Goal: Transaction & Acquisition: Purchase product/service

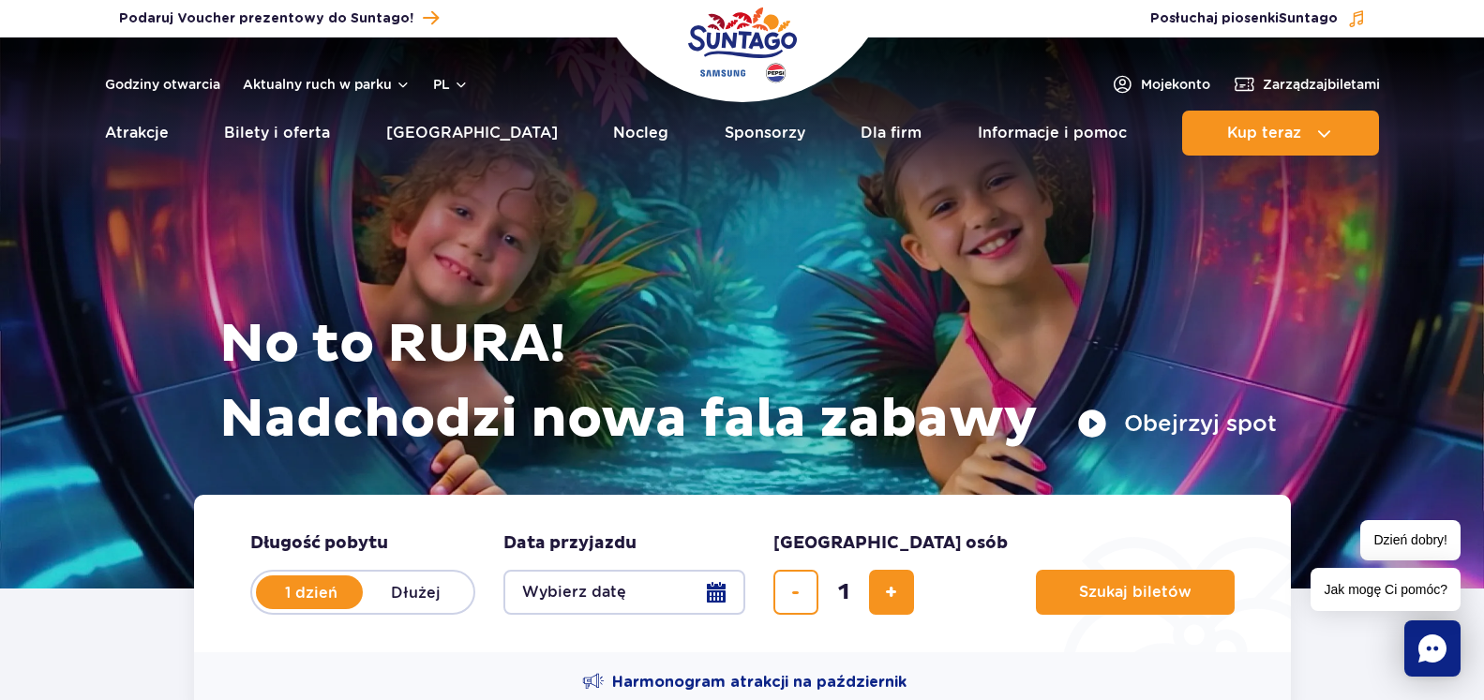
click at [0, 0] on span "Aktywuj ponownie darowiznę ›" at bounding box center [0, 0] width 0 height 0
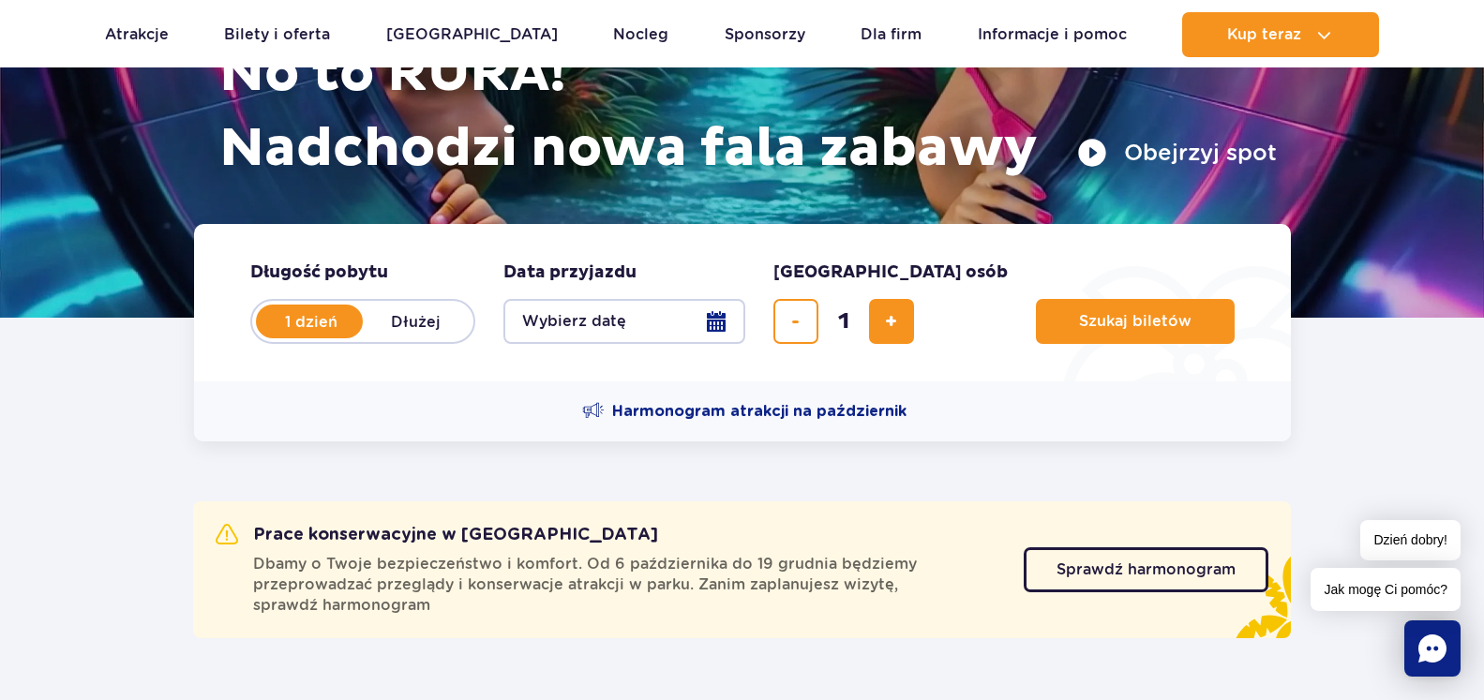
scroll to position [287, 0]
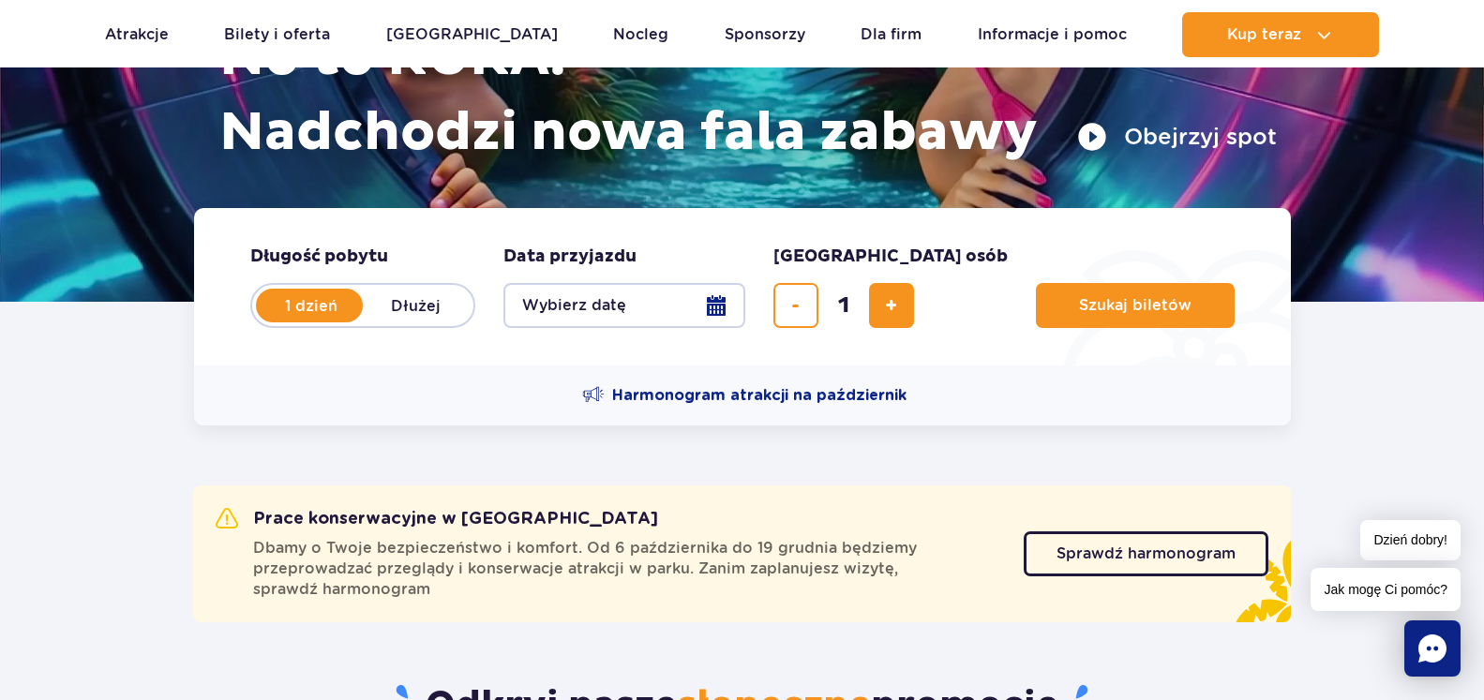
click at [731, 309] on button "Wybierz datę" at bounding box center [625, 305] width 242 height 45
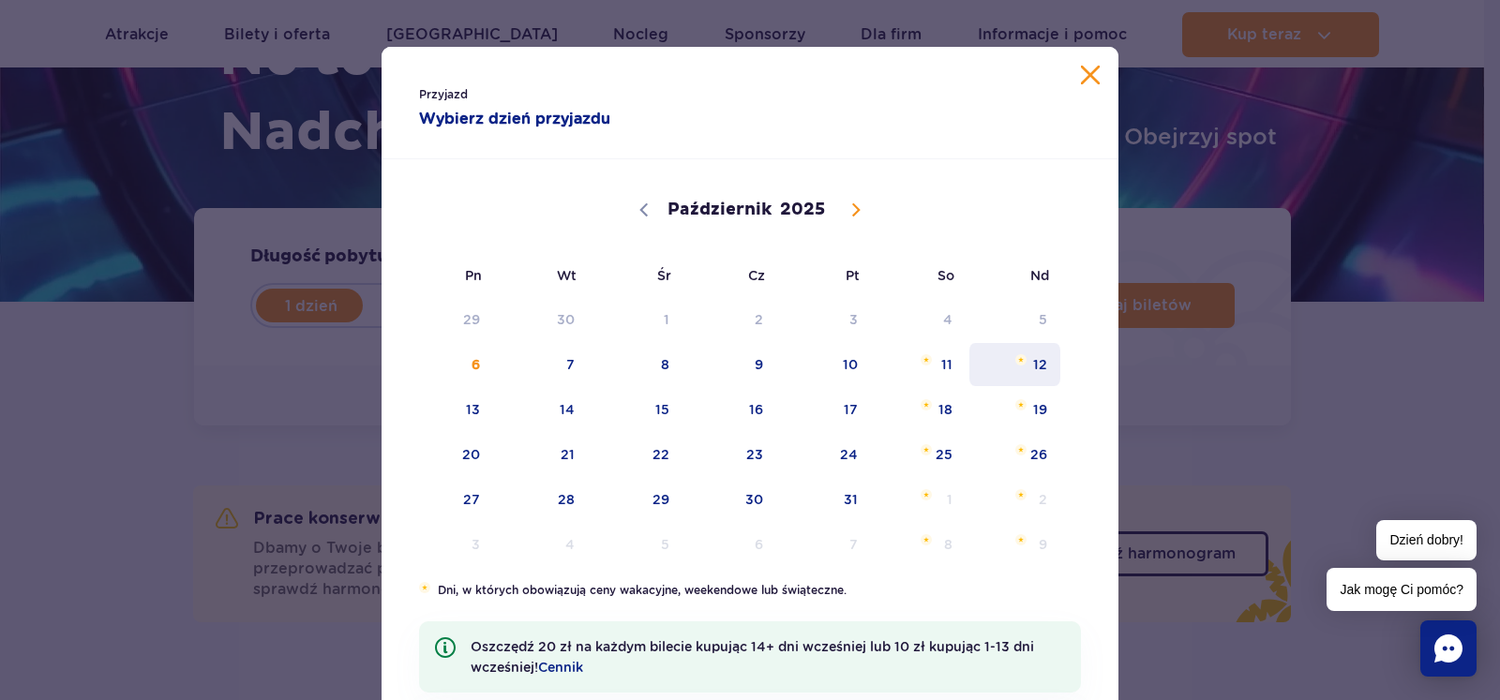
click at [1042, 367] on span "12" at bounding box center [1015, 364] width 95 height 43
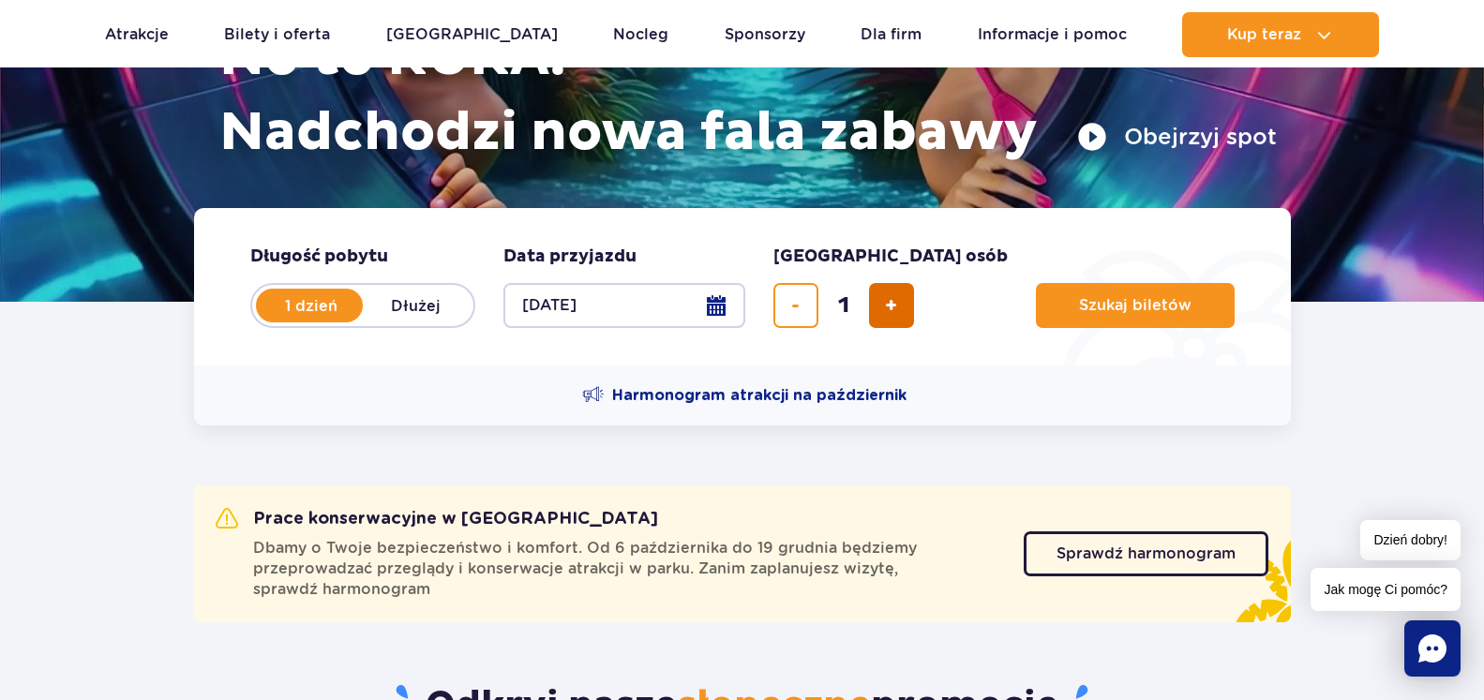
click at [896, 306] on span "dodaj bilet" at bounding box center [891, 306] width 12 height 0
click at [898, 298] on button "dodaj bilet" at bounding box center [891, 305] width 45 height 45
type input "4"
click at [1072, 309] on span "Szukaj biletów" at bounding box center [1128, 305] width 113 height 17
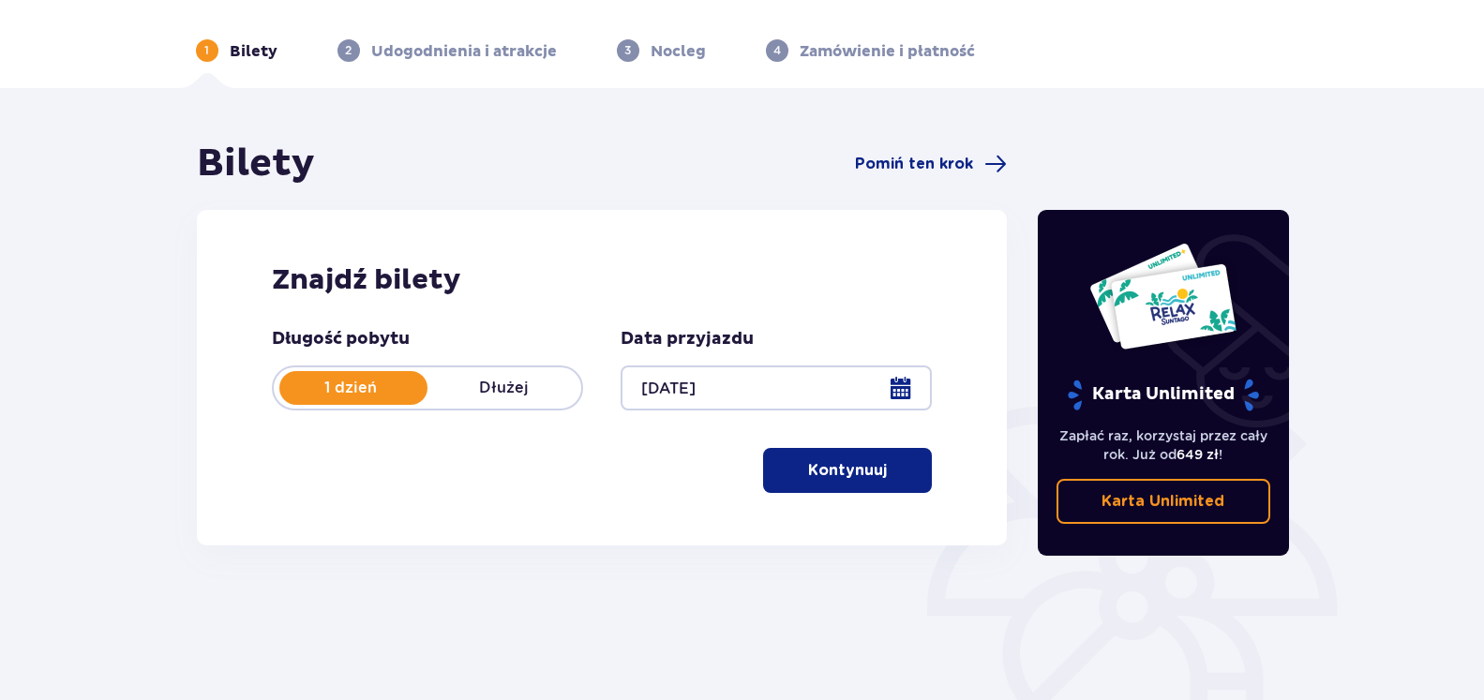
scroll to position [191, 0]
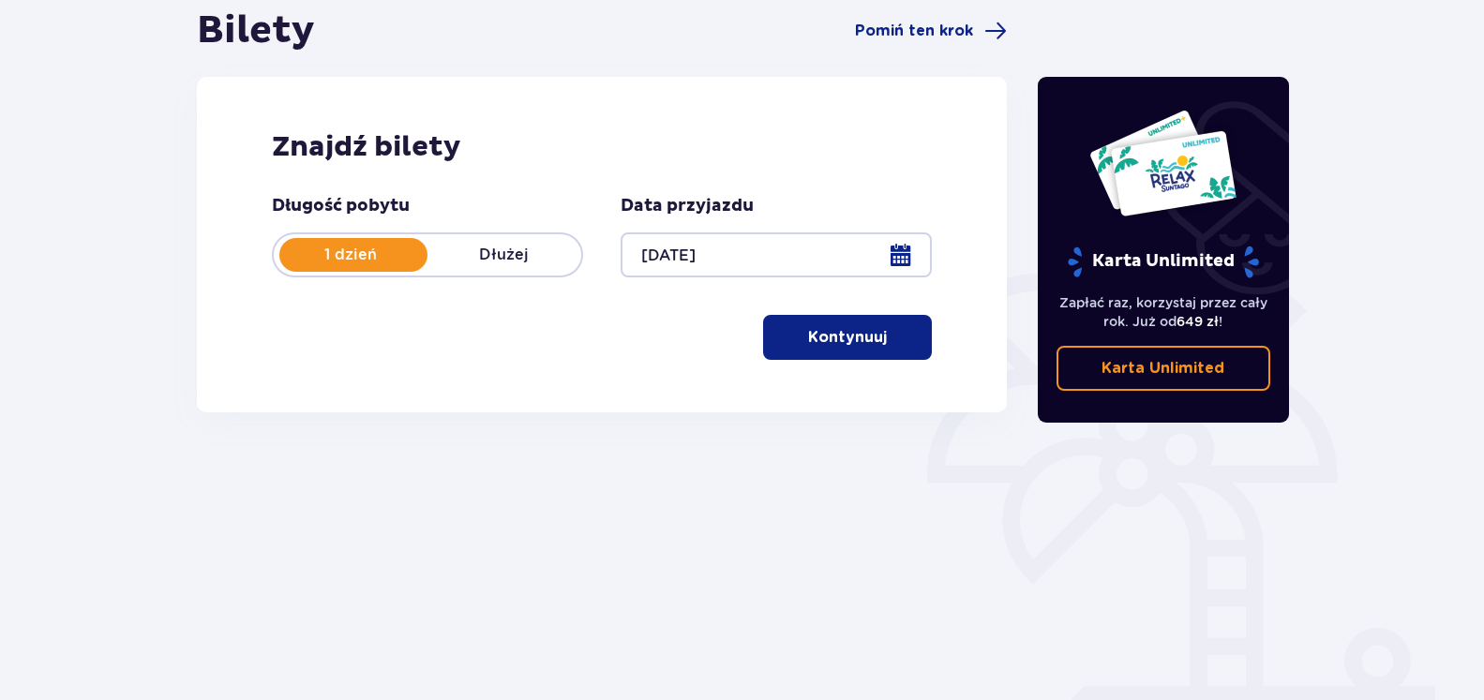
click at [824, 338] on p "Kontynuuj" at bounding box center [847, 337] width 79 height 21
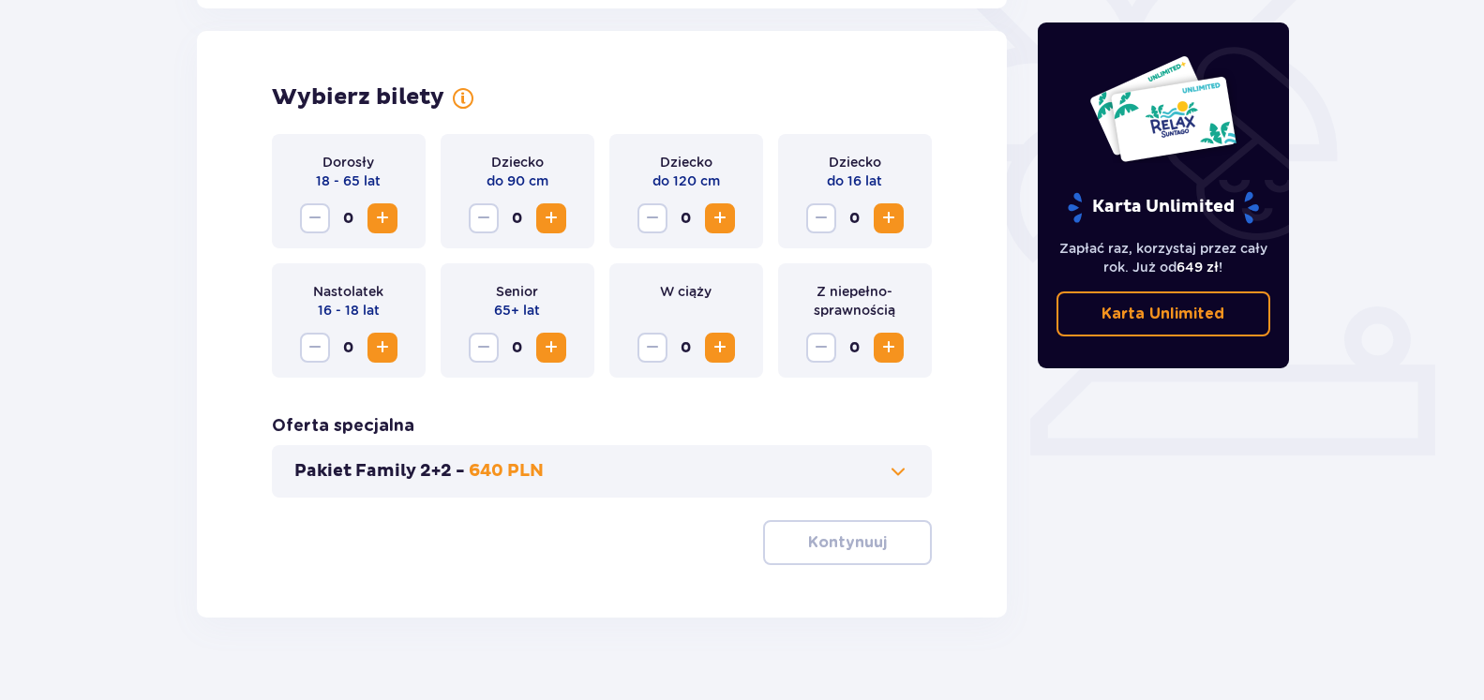
scroll to position [521, 0]
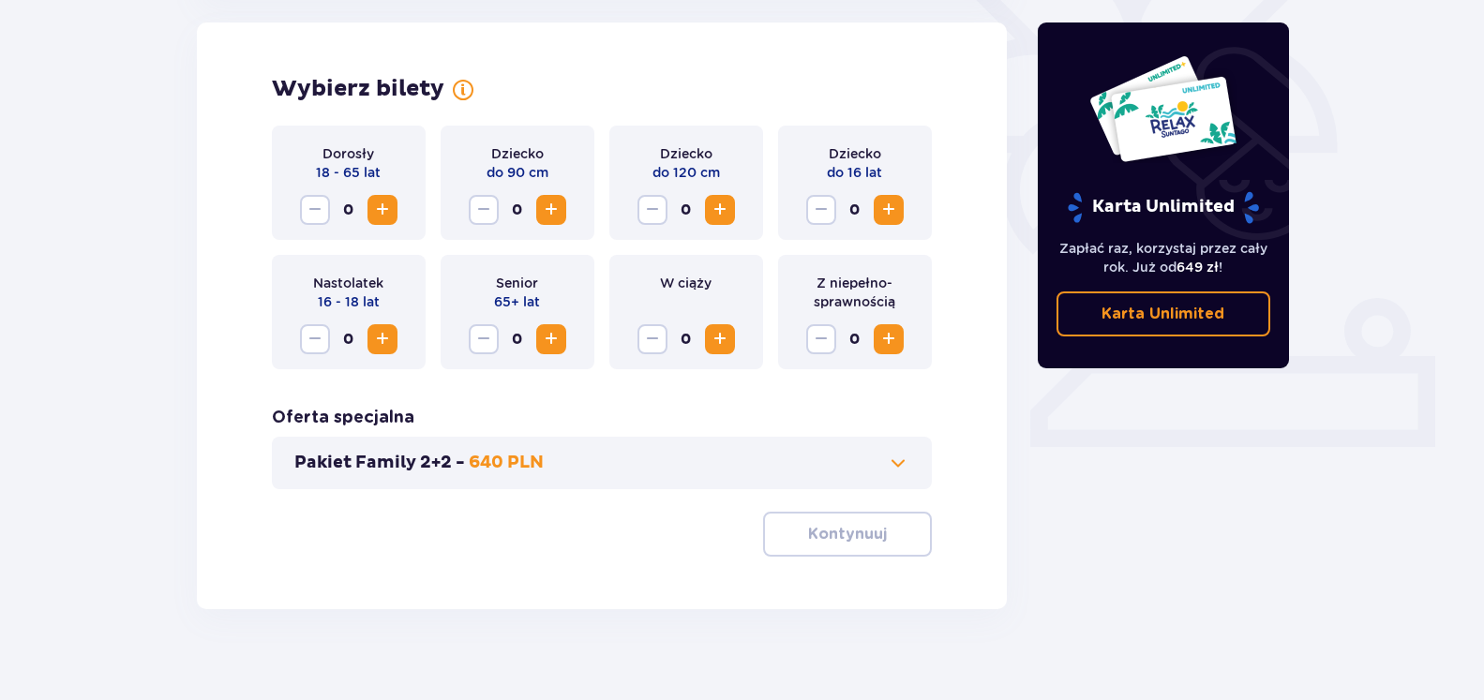
click at [387, 219] on span "Zwiększ" at bounding box center [382, 210] width 23 height 23
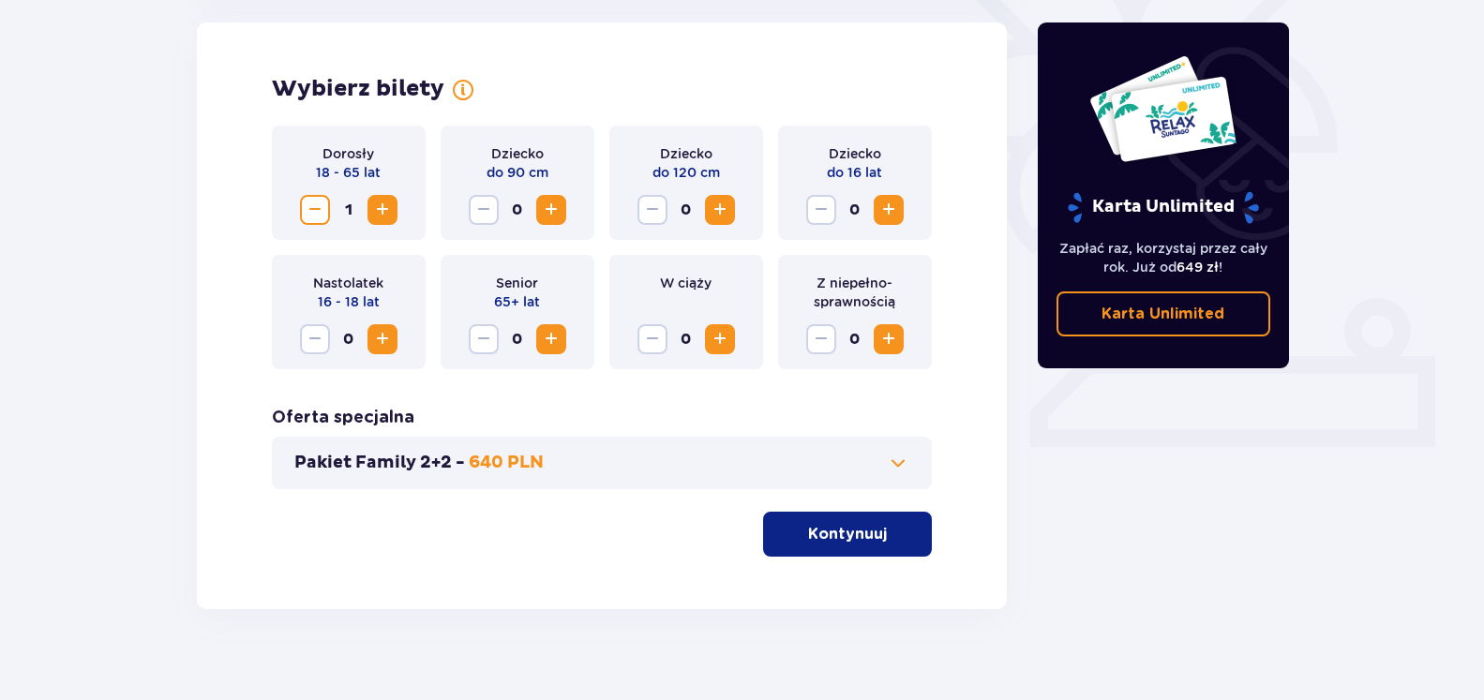
click at [387, 219] on span "Zwiększ" at bounding box center [382, 210] width 23 height 23
click at [904, 207] on div "Dziecko do 16 lat 0" at bounding box center [855, 183] width 154 height 114
click at [893, 210] on span "Zwiększ" at bounding box center [889, 210] width 23 height 23
click at [898, 525] on span "button" at bounding box center [891, 534] width 23 height 23
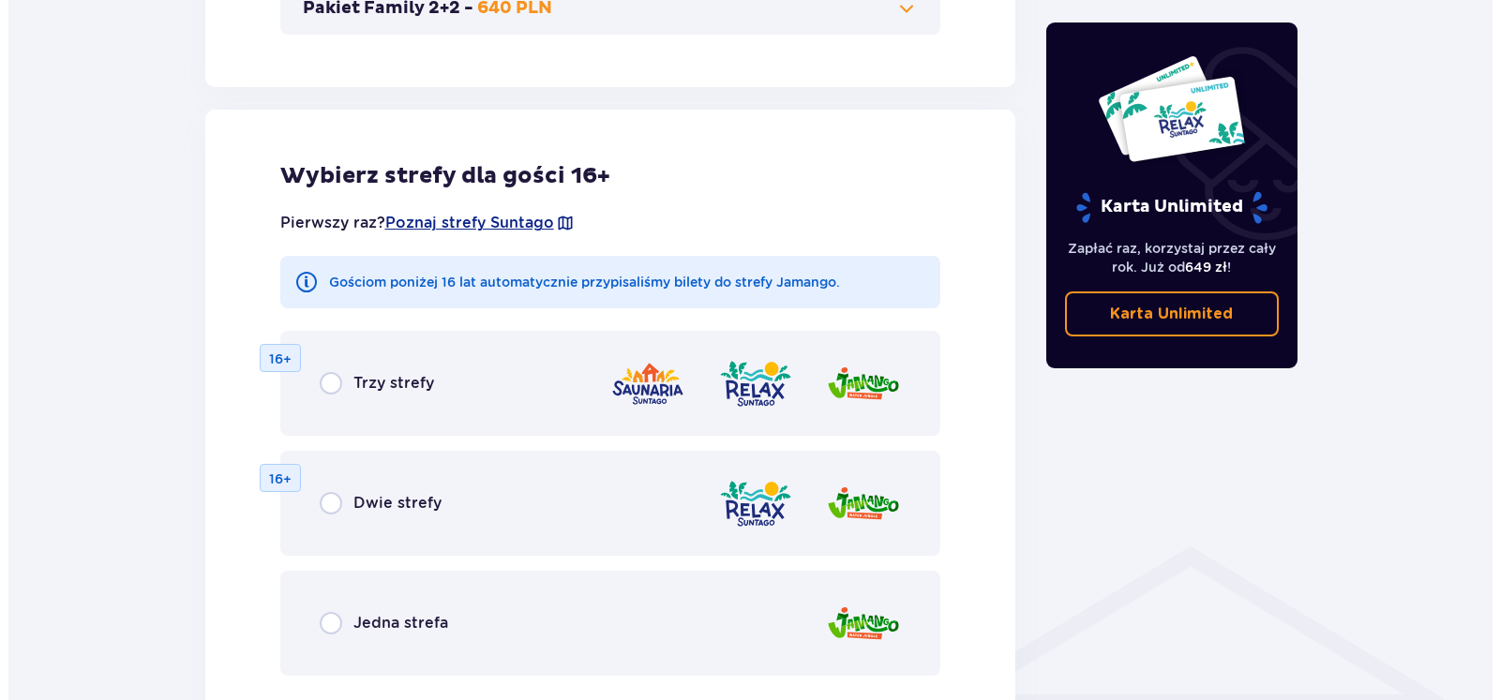
scroll to position [1041, 0]
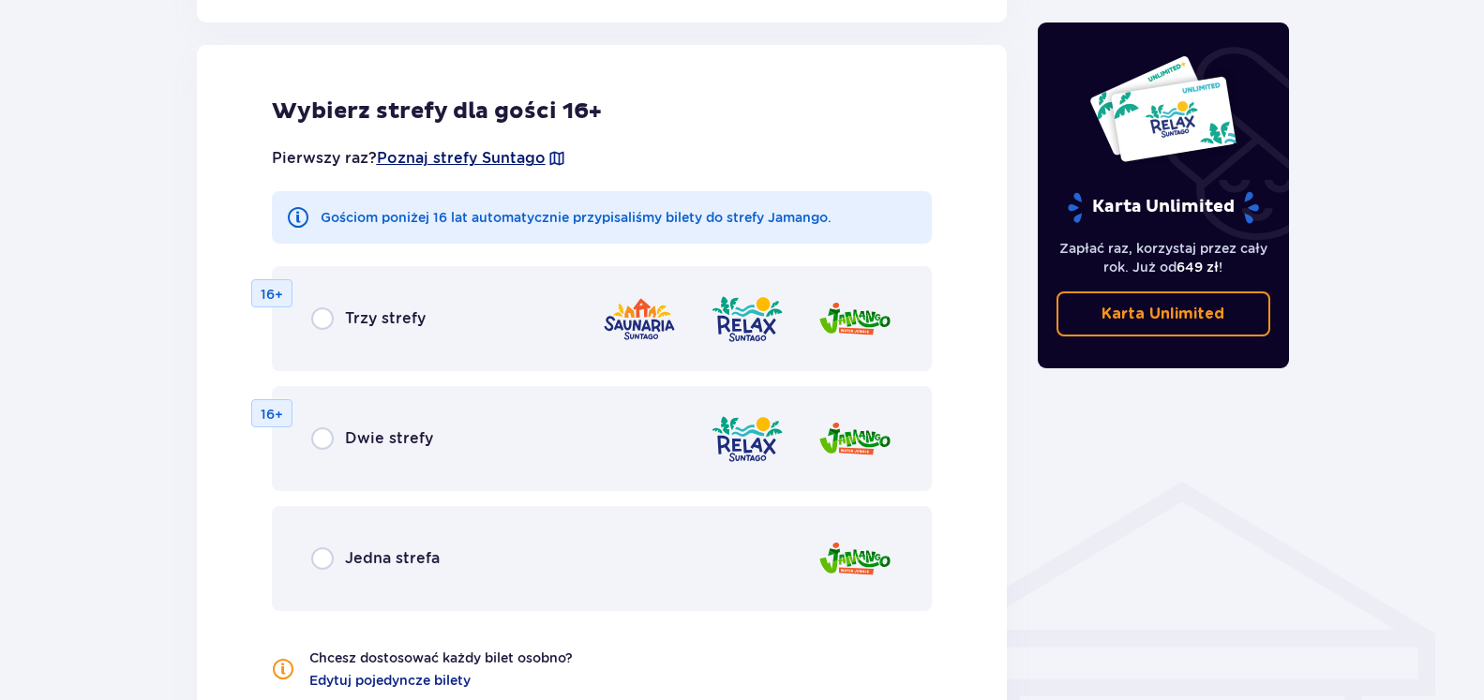
click at [432, 153] on span "Poznaj strefy Suntago" at bounding box center [461, 158] width 169 height 21
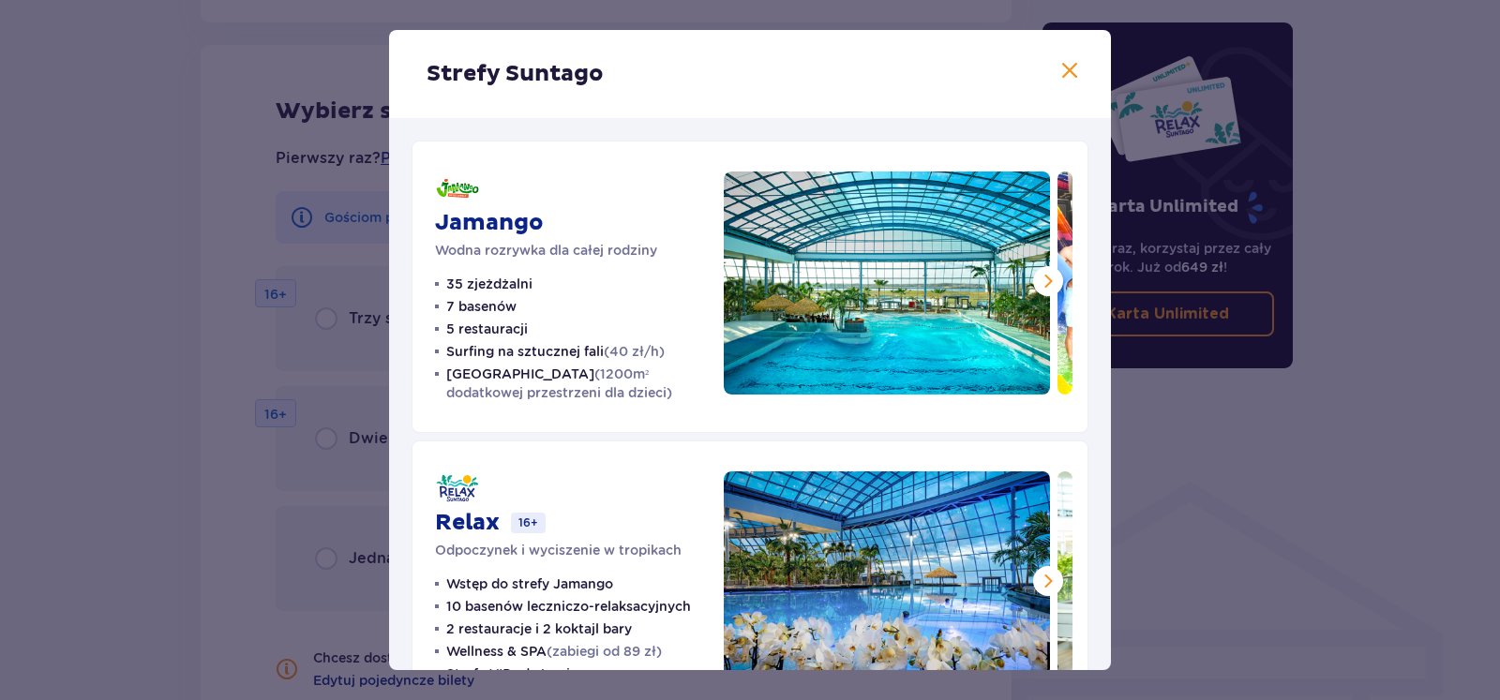
click at [1037, 277] on span at bounding box center [1048, 281] width 23 height 23
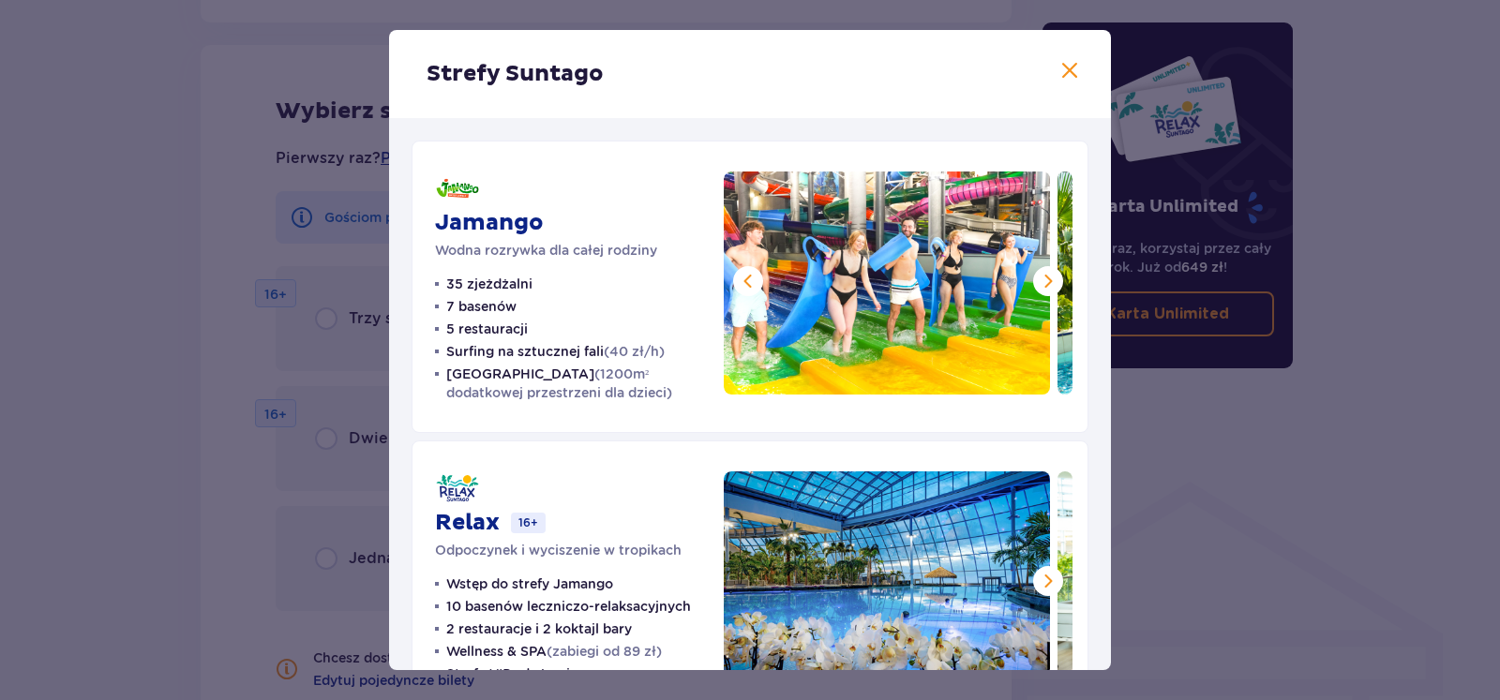
click at [1037, 274] on span at bounding box center [1048, 281] width 23 height 23
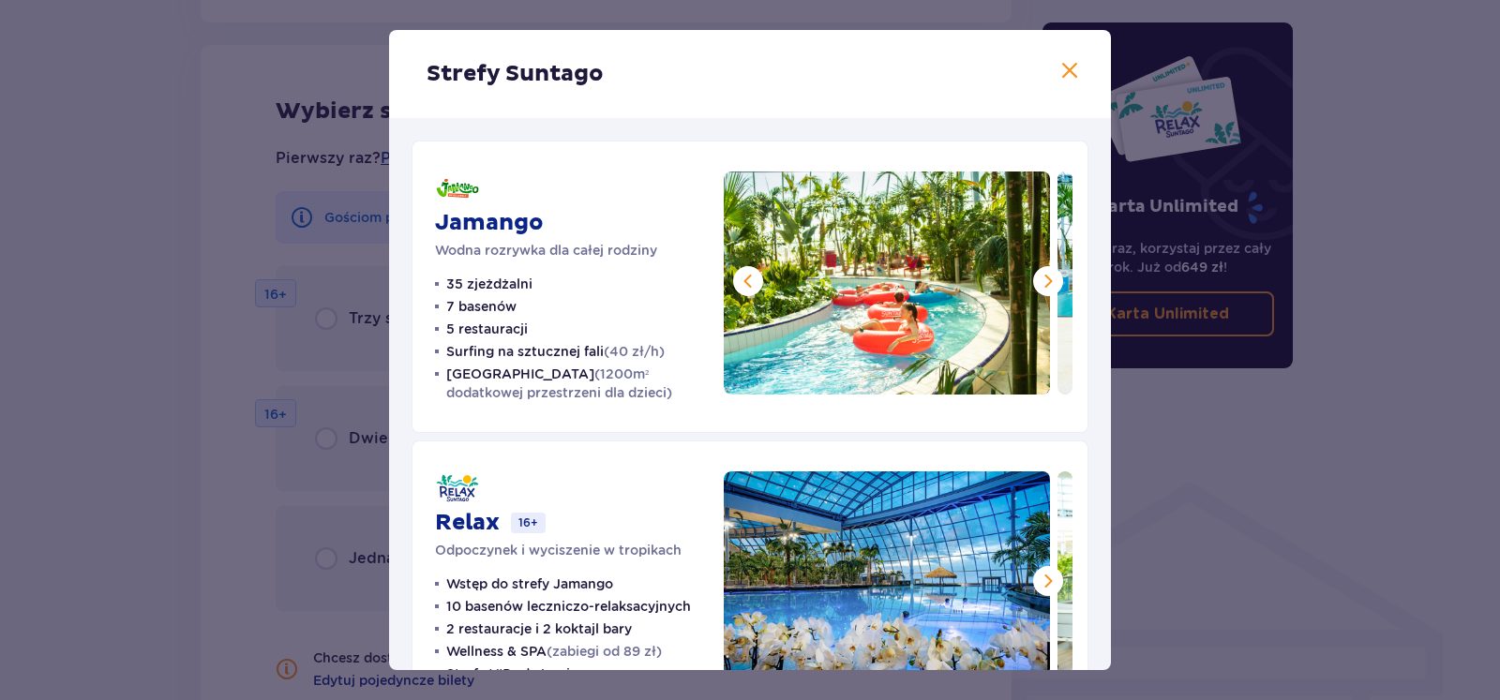
click at [1037, 280] on span at bounding box center [1048, 281] width 23 height 23
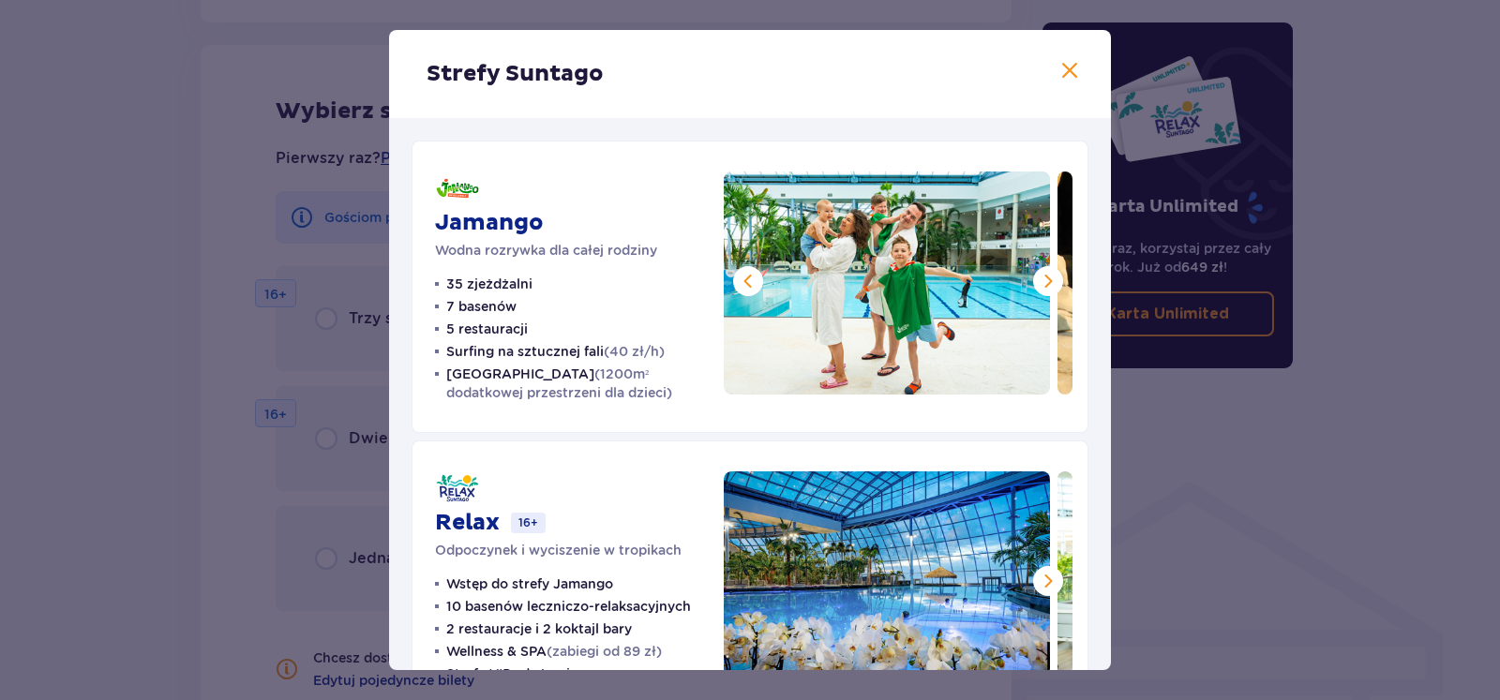
click at [1037, 280] on span at bounding box center [1048, 281] width 23 height 23
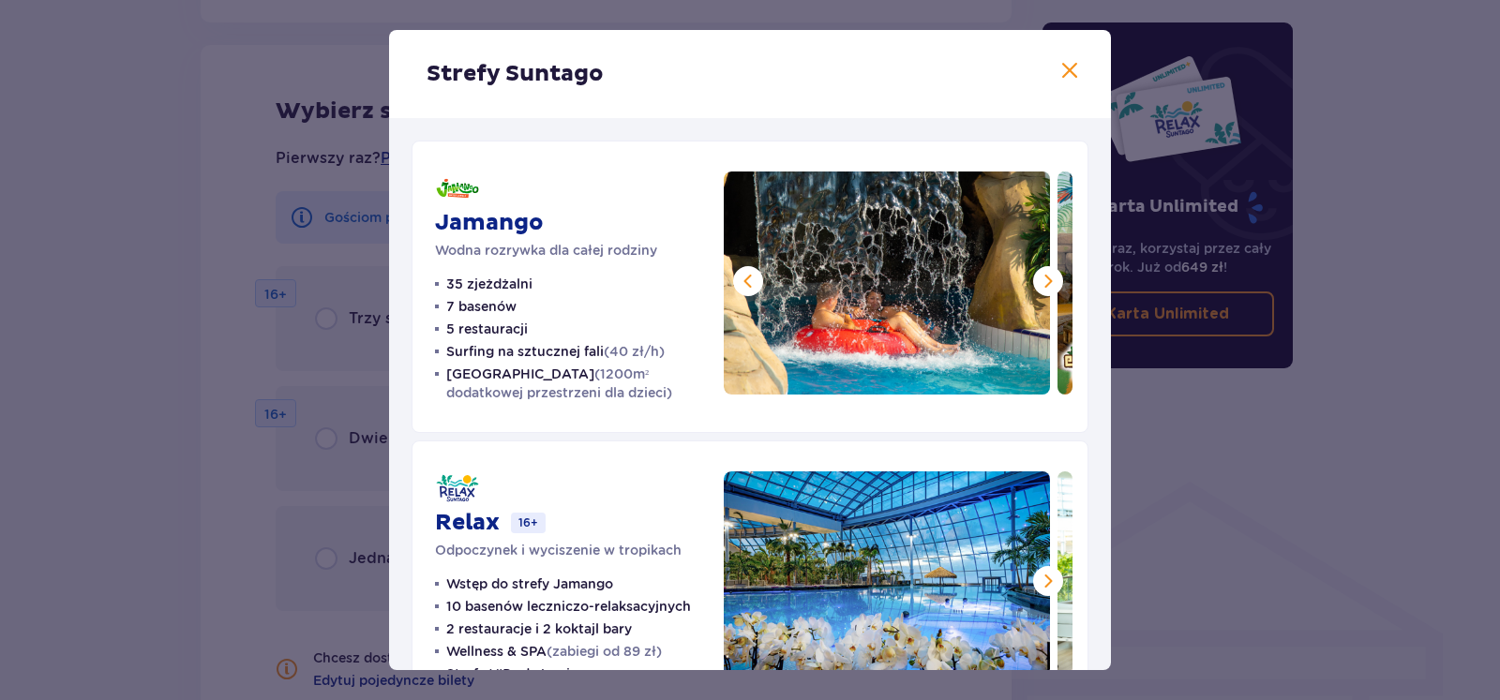
click at [1037, 280] on span at bounding box center [1048, 281] width 23 height 23
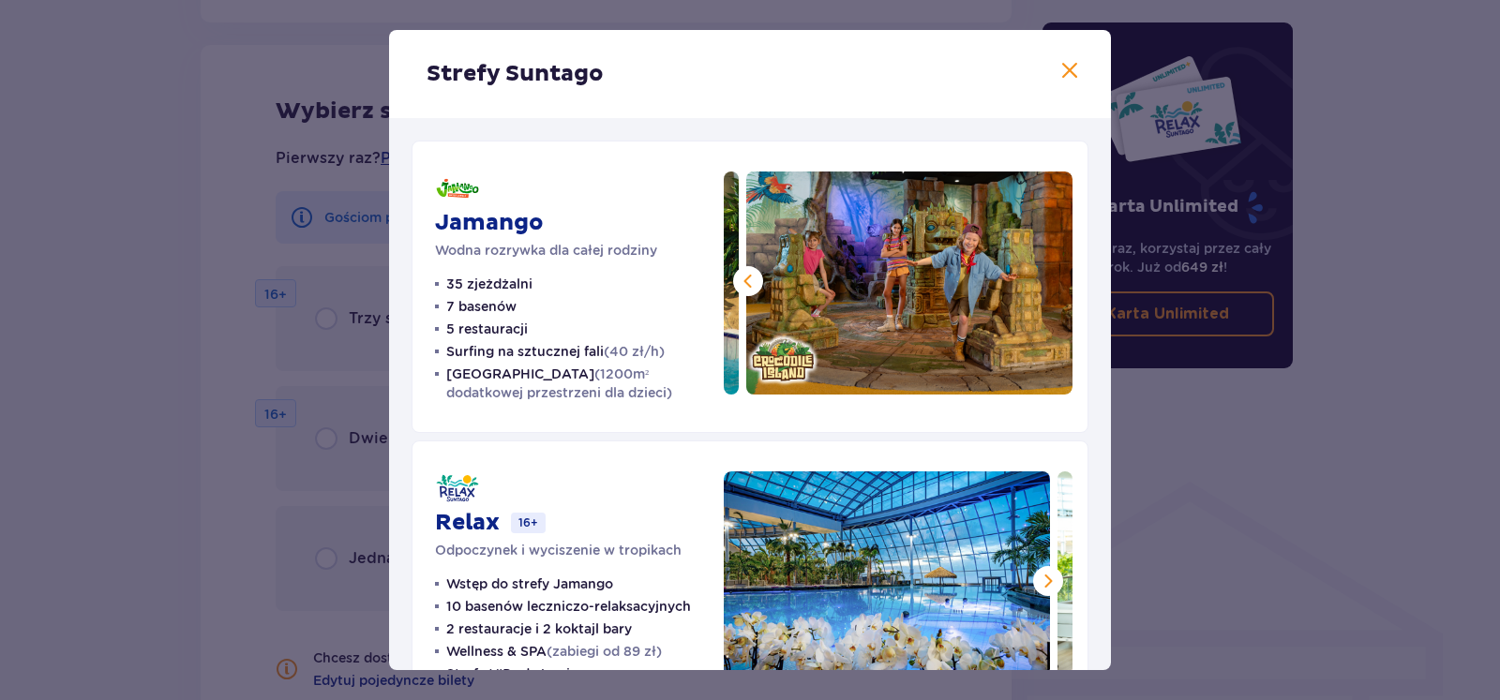
click at [1037, 575] on span at bounding box center [1048, 581] width 23 height 23
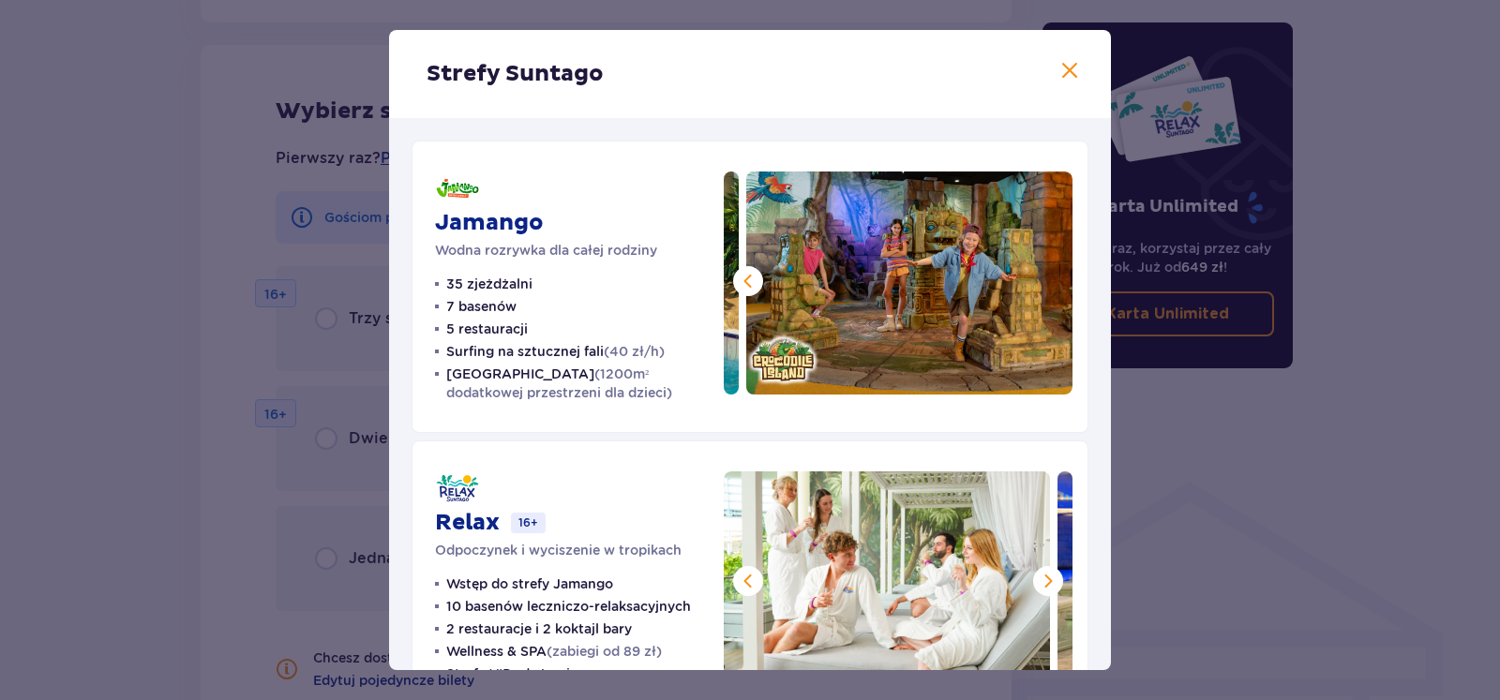
click at [1037, 578] on span at bounding box center [1048, 581] width 23 height 23
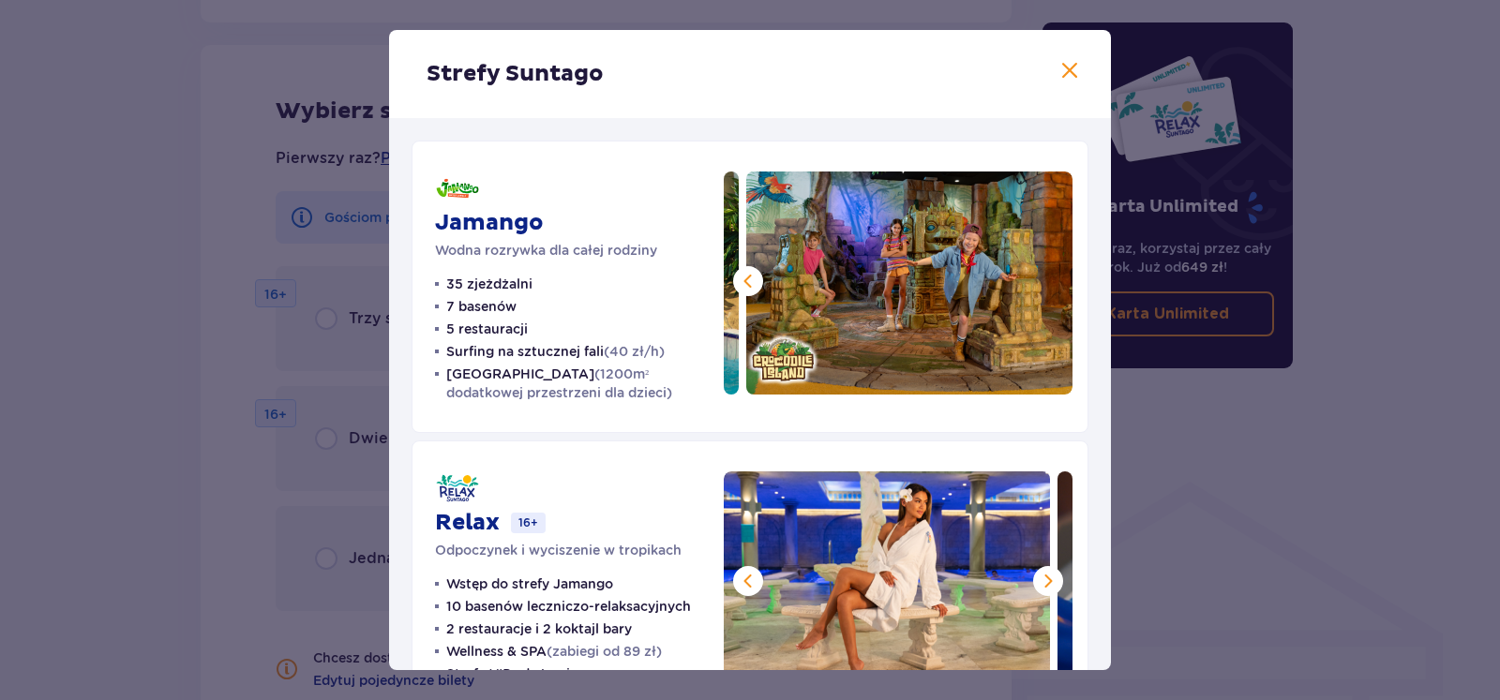
click at [1037, 578] on span at bounding box center [1048, 581] width 23 height 23
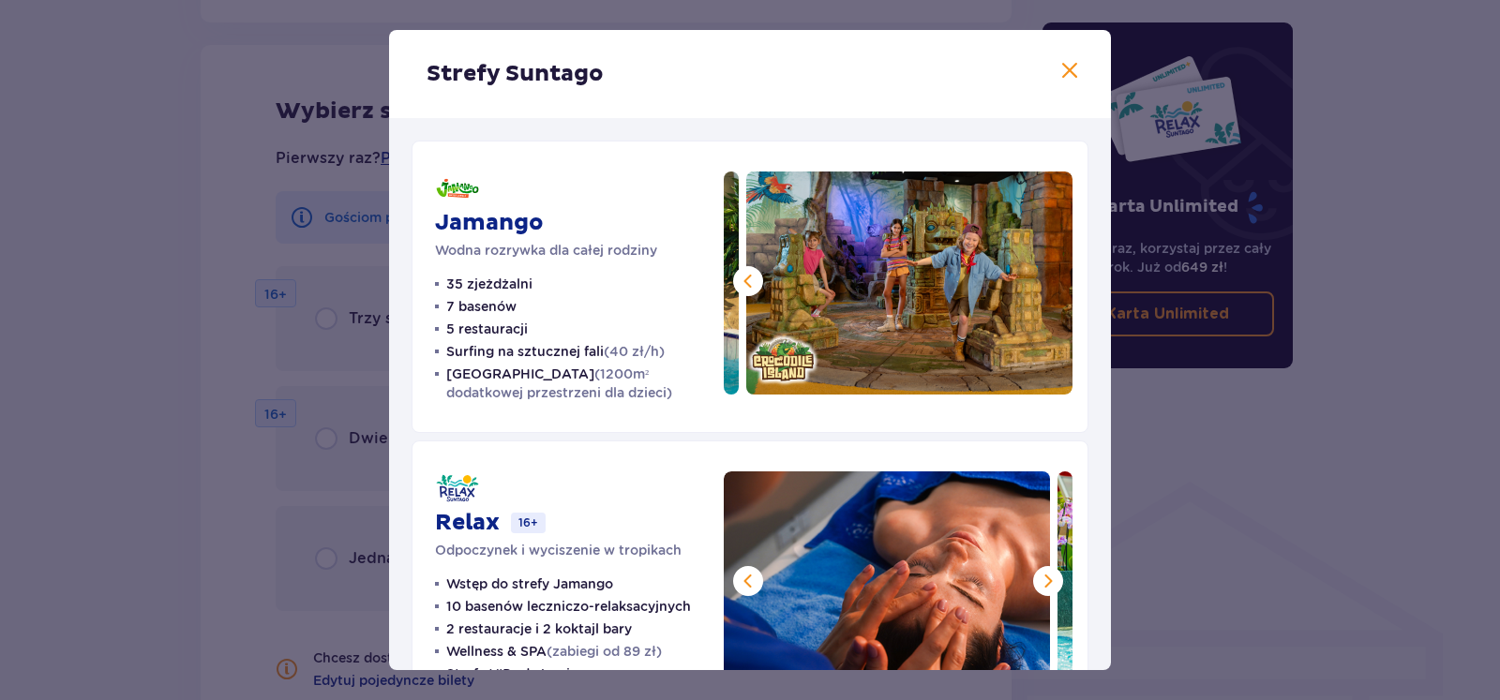
click at [1039, 585] on span at bounding box center [1048, 581] width 23 height 23
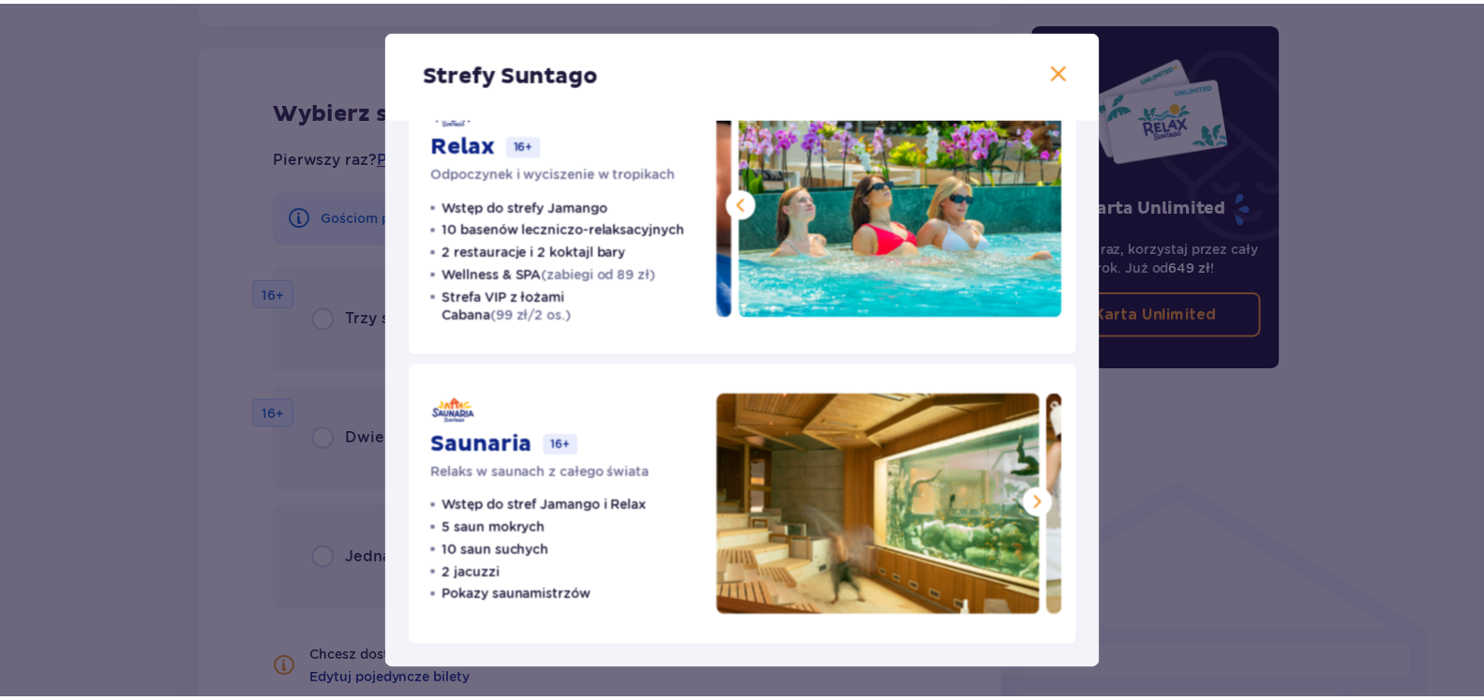
scroll to position [397, 0]
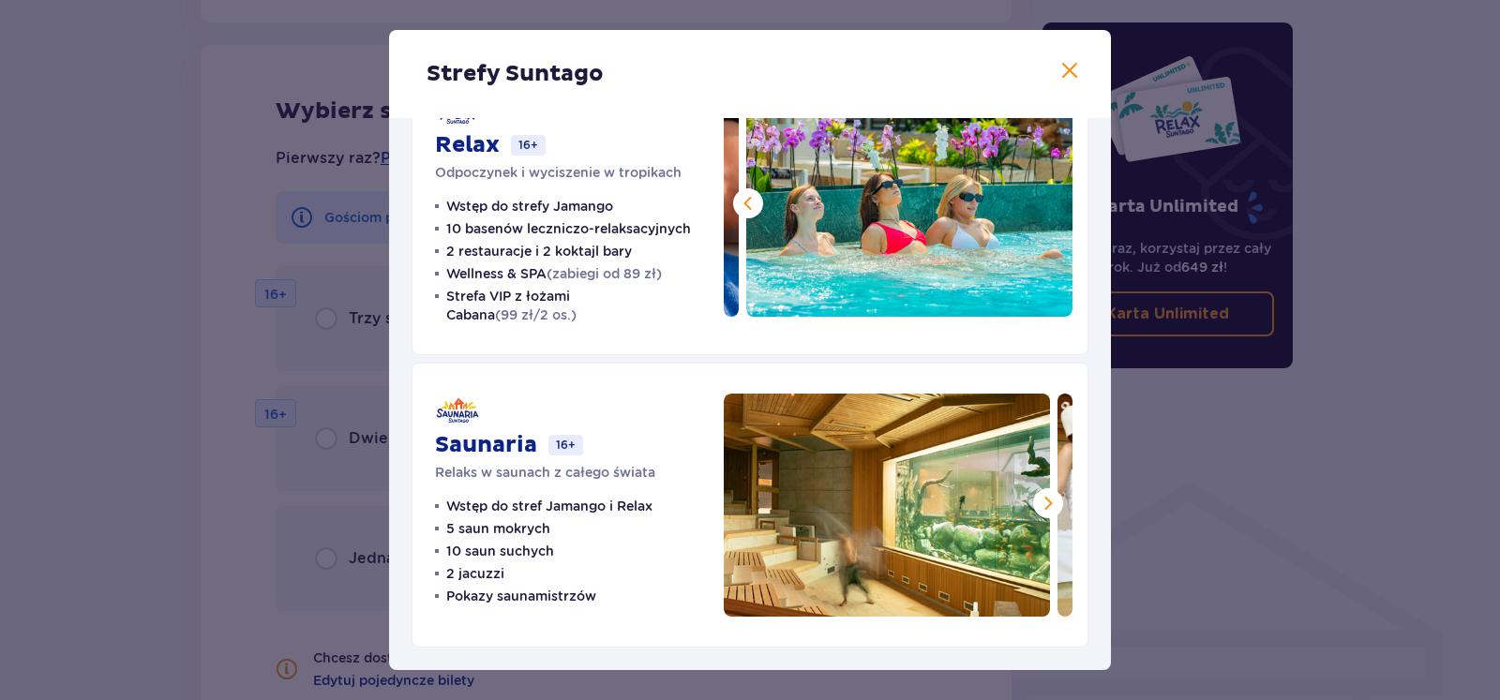
click at [1037, 506] on span at bounding box center [1048, 503] width 23 height 23
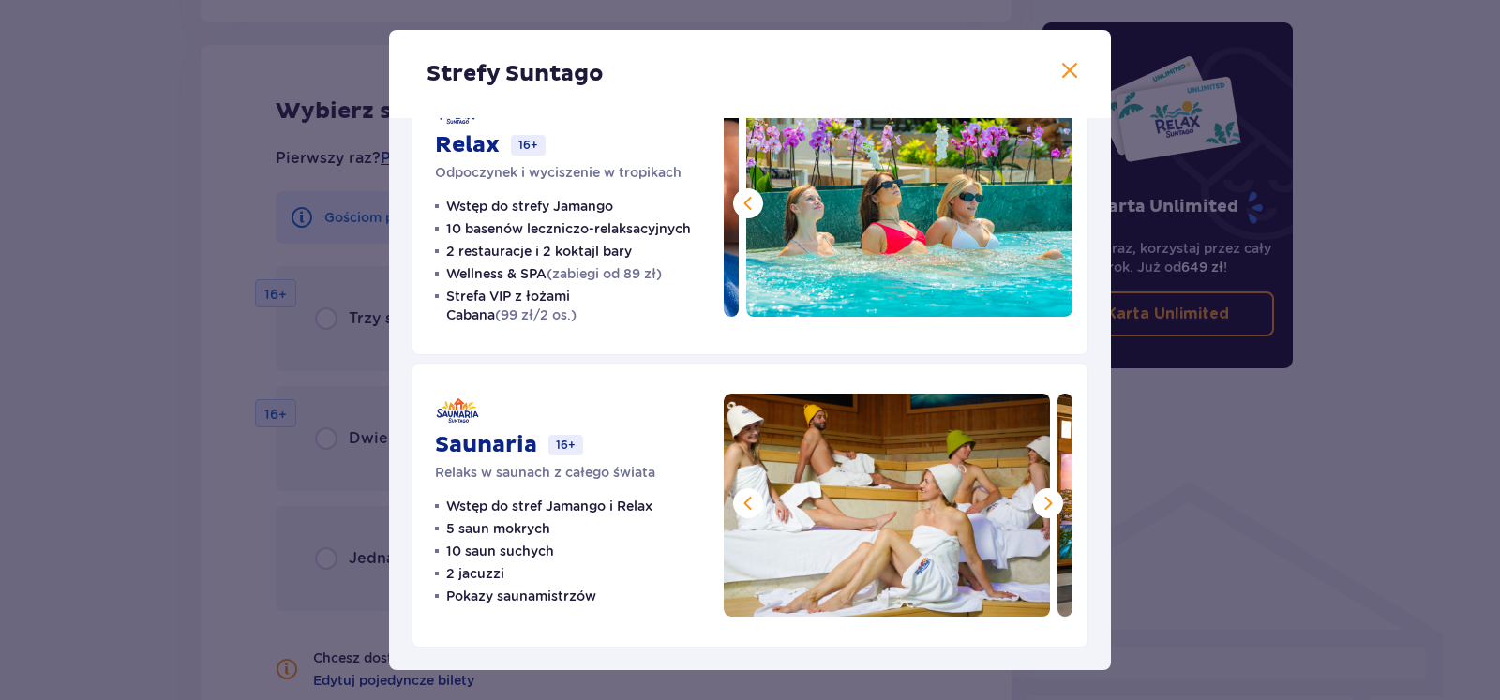
click at [1037, 502] on span at bounding box center [1048, 503] width 23 height 23
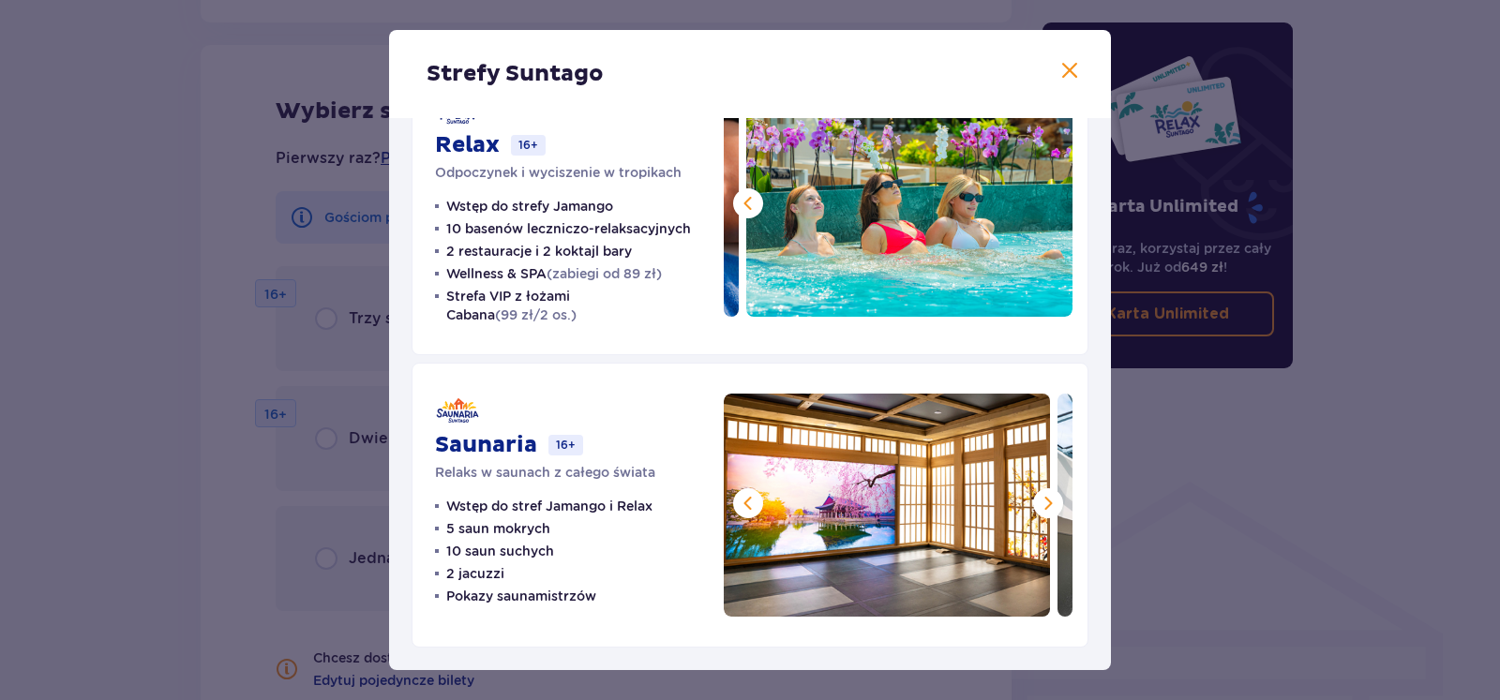
click at [1037, 502] on span at bounding box center [1048, 503] width 23 height 23
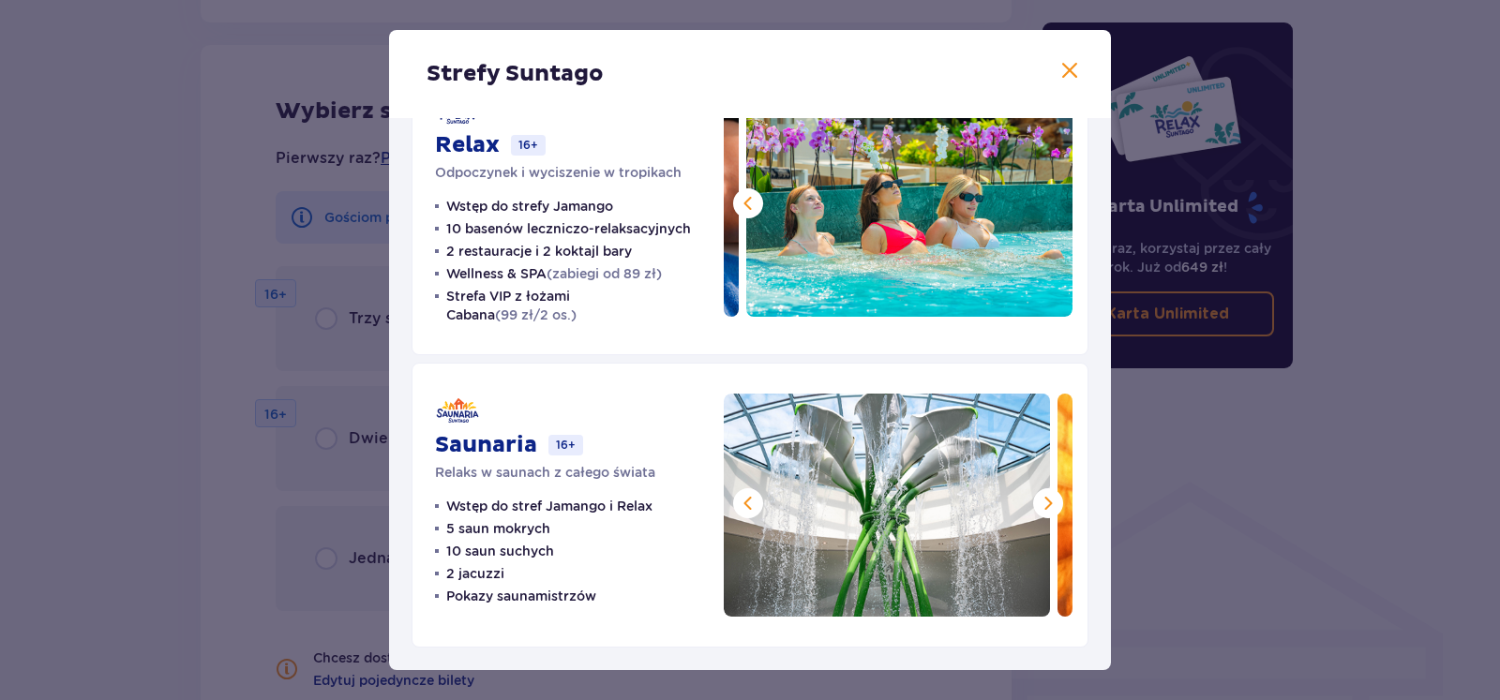
click at [1037, 502] on span at bounding box center [1048, 503] width 23 height 23
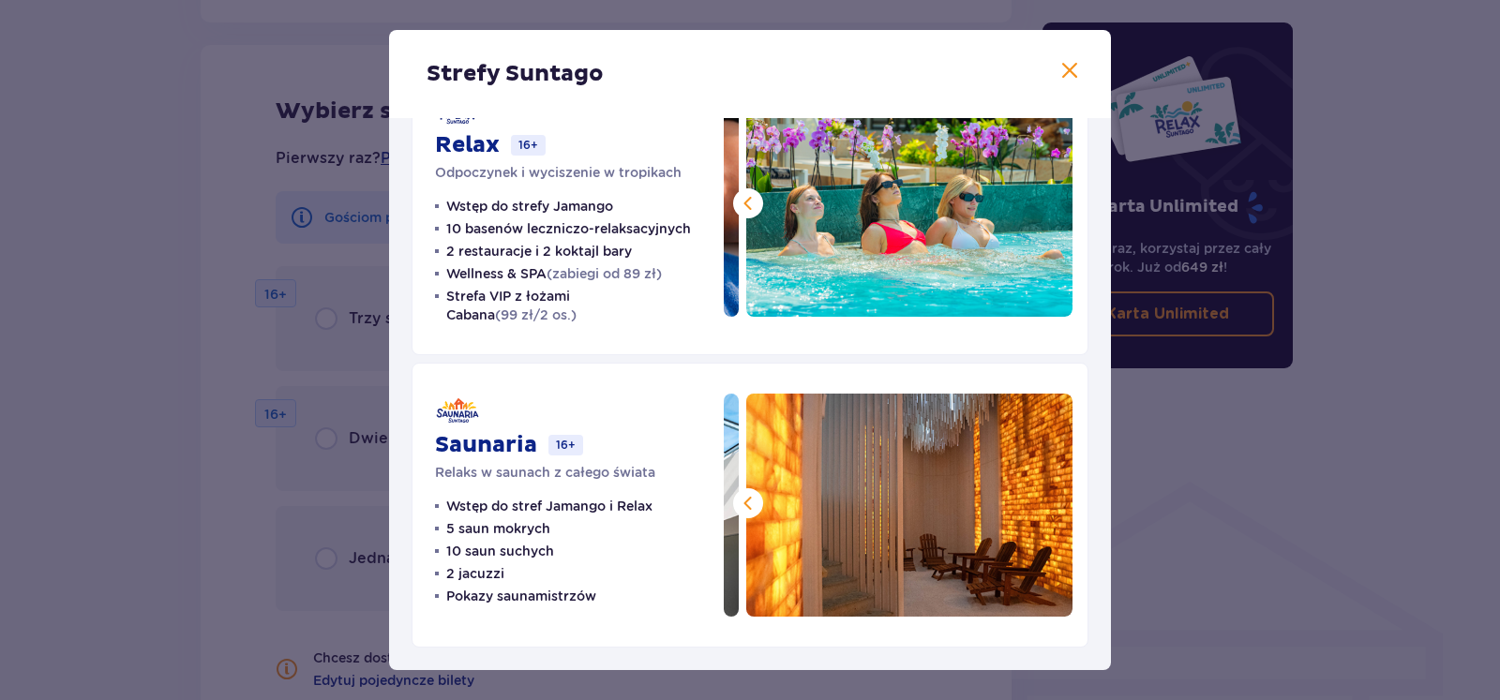
click at [1062, 68] on span at bounding box center [1070, 71] width 23 height 23
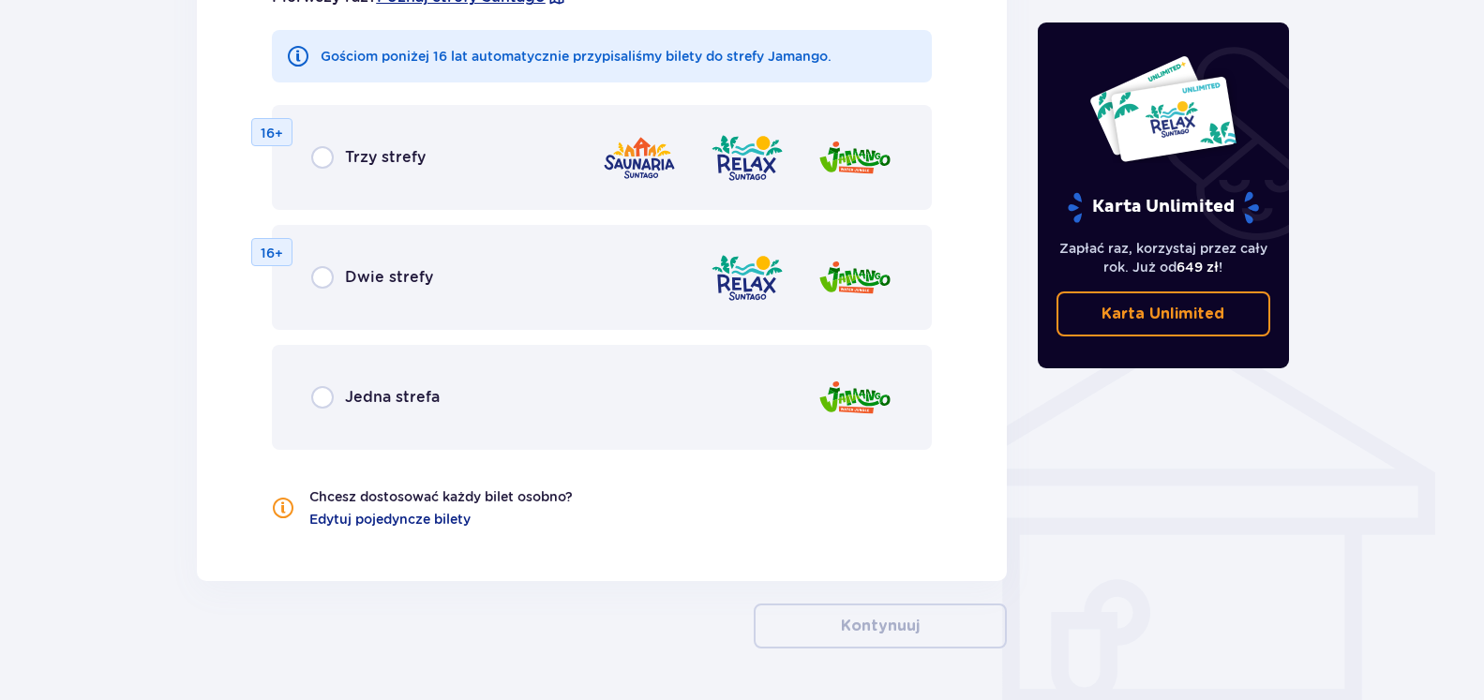
scroll to position [1232, 0]
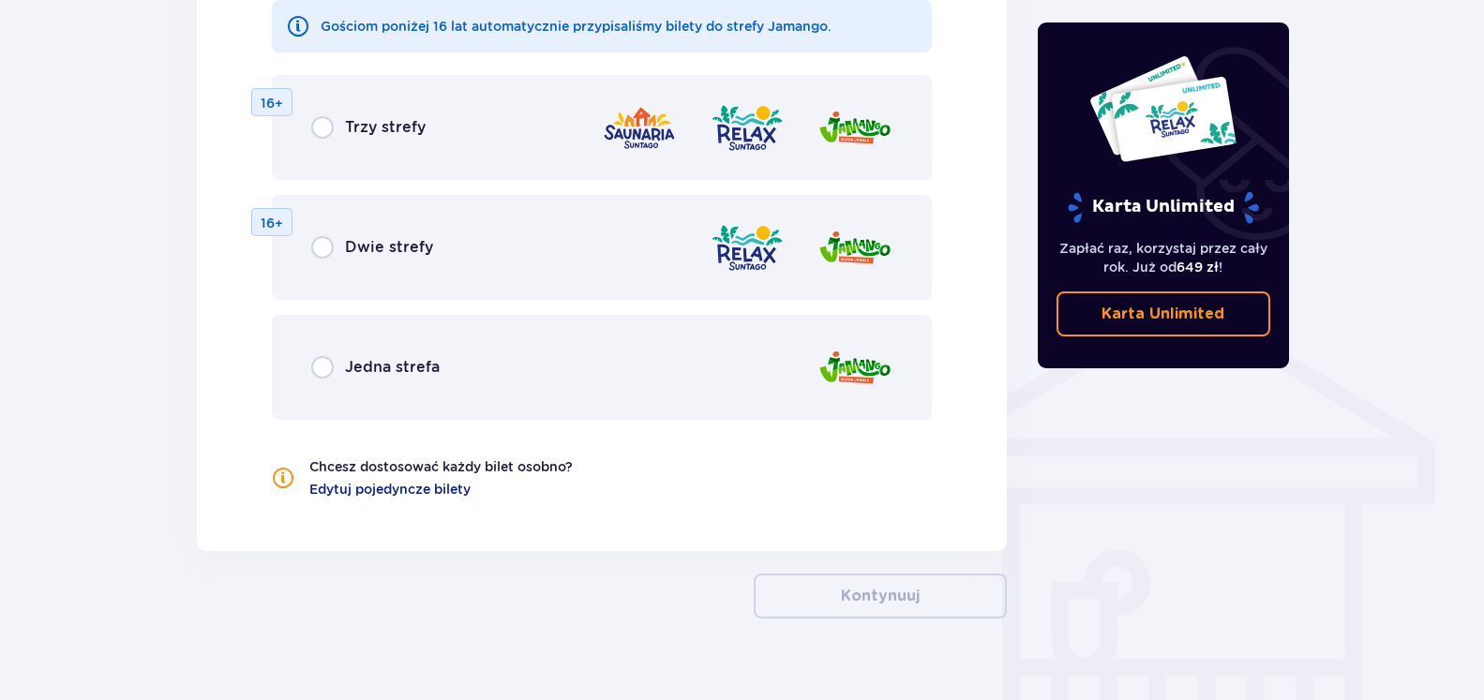
click at [318, 369] on input "radio" at bounding box center [322, 367] width 23 height 23
radio input "true"
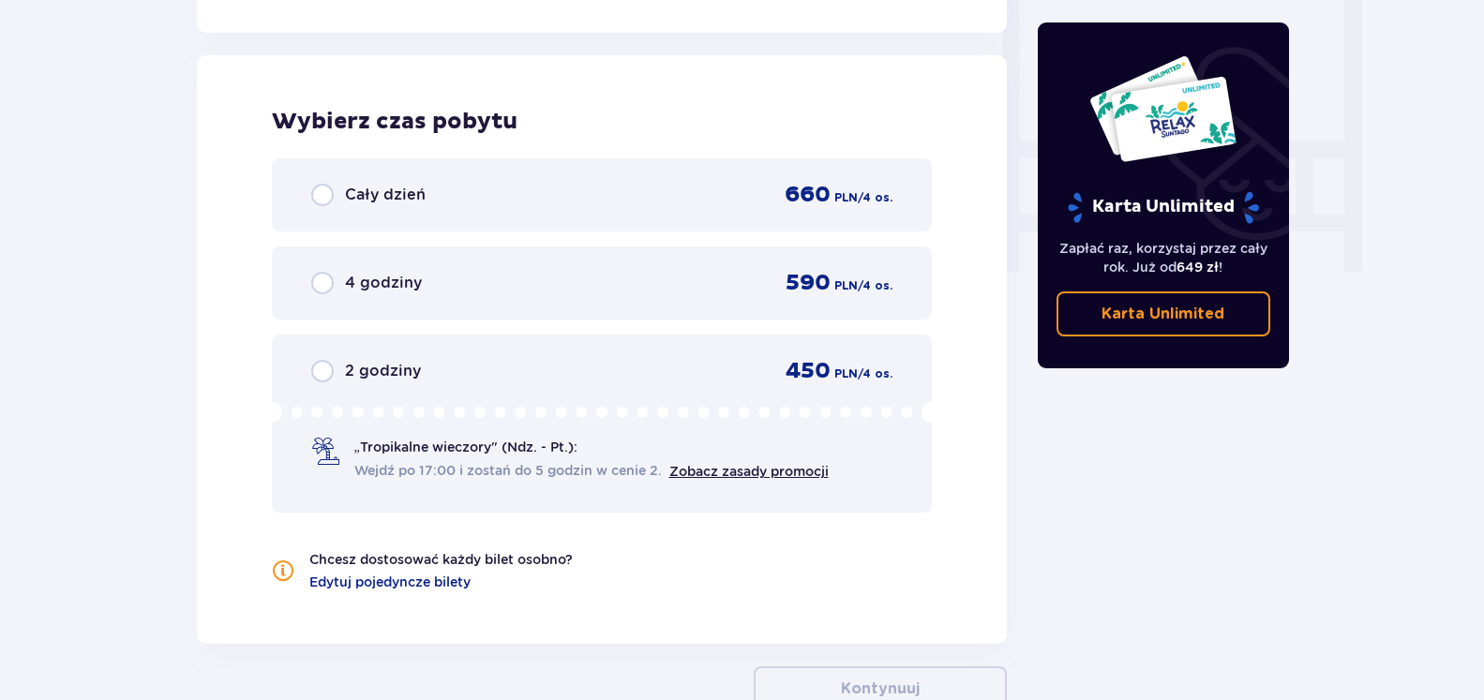
scroll to position [1761, 0]
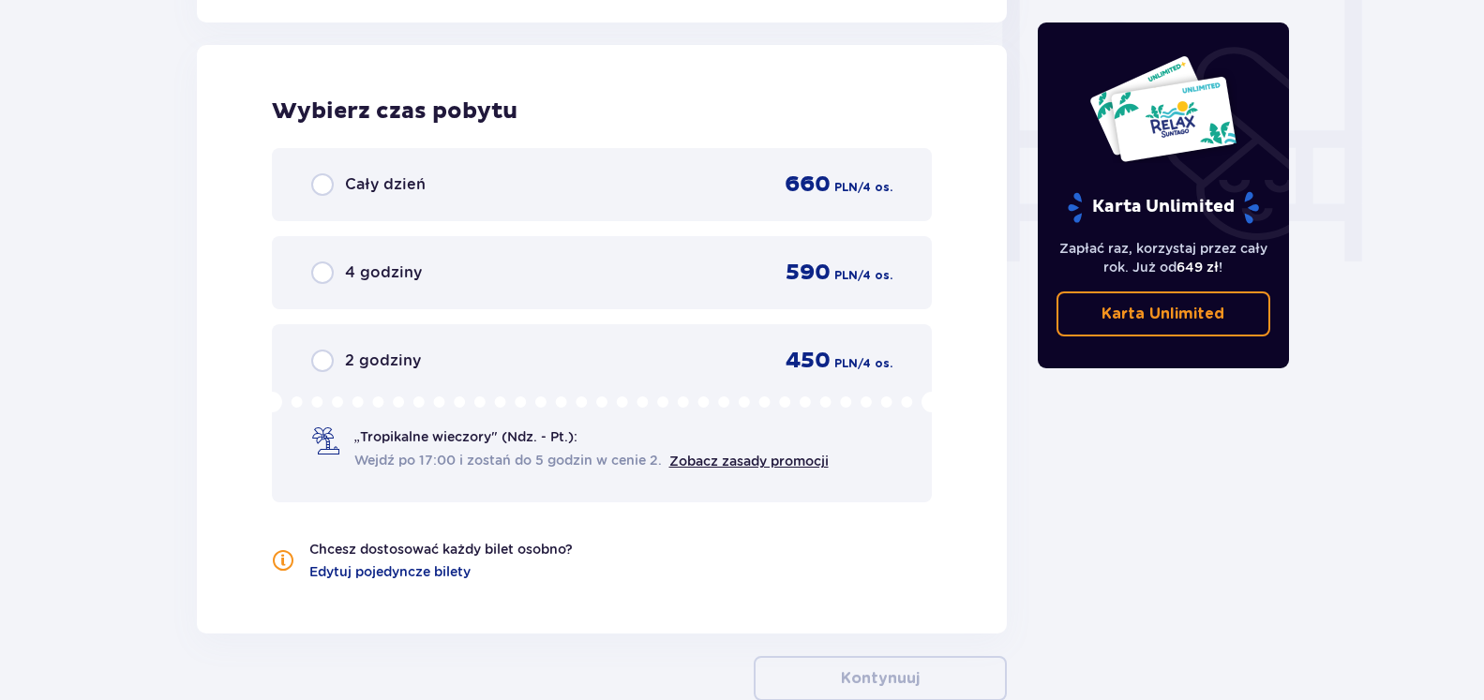
click at [324, 188] on input "radio" at bounding box center [322, 184] width 23 height 23
radio input "true"
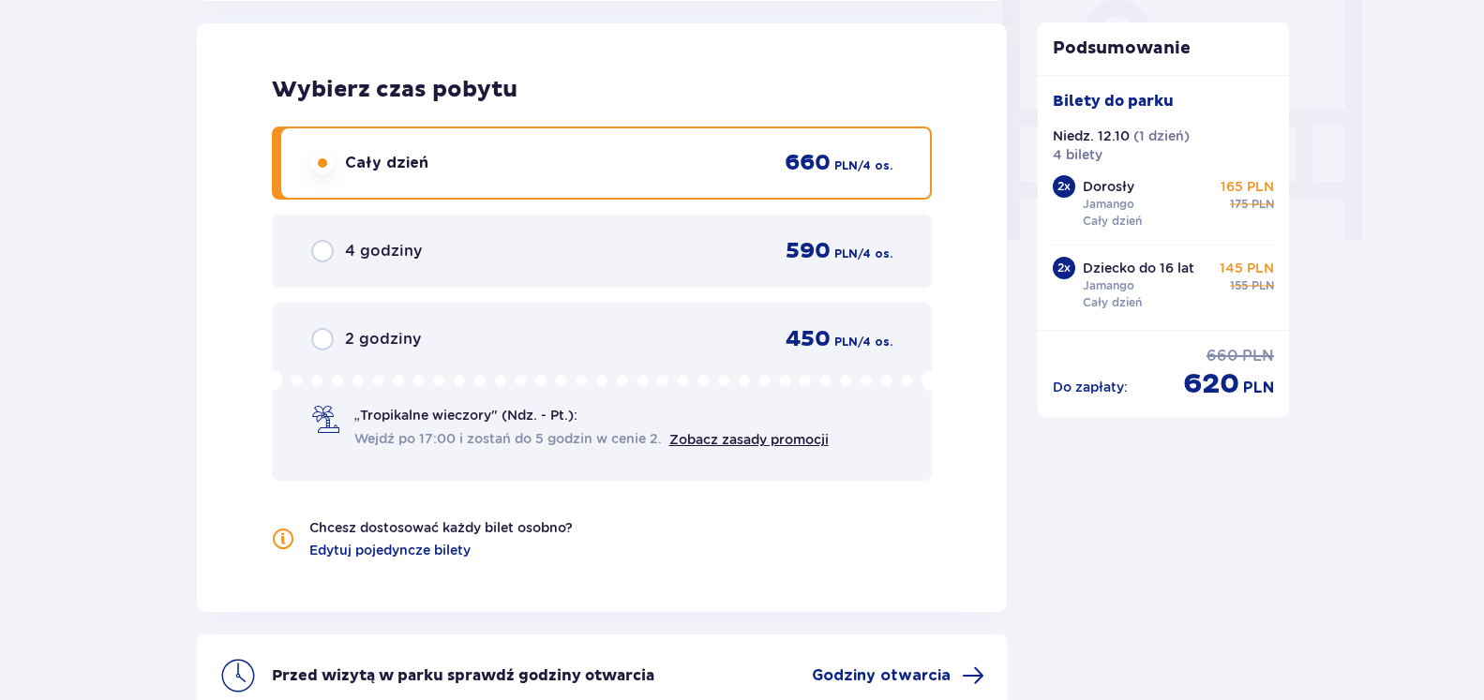
scroll to position [1965, 0]
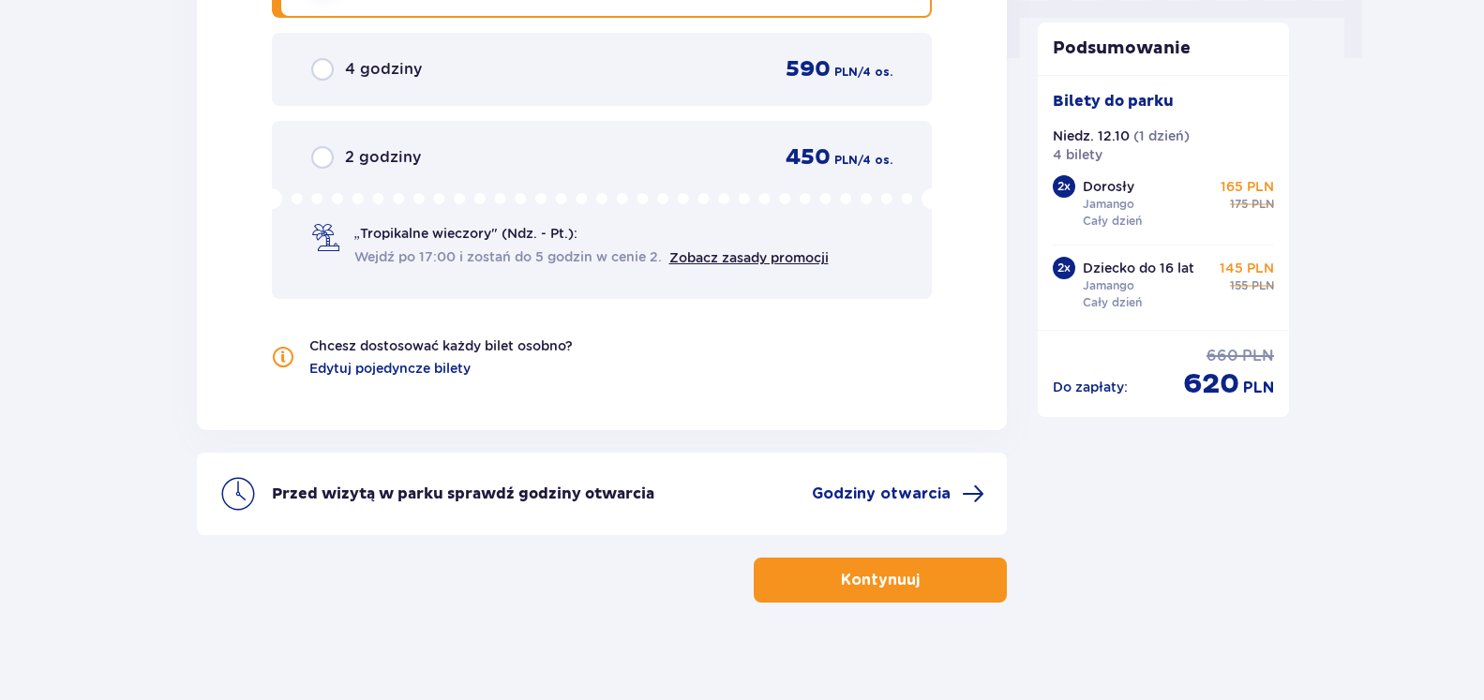
click at [783, 259] on link "Zobacz zasady promocji" at bounding box center [749, 257] width 159 height 15
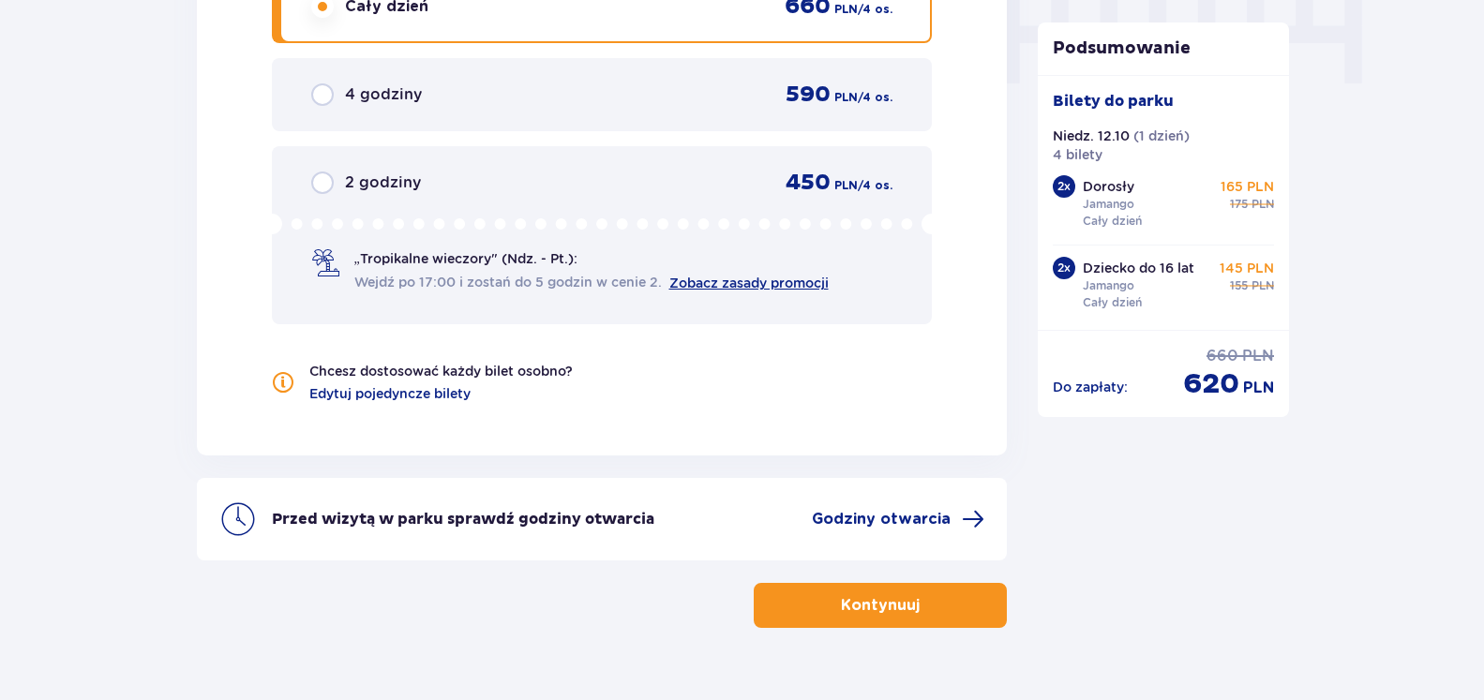
scroll to position [1980, 0]
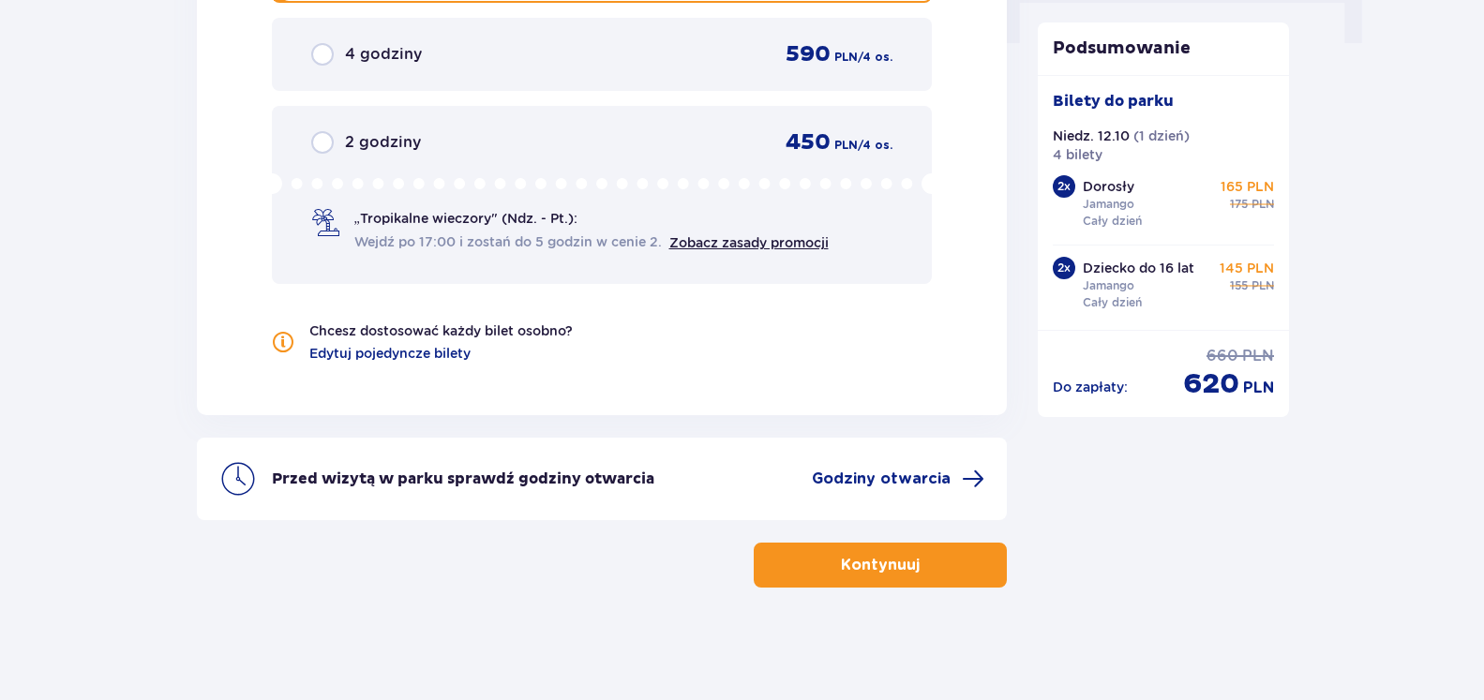
click at [987, 566] on button "Kontynuuj" at bounding box center [880, 565] width 253 height 45
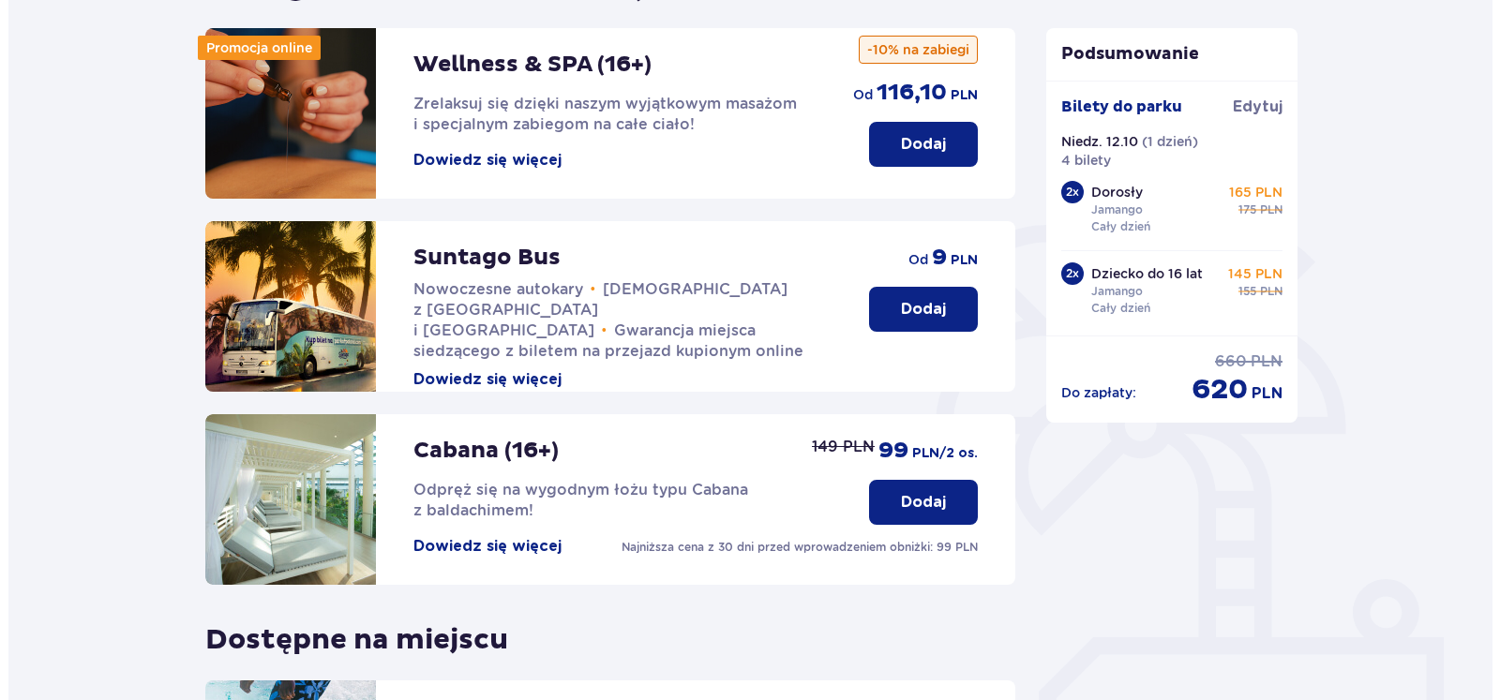
scroll to position [284, 0]
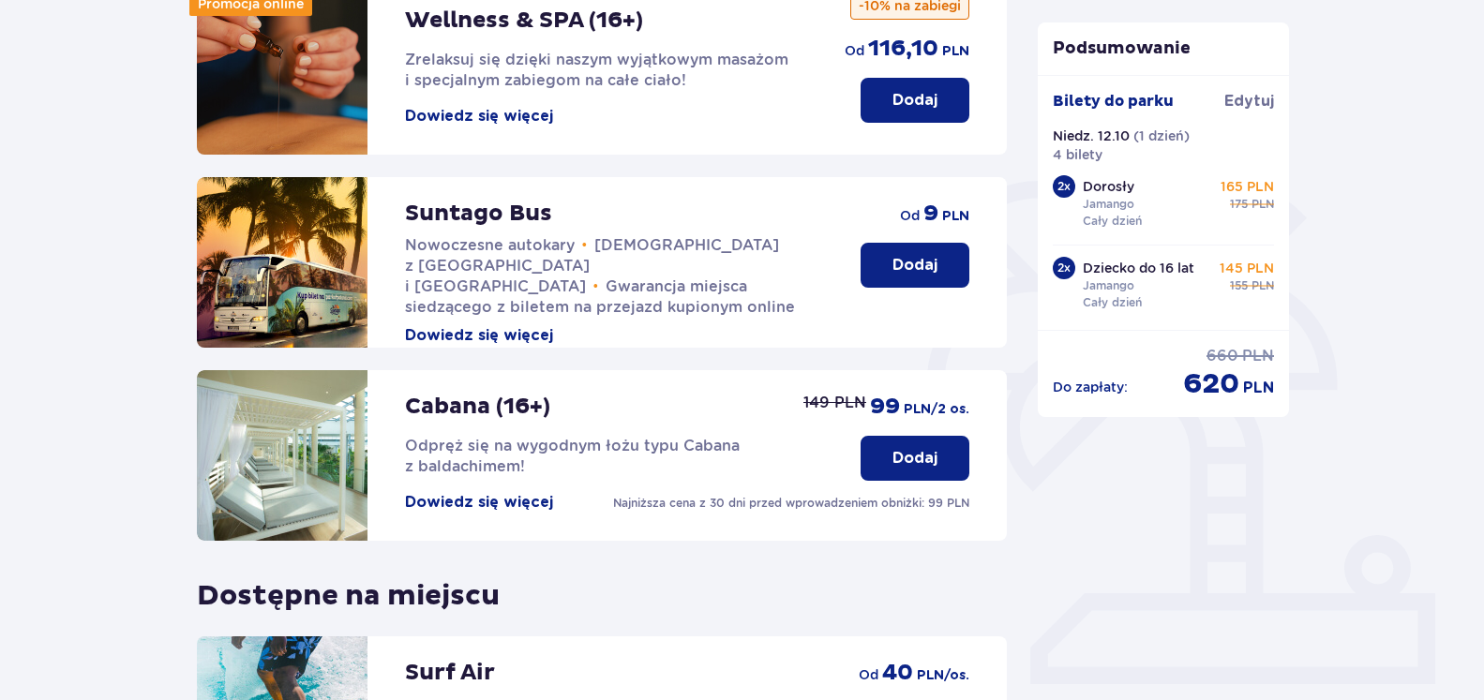
click at [521, 120] on button "Dowiedz się więcej" at bounding box center [479, 116] width 148 height 21
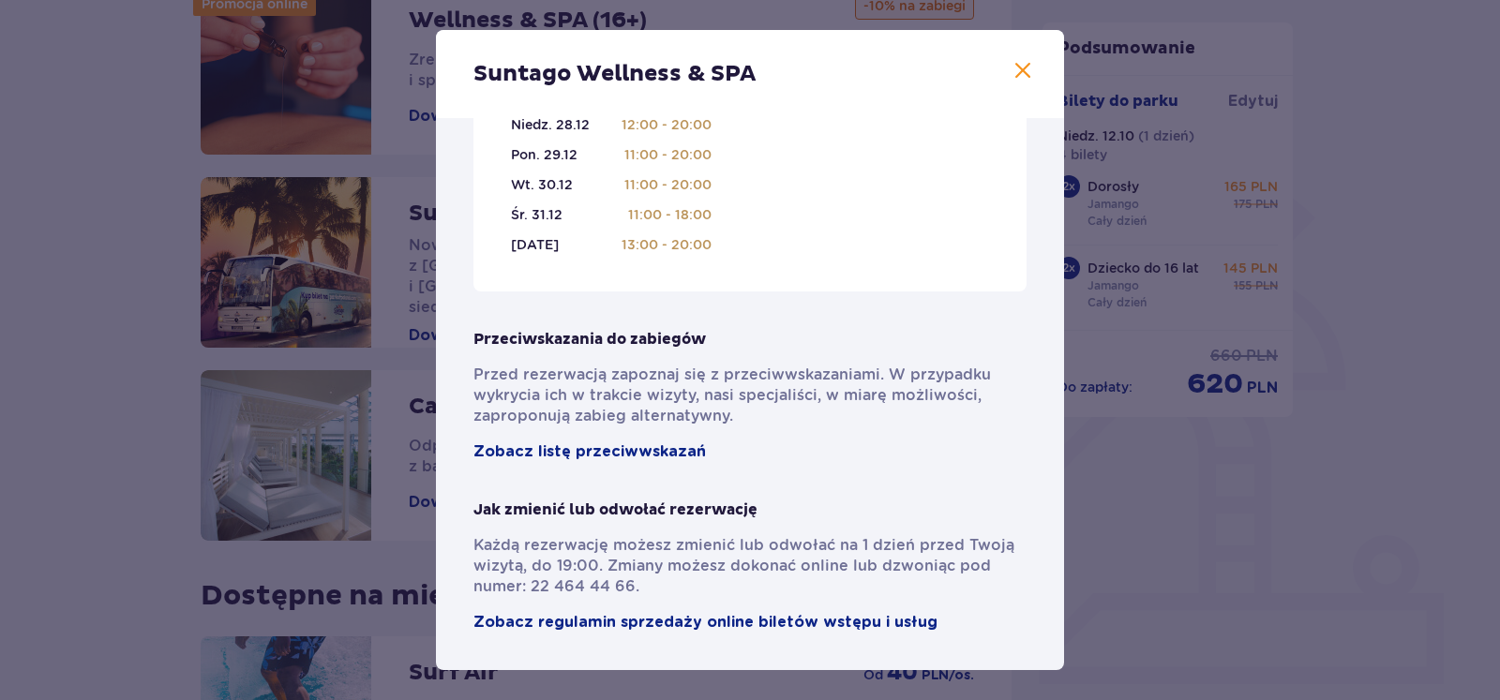
scroll to position [1327, 0]
click at [818, 241] on div "Trzech Króli (5-6.01.26) Pon, 5.01 12:00 - 20:00 Wt, 6.01 12:00 - 20:00" at bounding box center [869, 94] width 240 height 319
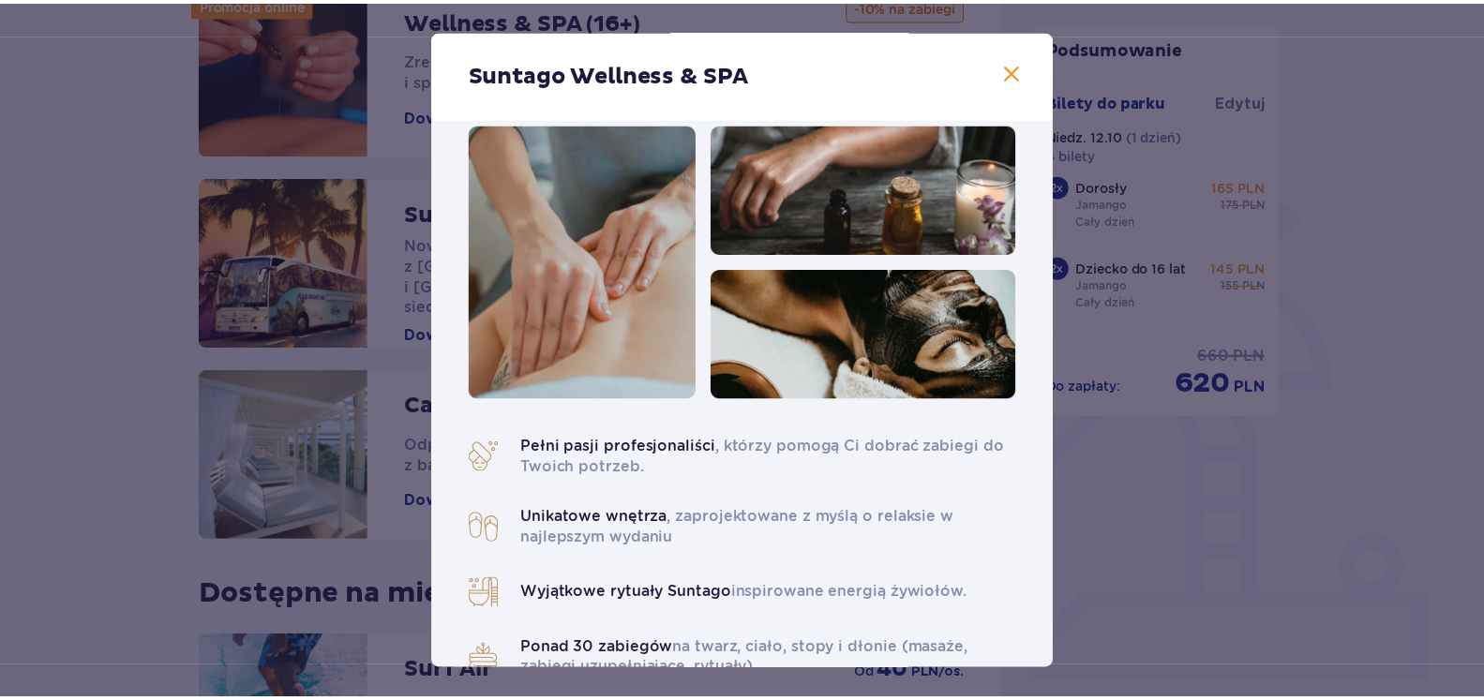
scroll to position [0, 0]
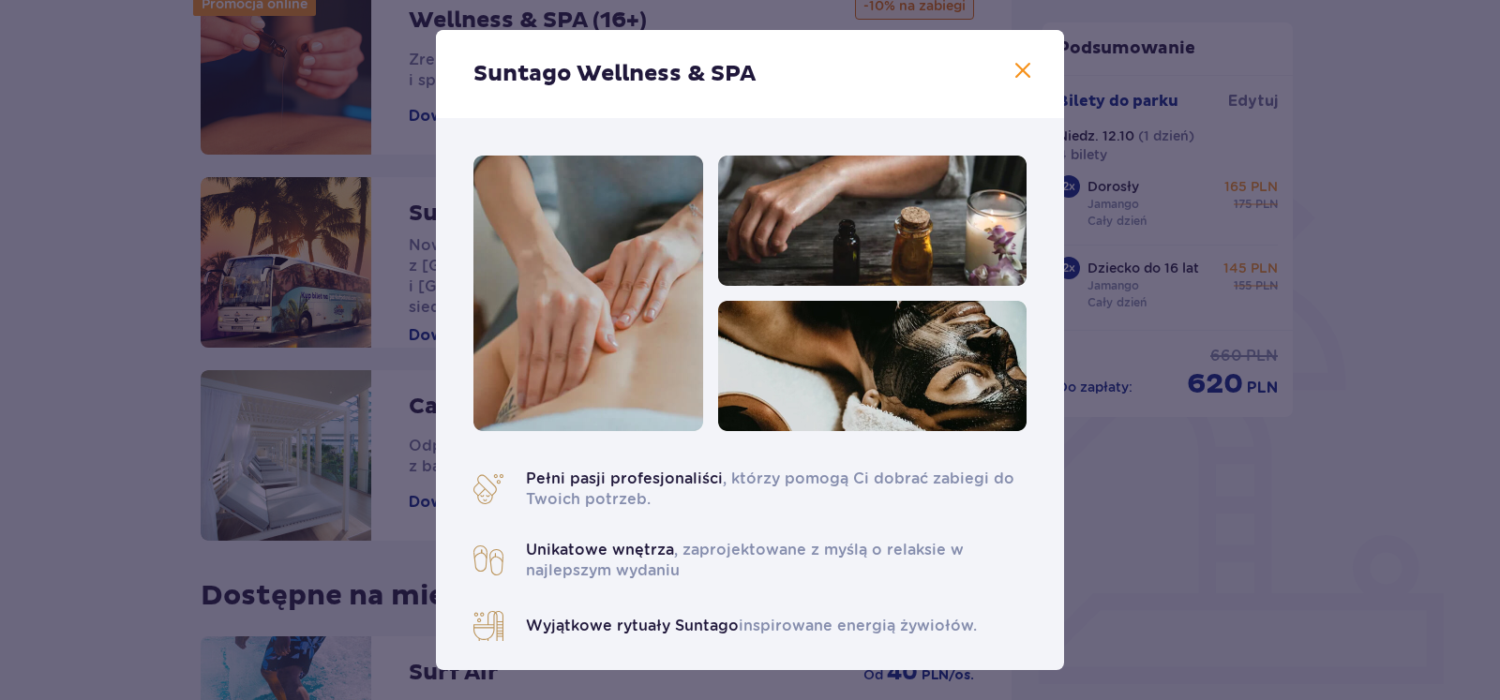
click at [1012, 60] on span at bounding box center [1023, 71] width 23 height 23
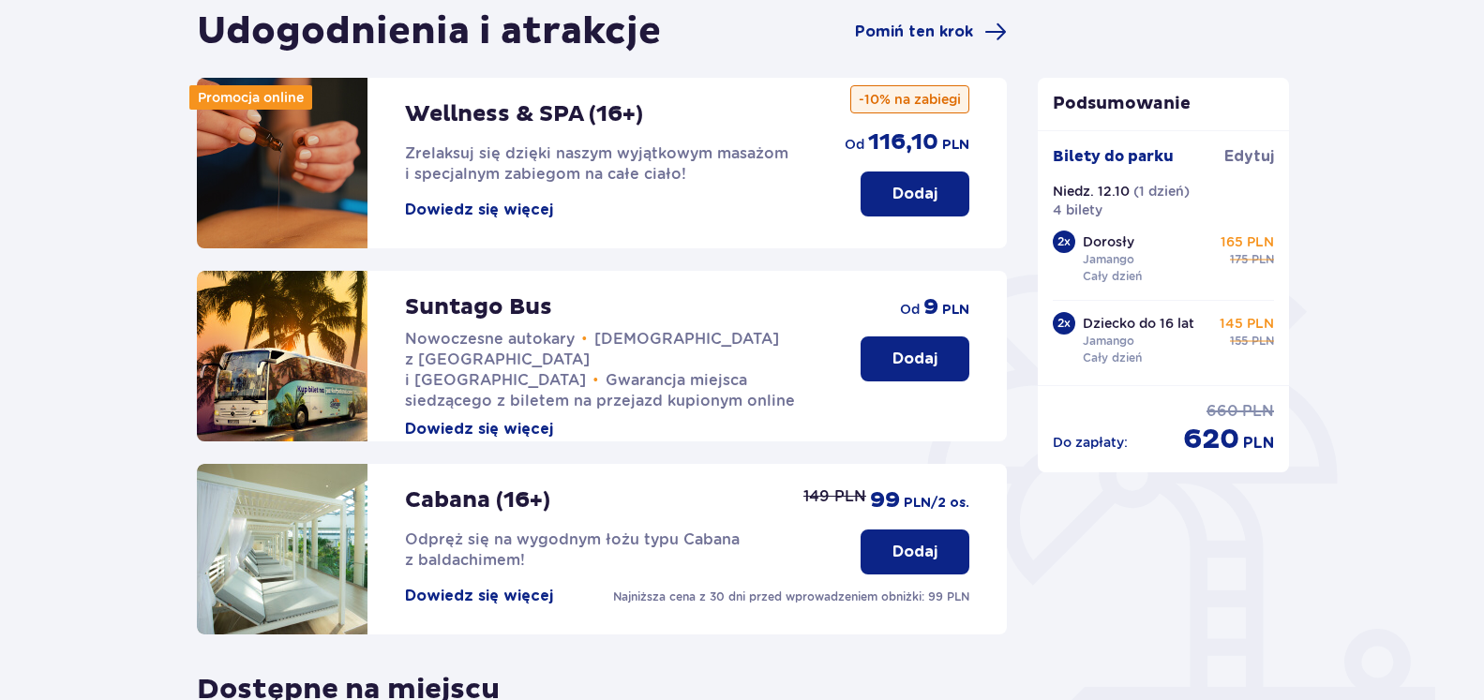
scroll to position [571, 0]
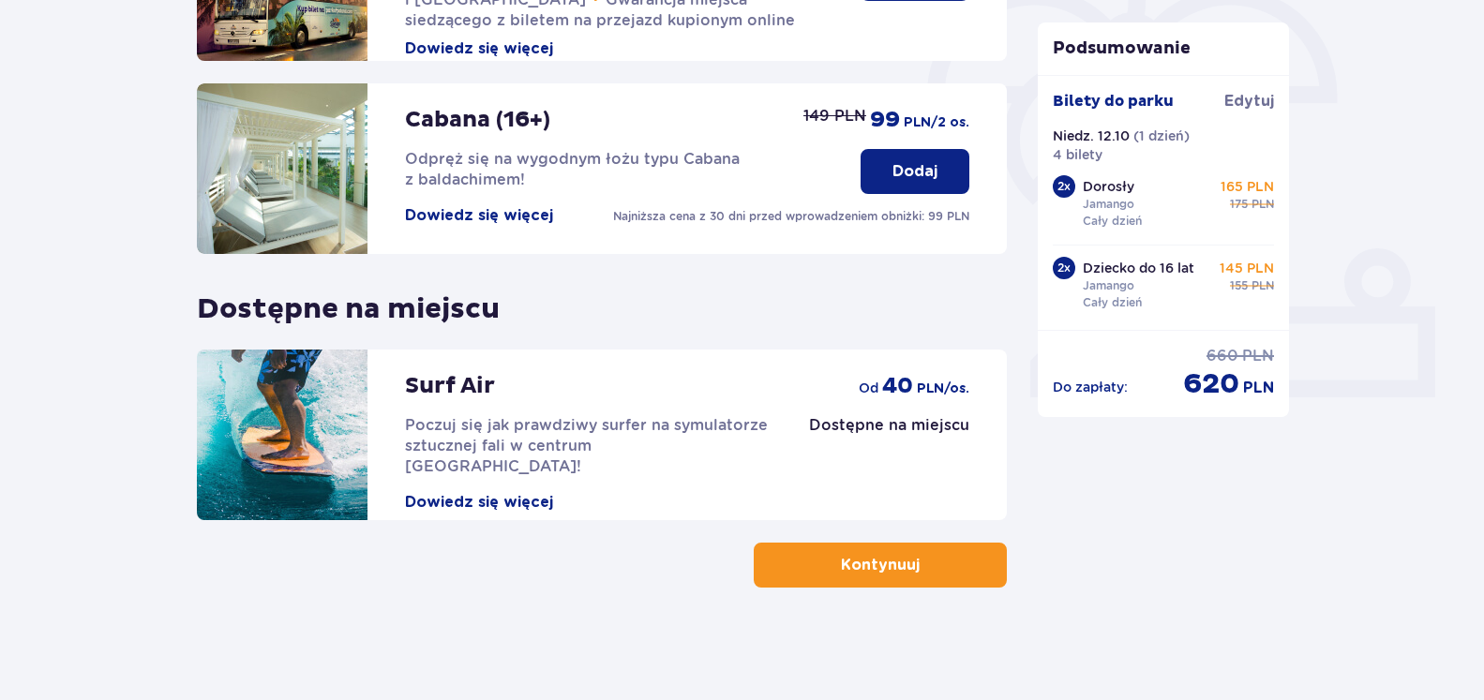
click at [896, 563] on p "Kontynuuj" at bounding box center [880, 565] width 79 height 21
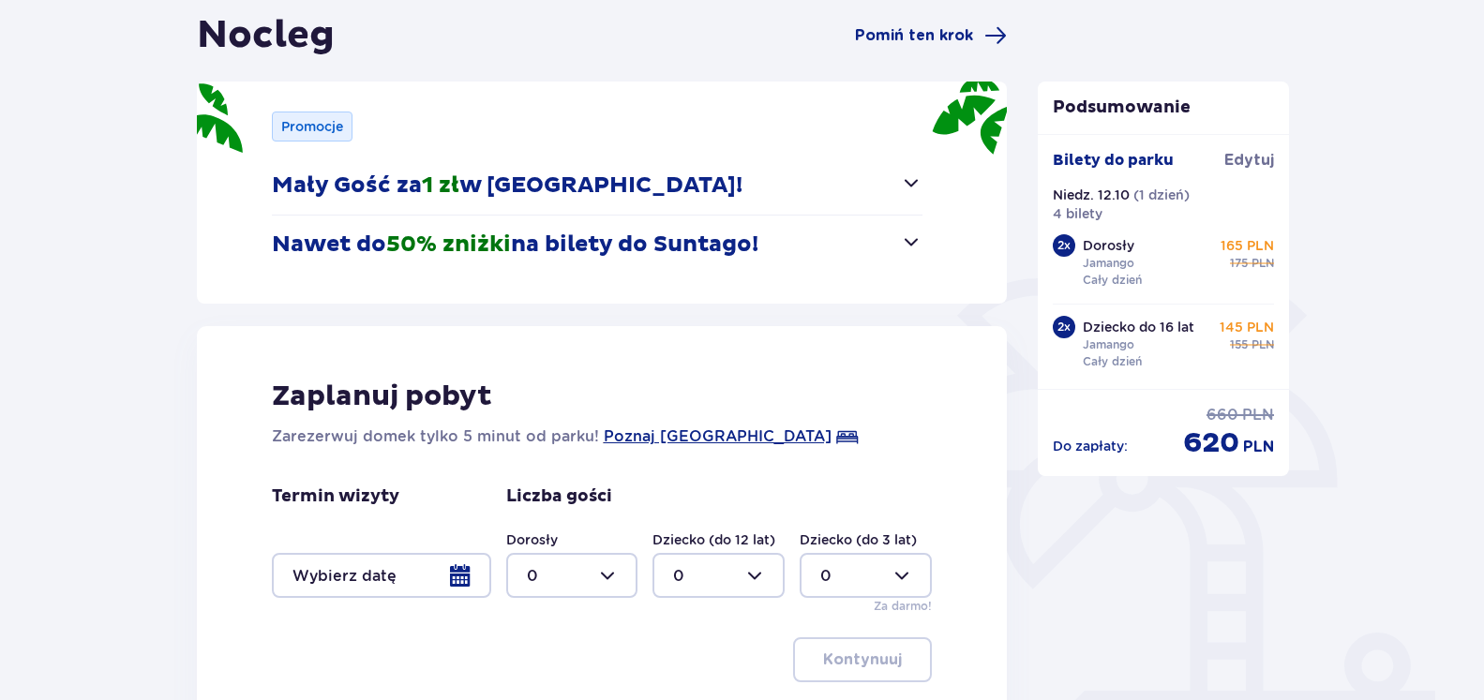
scroll to position [191, 0]
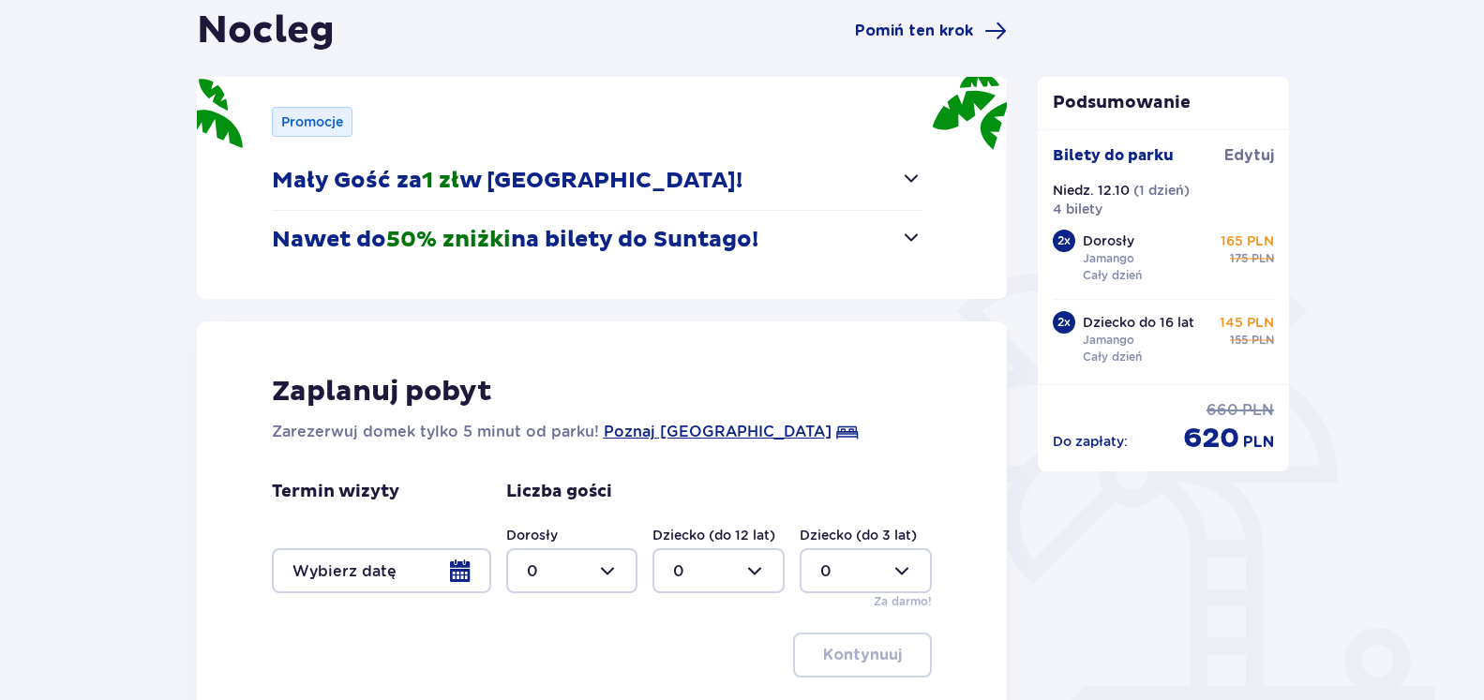
click at [916, 178] on span "button" at bounding box center [911, 178] width 23 height 23
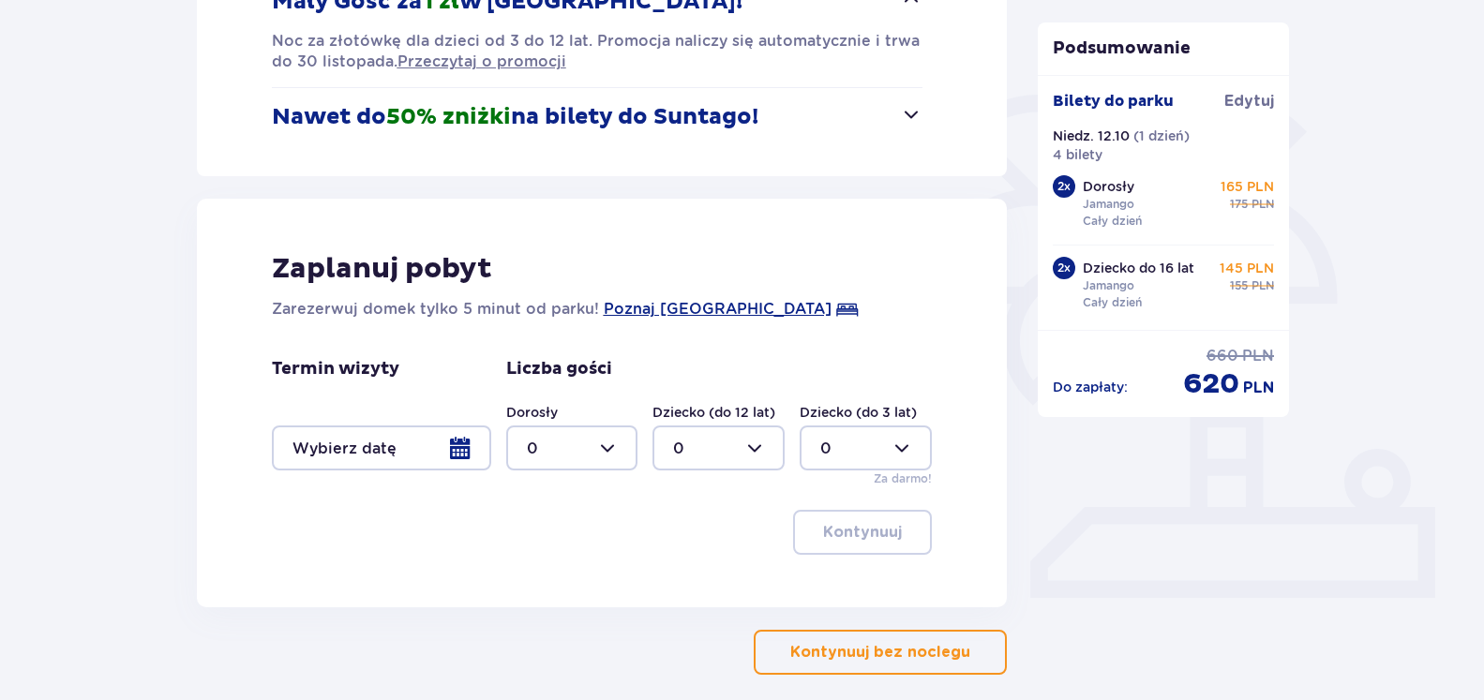
scroll to position [383, 0]
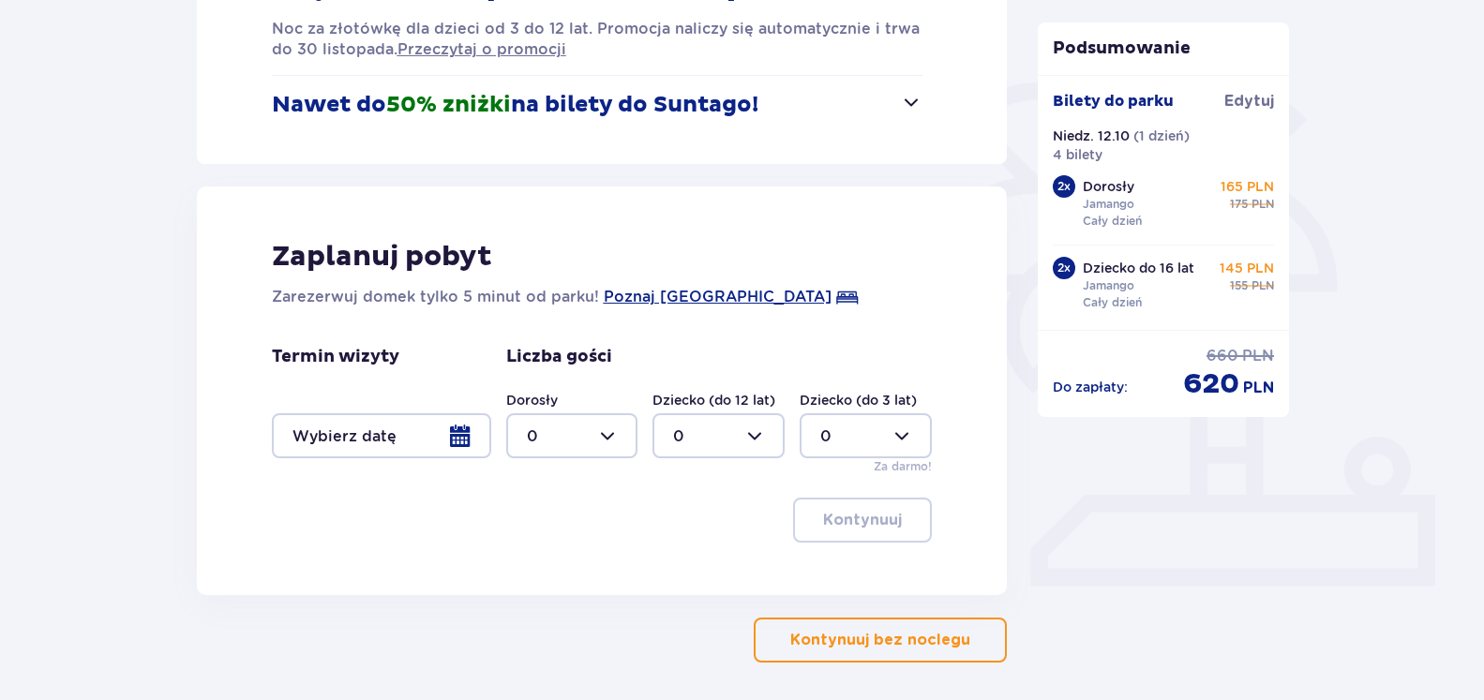
click at [908, 101] on span "button" at bounding box center [911, 102] width 23 height 23
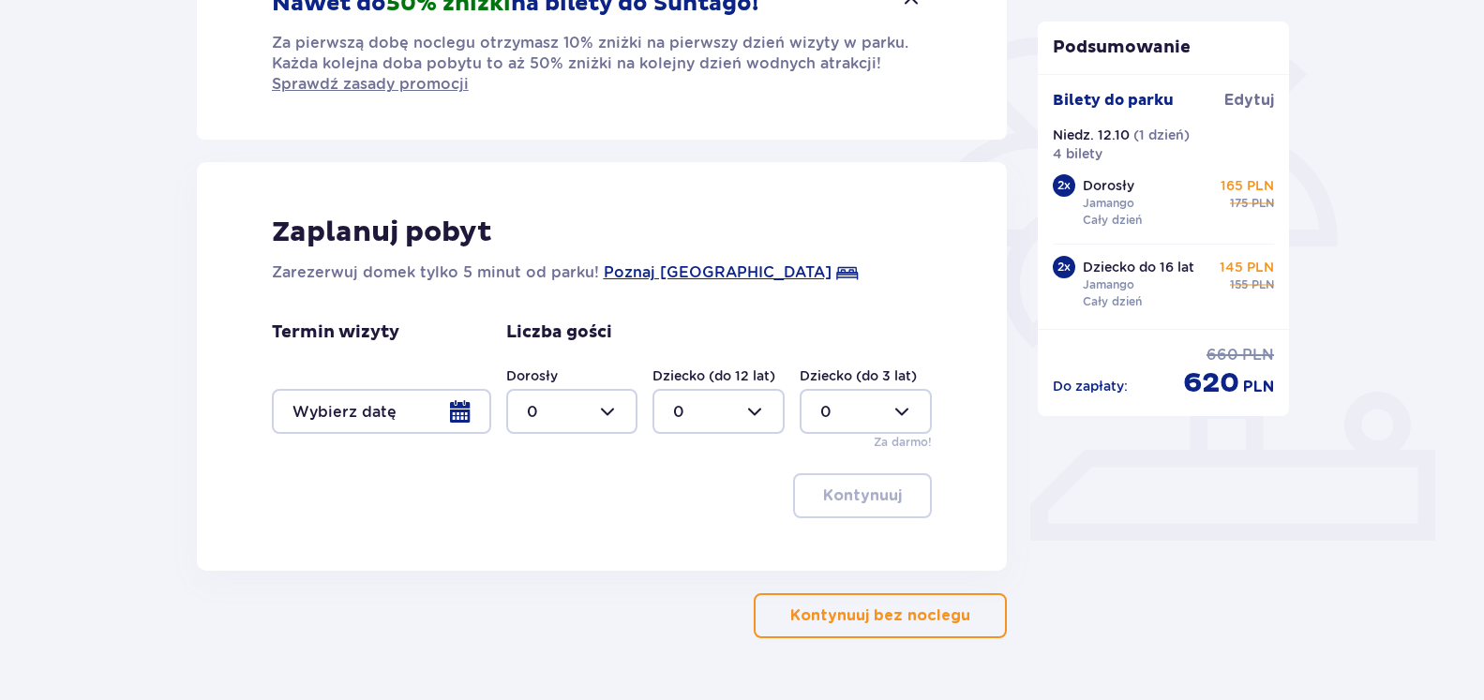
scroll to position [478, 0]
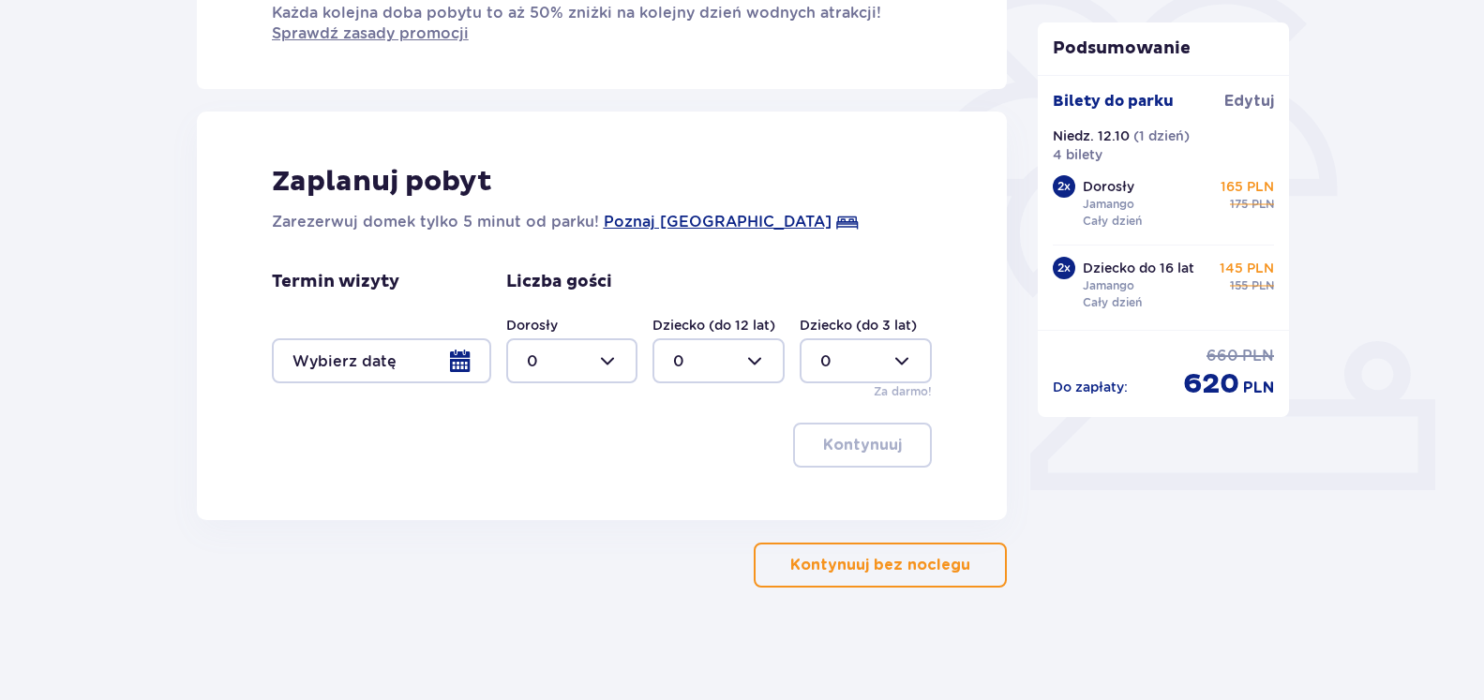
click at [460, 351] on div at bounding box center [381, 361] width 219 height 45
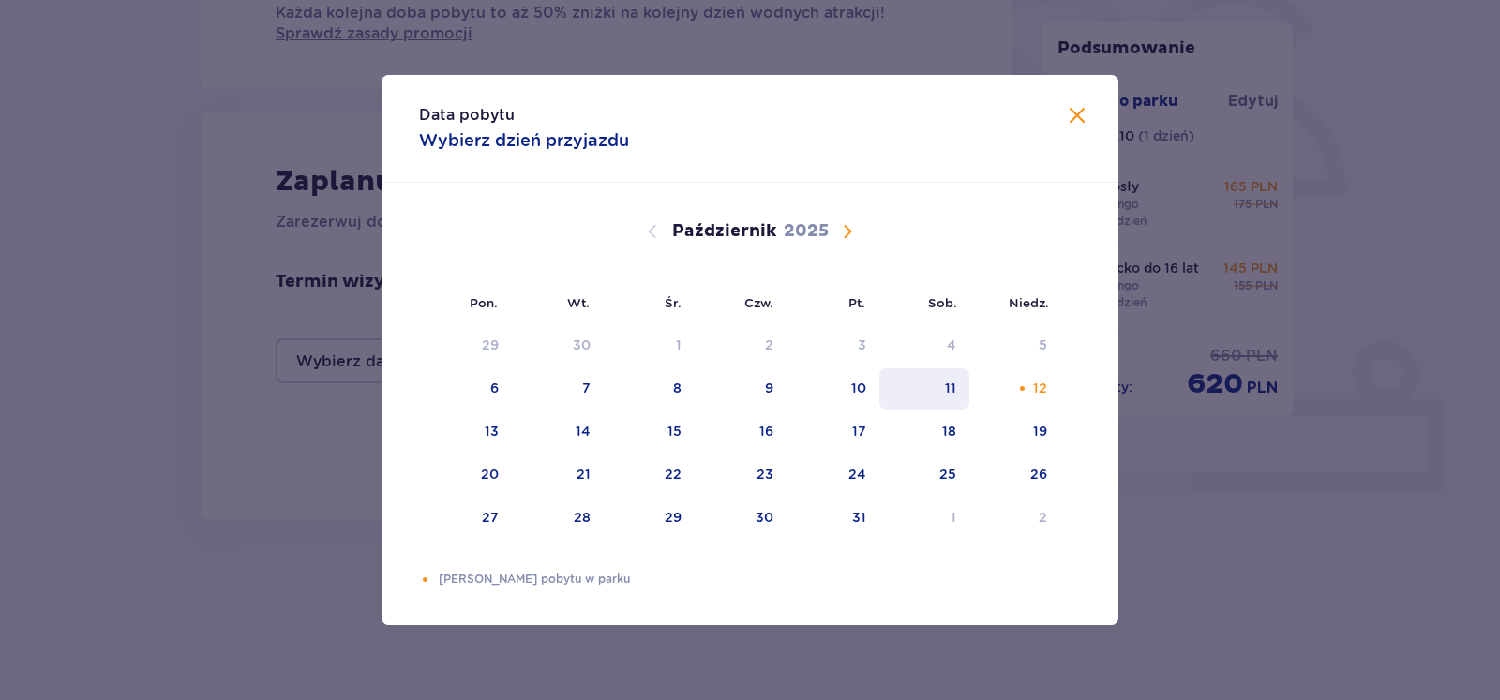
click at [940, 378] on div "11" at bounding box center [925, 389] width 91 height 41
click at [1037, 387] on div "12" at bounding box center [1040, 388] width 14 height 19
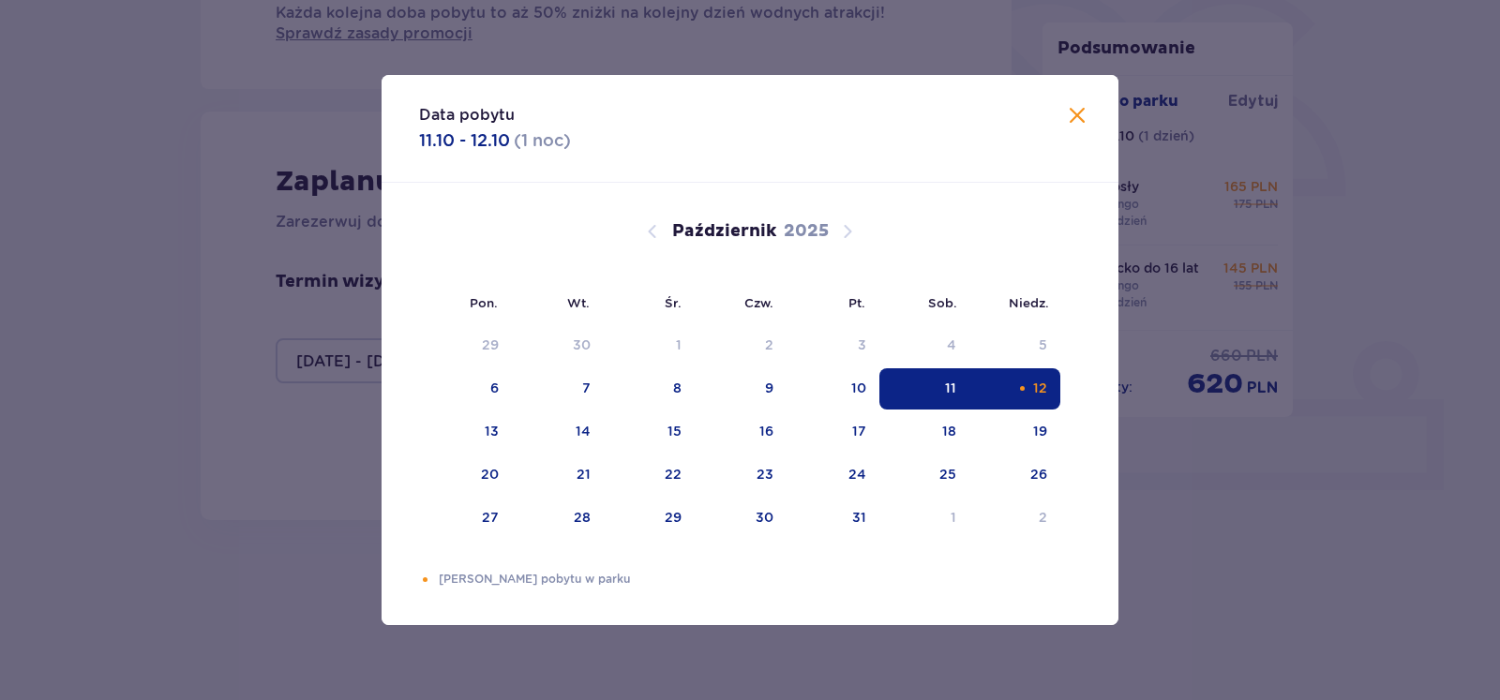
type input "11.10.25 - 12.10.25"
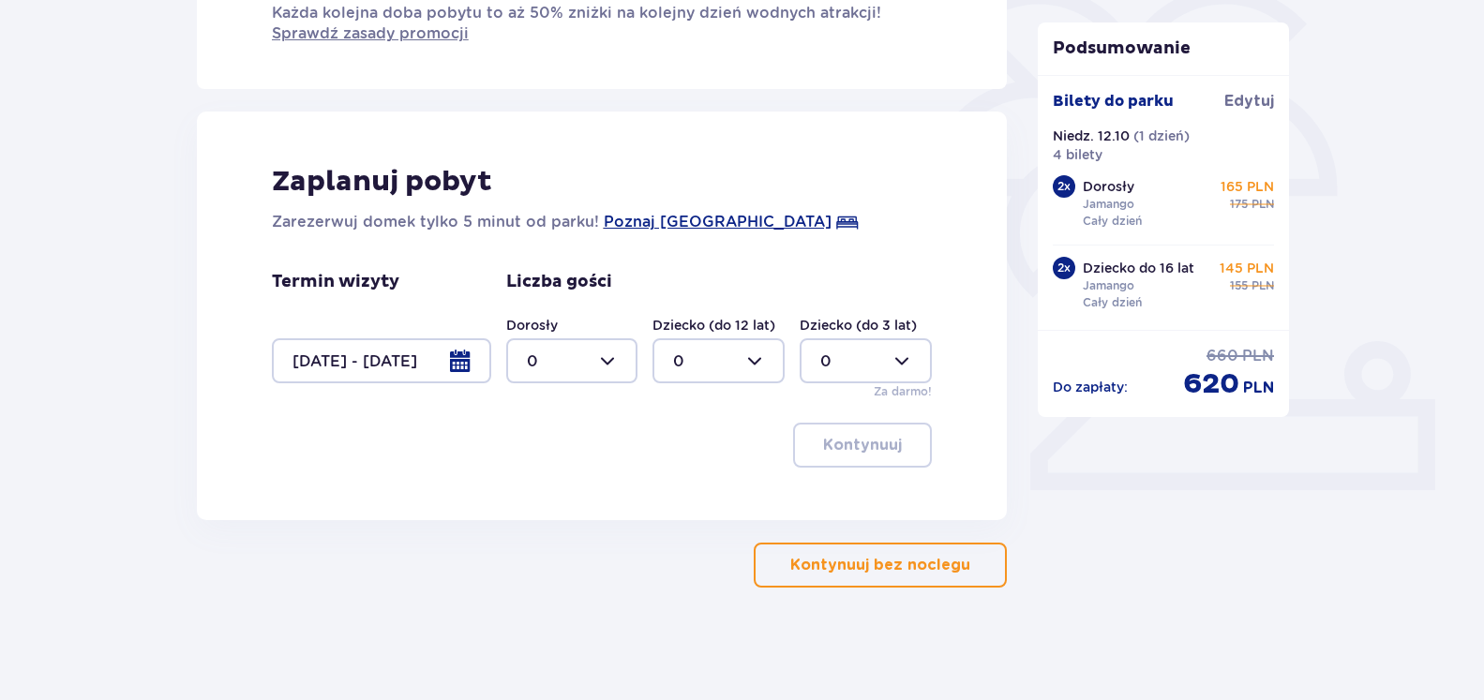
click at [612, 362] on div at bounding box center [572, 361] width 132 height 45
click at [565, 533] on div "3" at bounding box center [572, 536] width 91 height 21
type input "3"
click at [756, 358] on div at bounding box center [719, 361] width 132 height 45
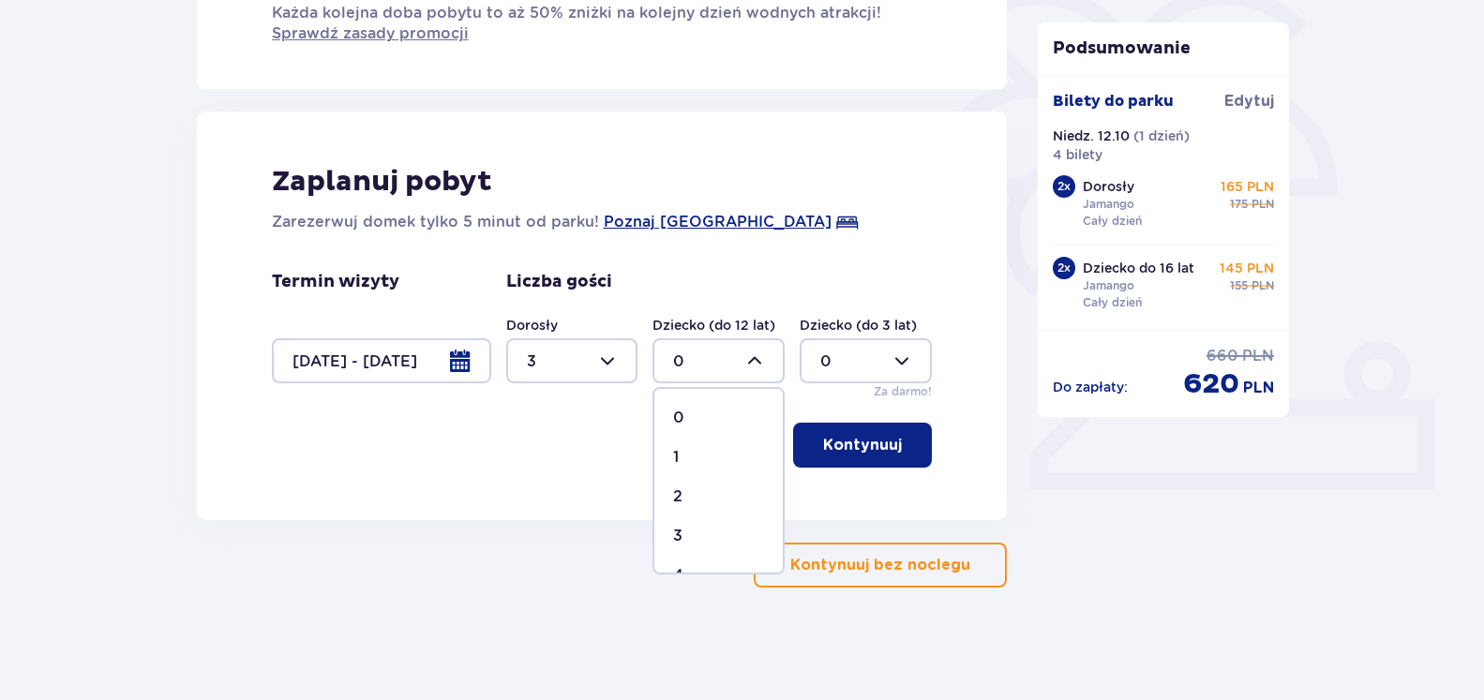
click at [688, 457] on div "1" at bounding box center [718, 457] width 91 height 21
type input "1"
click at [846, 436] on p "Kontynuuj" at bounding box center [862, 445] width 79 height 21
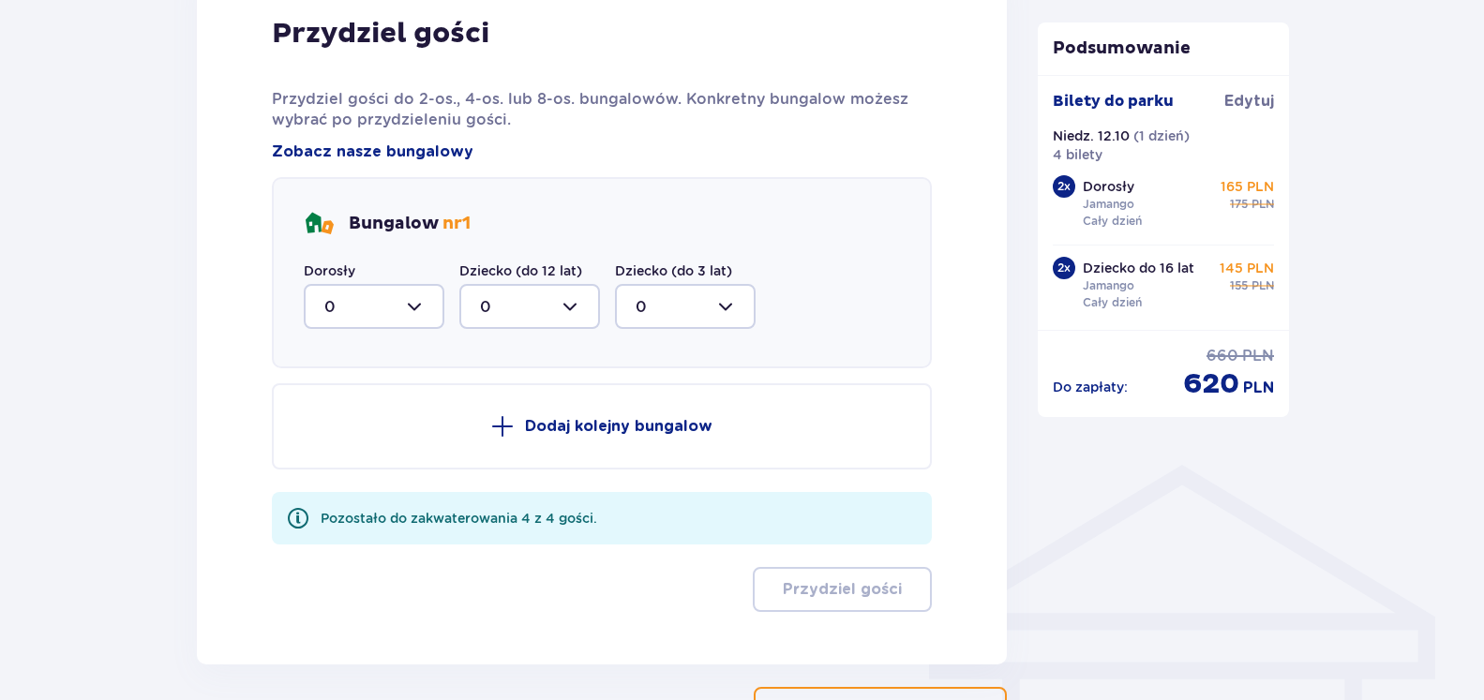
scroll to position [1094, 0]
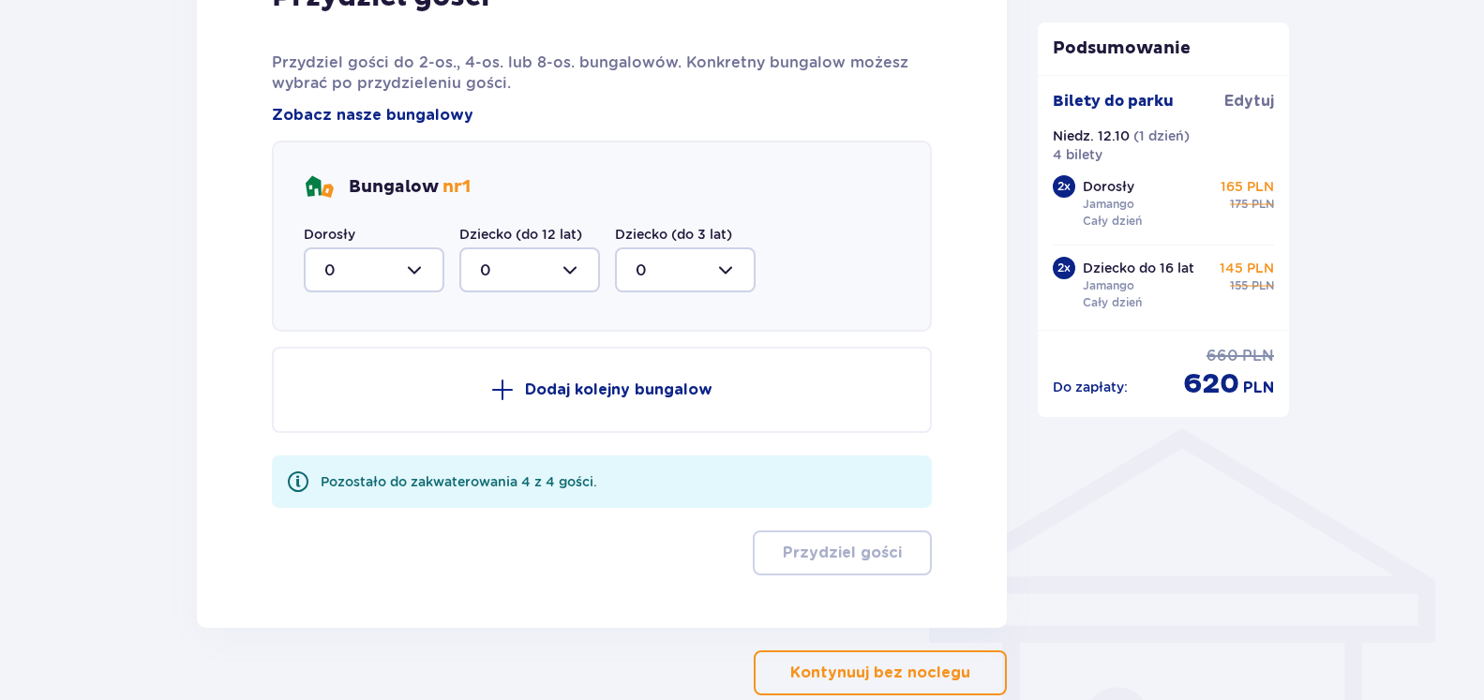
click at [433, 270] on div at bounding box center [374, 270] width 141 height 45
click at [365, 434] on span "3" at bounding box center [374, 445] width 137 height 39
type input "3"
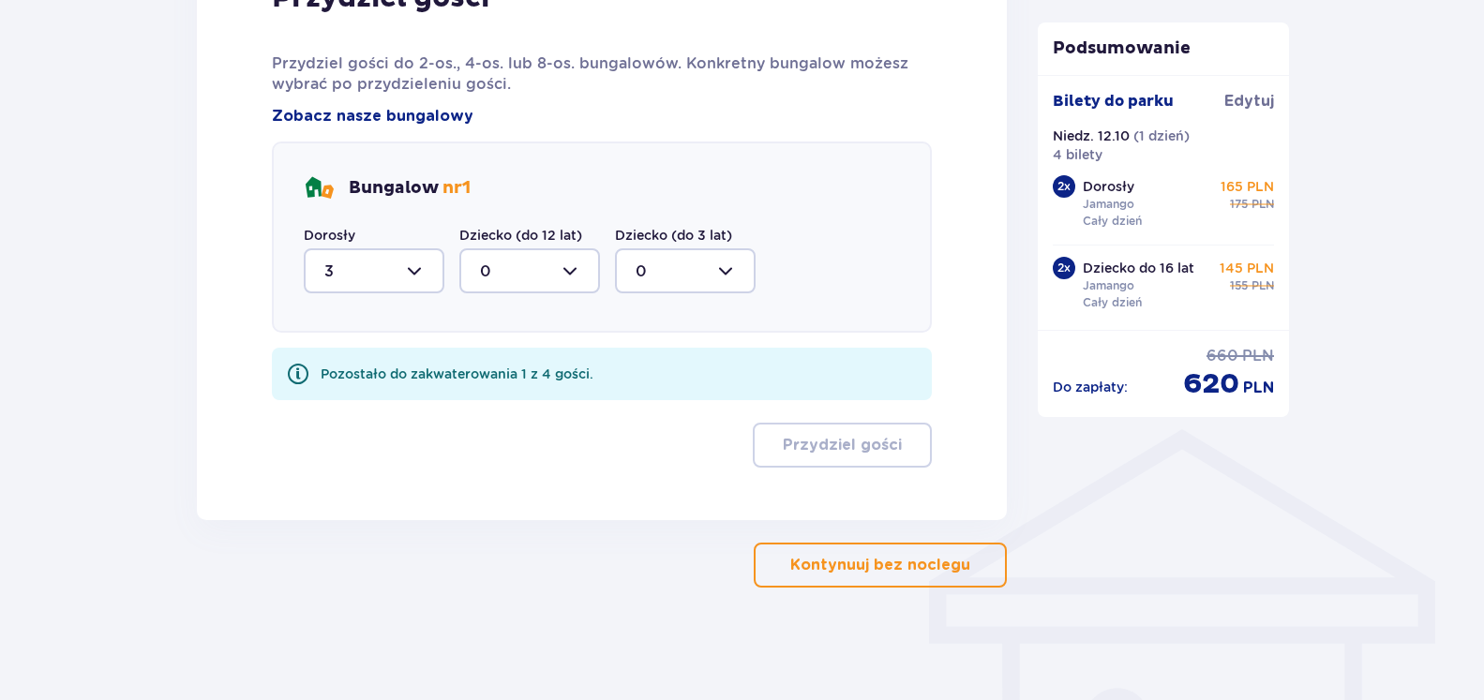
click at [573, 255] on div at bounding box center [529, 271] width 141 height 45
click at [514, 359] on div "1" at bounding box center [529, 367] width 99 height 21
type input "1"
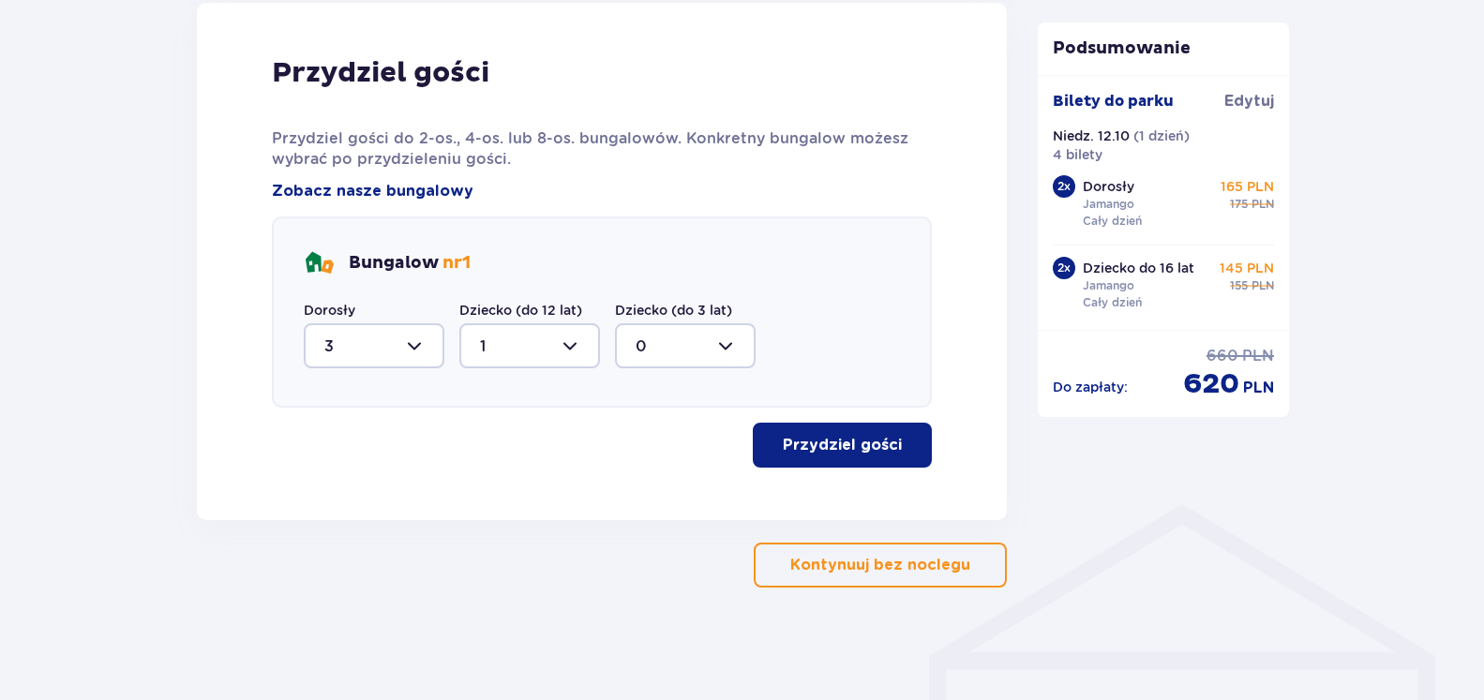
click at [866, 450] on p "Przydziel gości" at bounding box center [842, 445] width 119 height 21
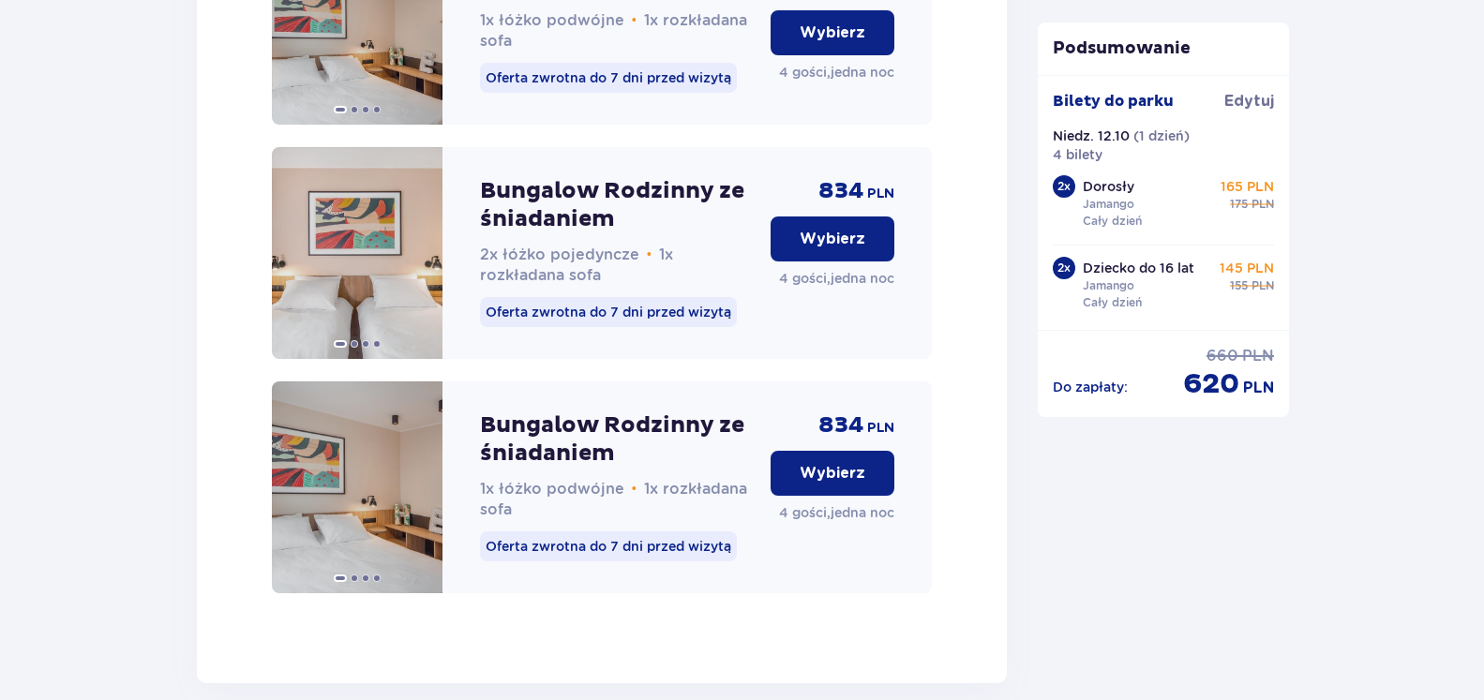
scroll to position [2113, 0]
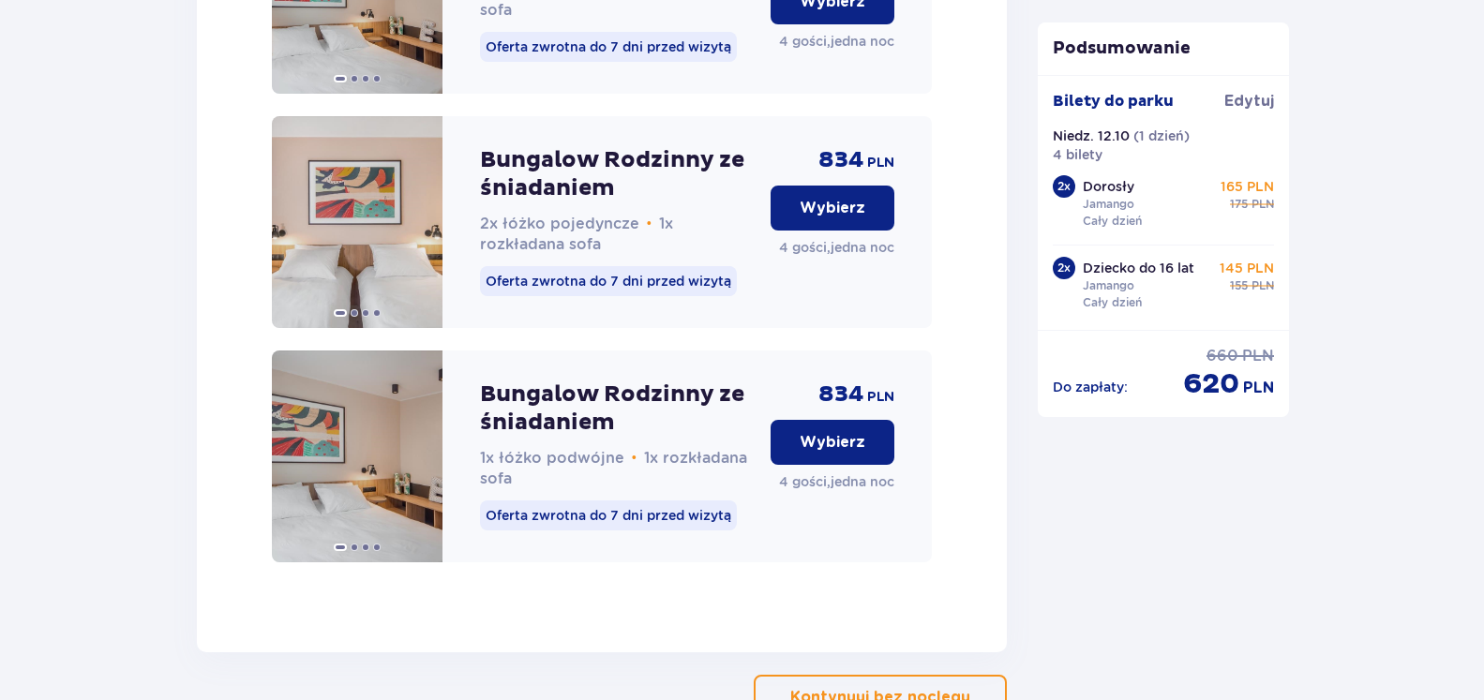
click at [829, 446] on button "Wybierz" at bounding box center [833, 442] width 124 height 45
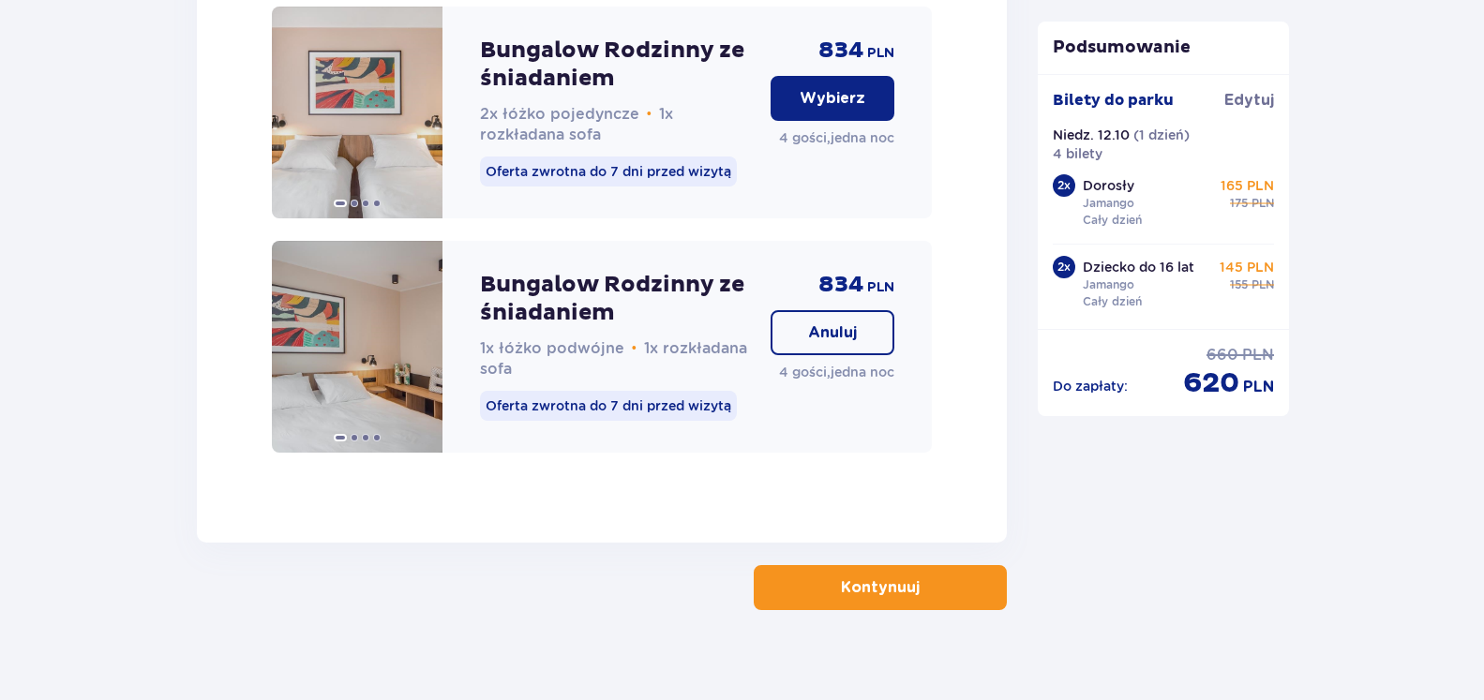
scroll to position [2266, 0]
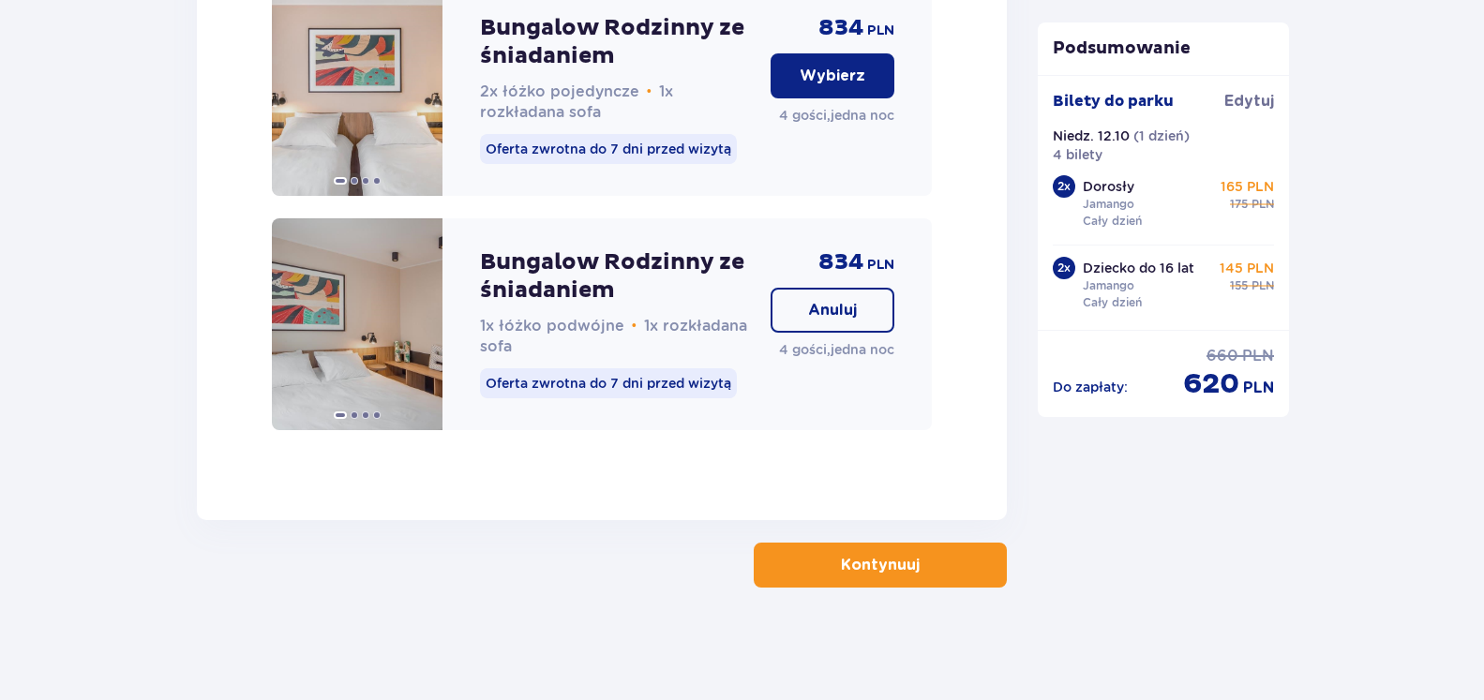
click at [874, 554] on button "Kontynuuj" at bounding box center [880, 565] width 253 height 45
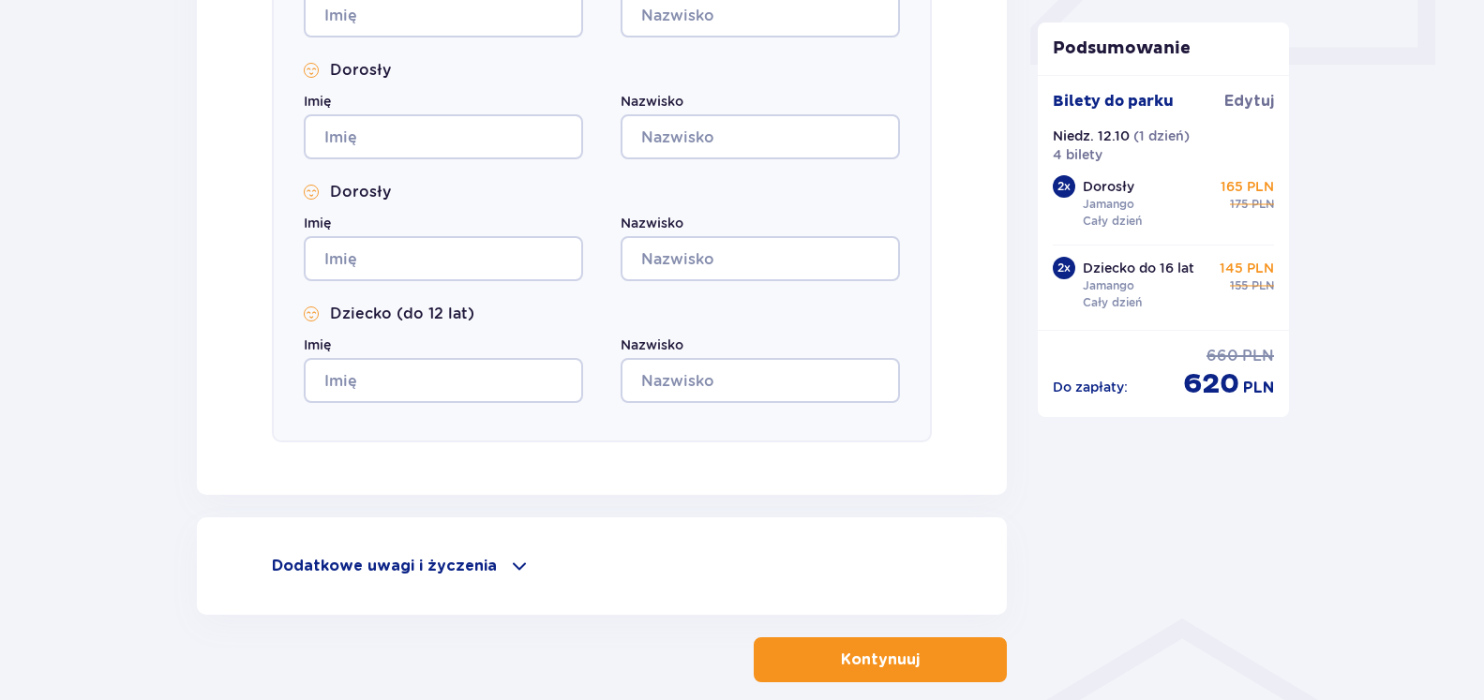
scroll to position [903, 0]
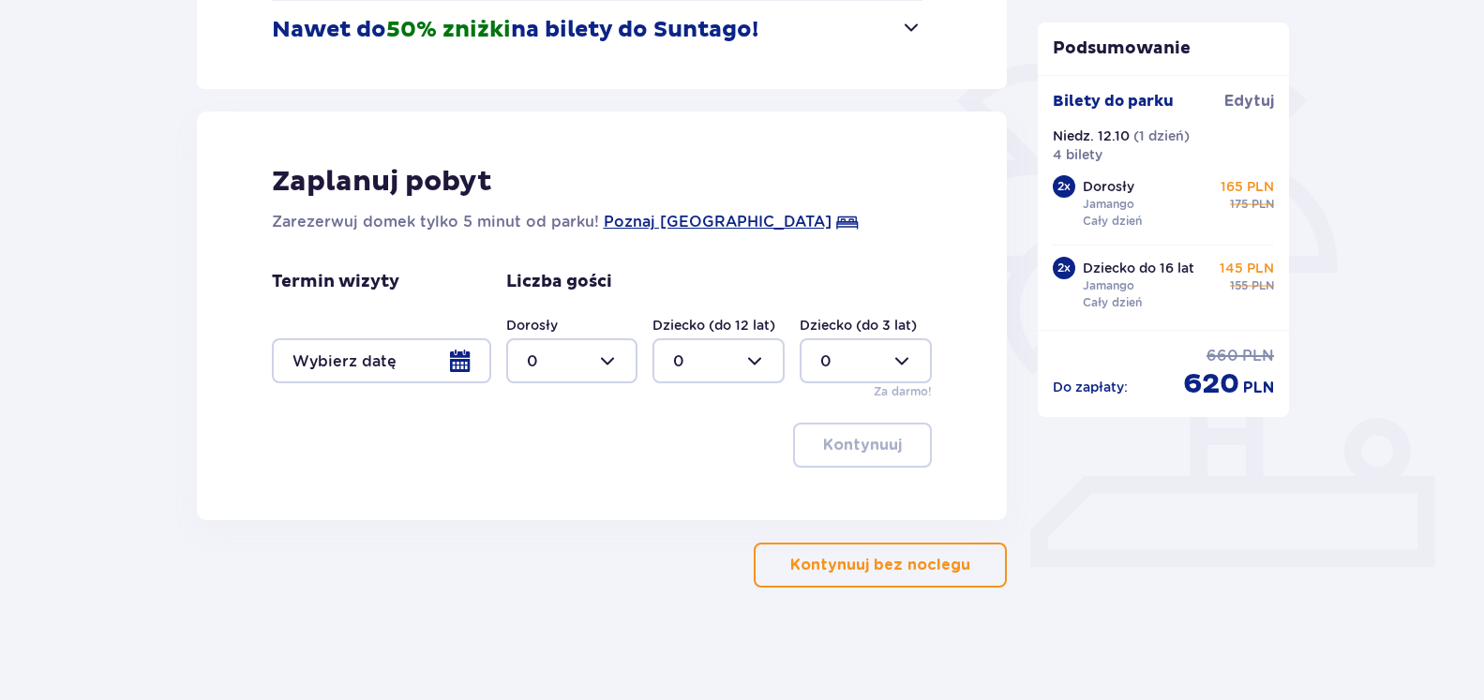
type input "0"
click at [932, 560] on p "Kontynuuj bez noclegu" at bounding box center [881, 565] width 180 height 21
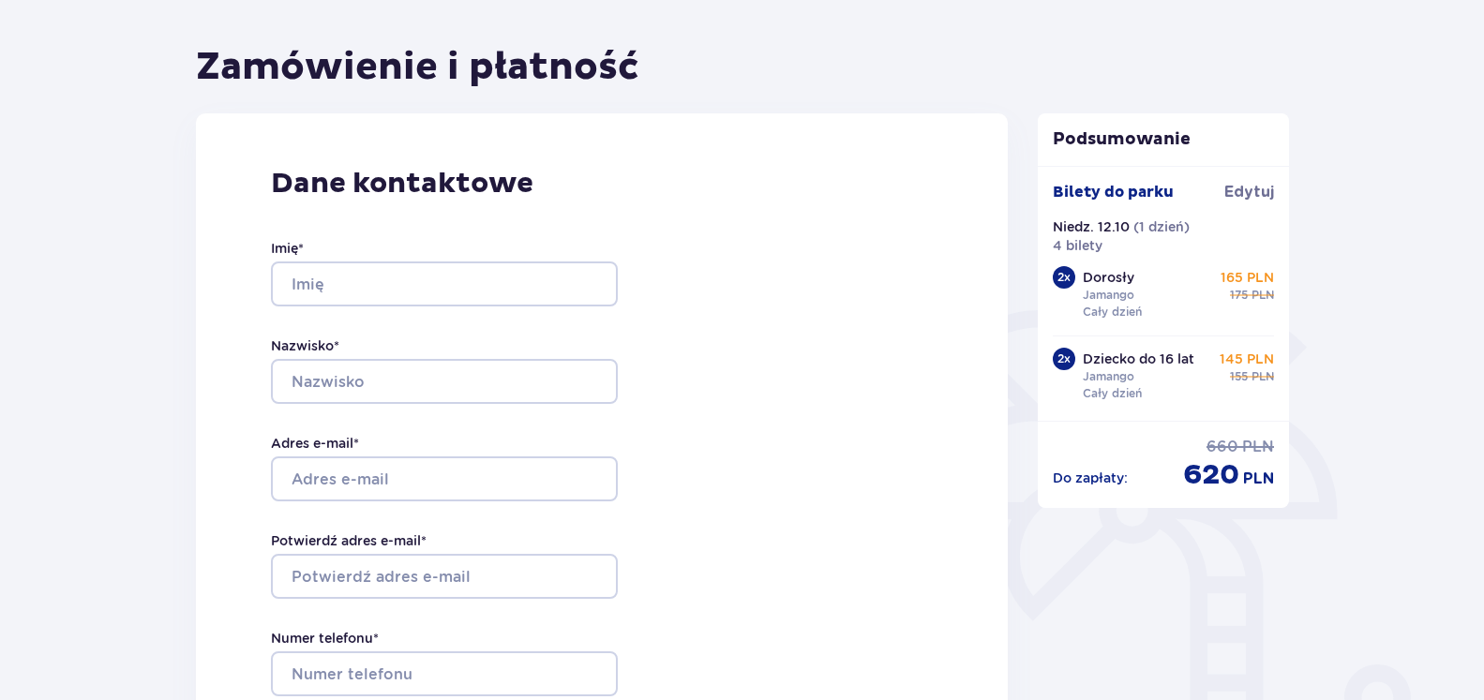
scroll to position [191, 0]
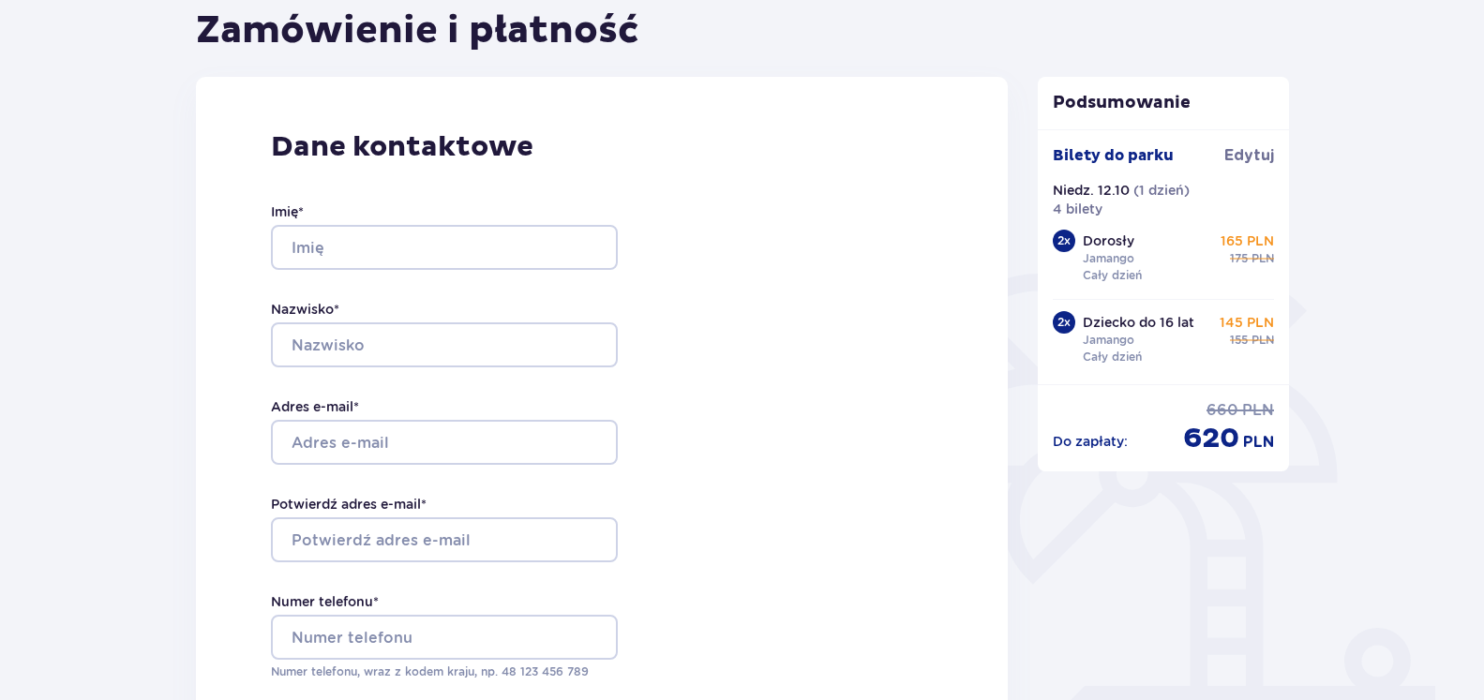
click at [432, 221] on div "Imię *" at bounding box center [444, 237] width 347 height 68
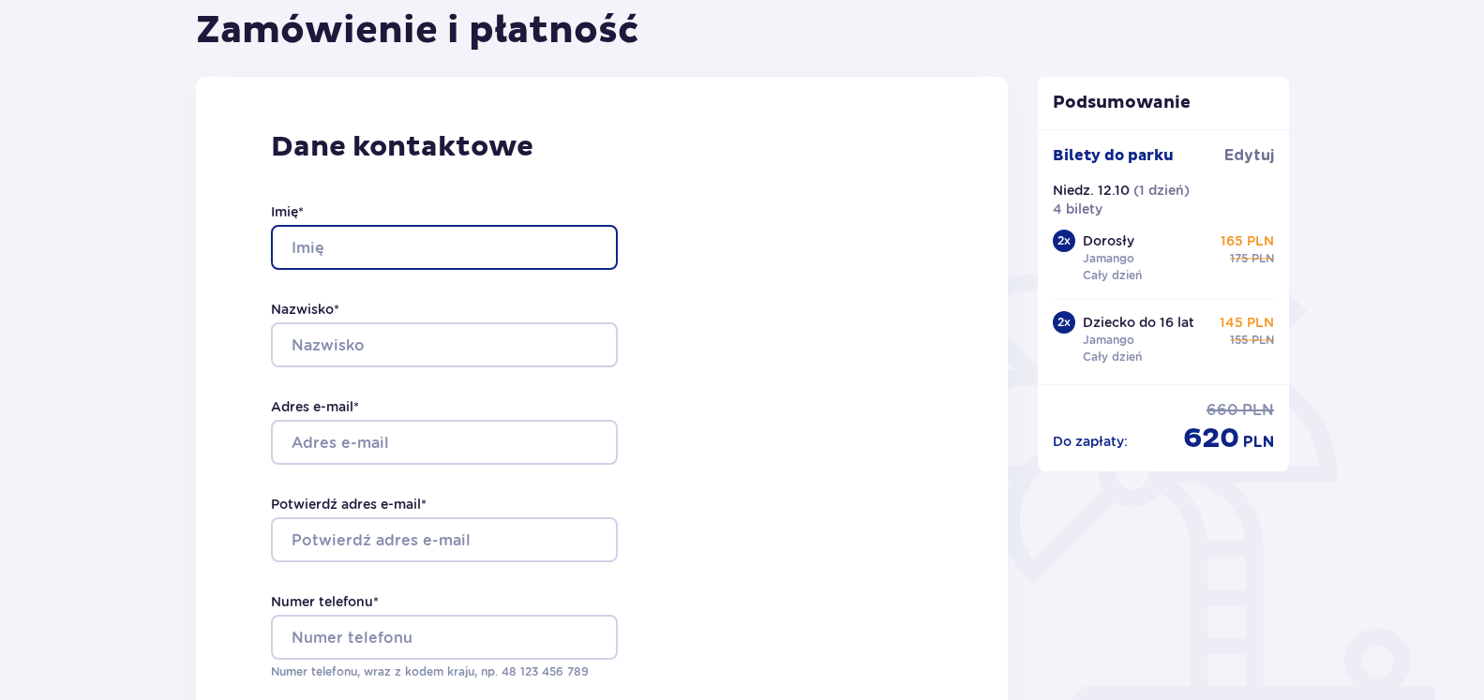
click at [432, 246] on input "Imię *" at bounding box center [444, 247] width 347 height 45
type input "Damian"
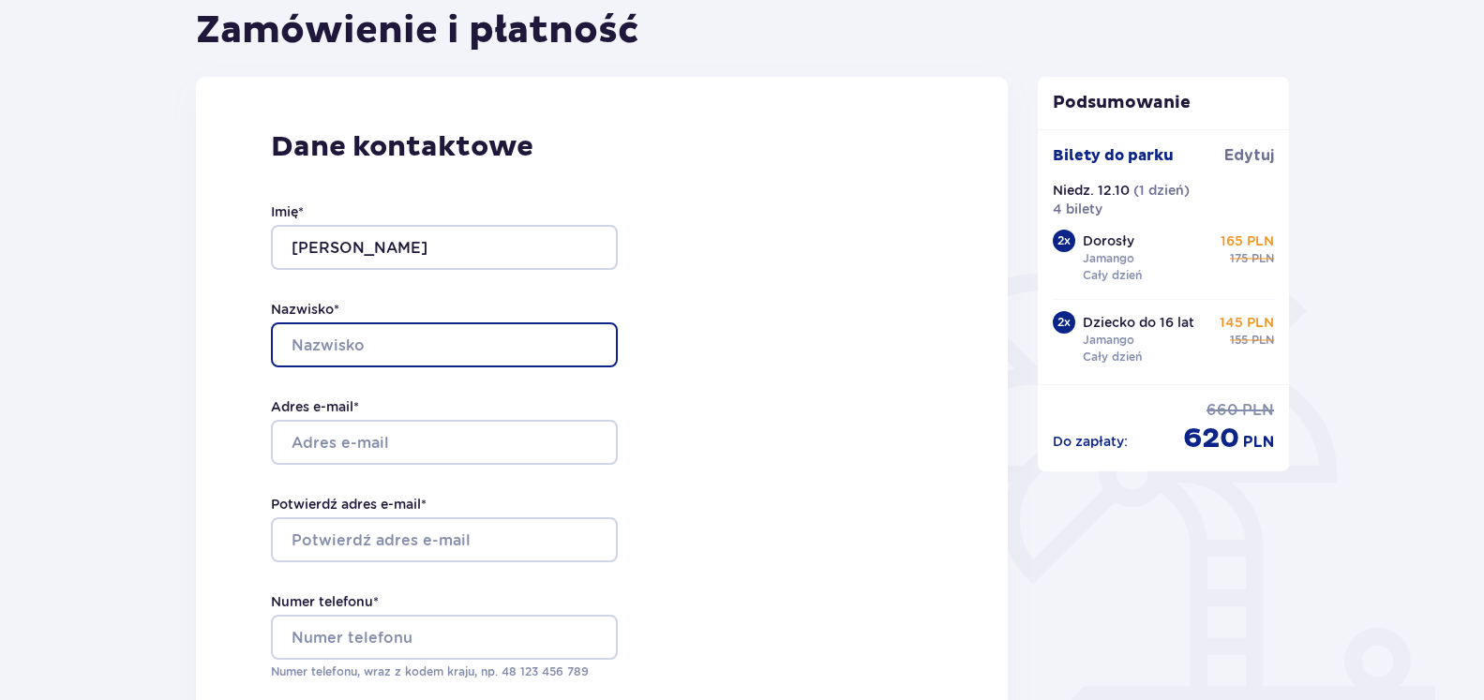
type input "Kopec"
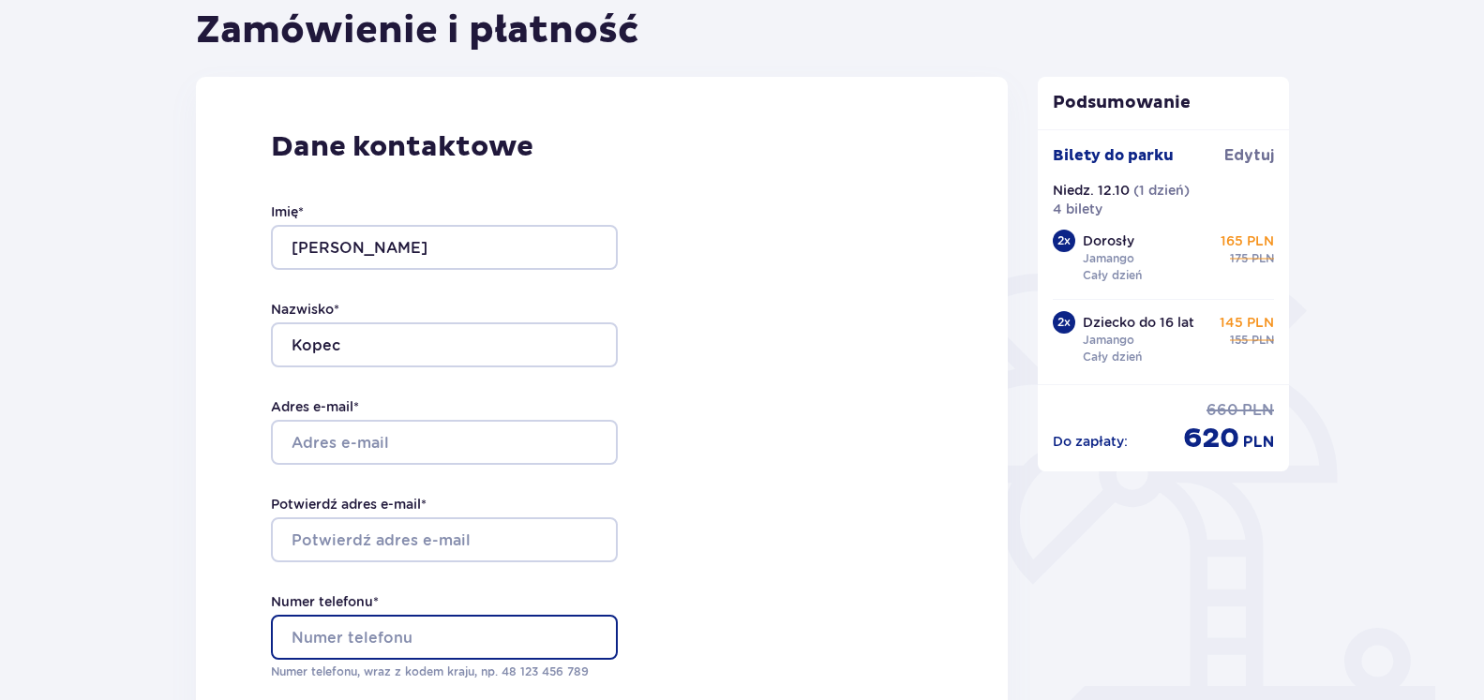
type input "+48509949283"
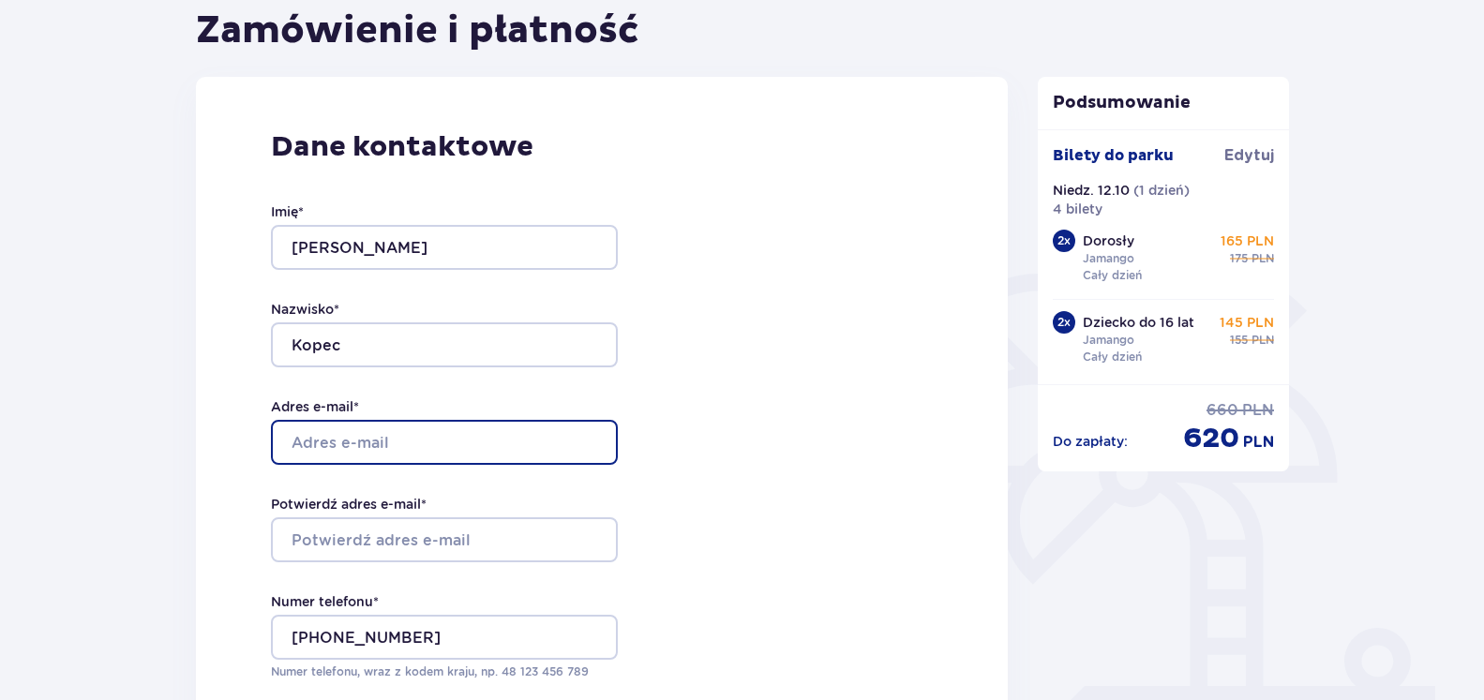
click at [355, 444] on input "Adres e-mail *" at bounding box center [444, 442] width 347 height 45
click at [355, 451] on input "Adres e-mail *" at bounding box center [444, 442] width 347 height 45
type input "mania-damian@wp.pl"
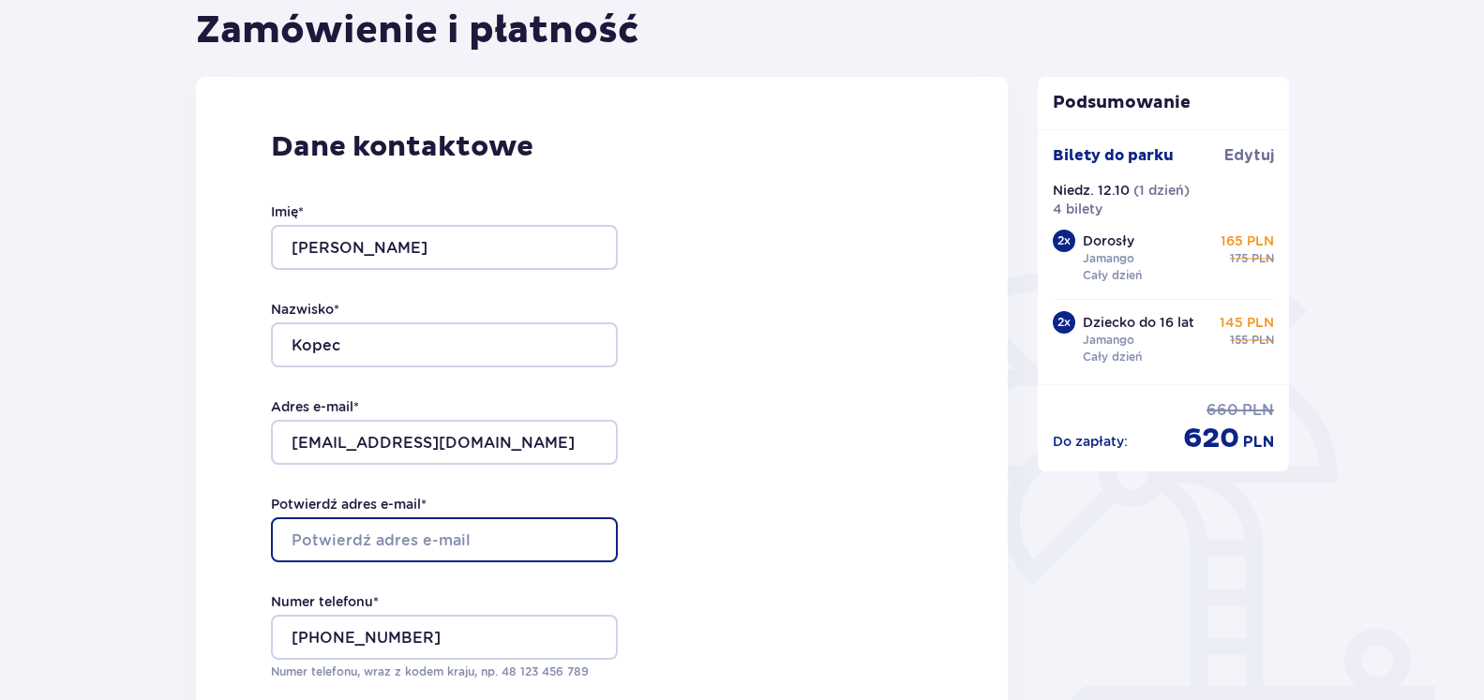
click at [395, 550] on input "Potwierdź adres e-mail *" at bounding box center [444, 540] width 347 height 45
type input "mania-damian@wp.pl"
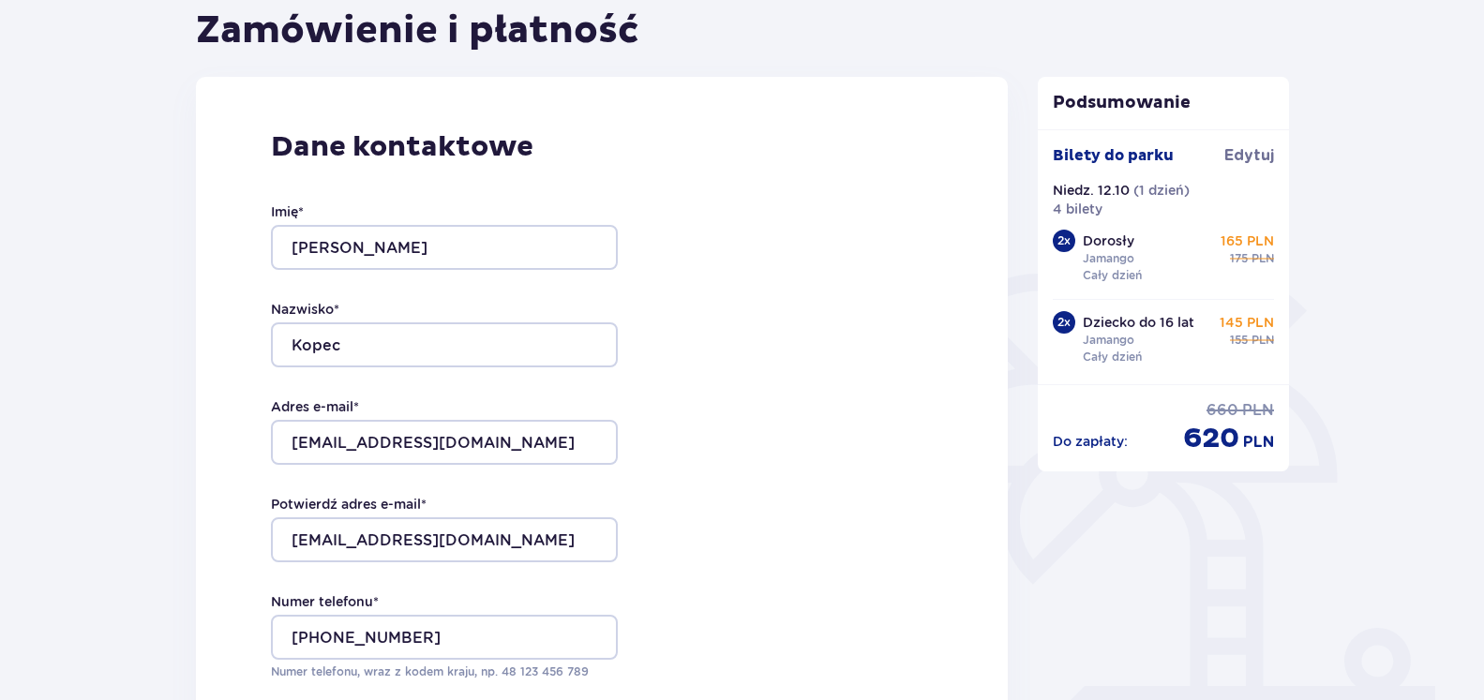
click at [767, 492] on div "Dane kontaktowe Imię * Damian Nazwisko * Kopec Adres e-mail * mania-damian@wp.p…" at bounding box center [602, 471] width 813 height 788
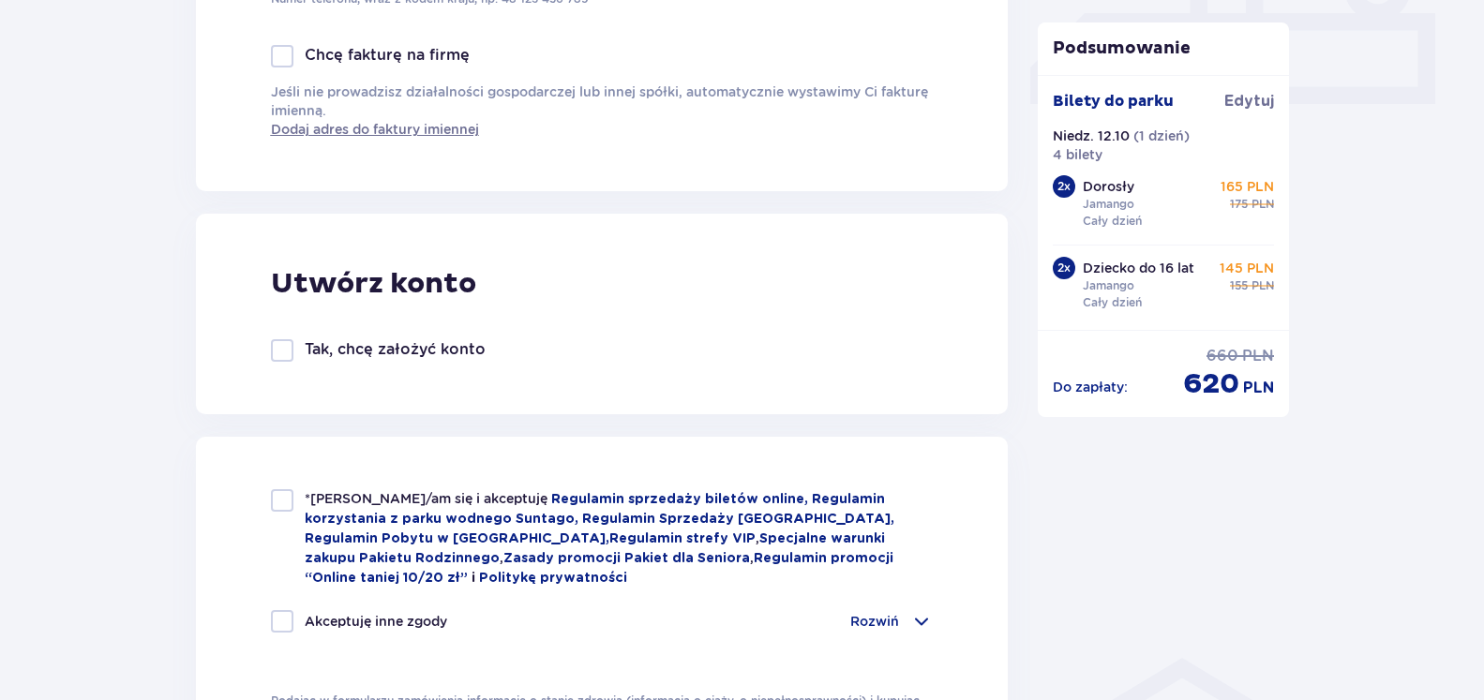
scroll to position [956, 0]
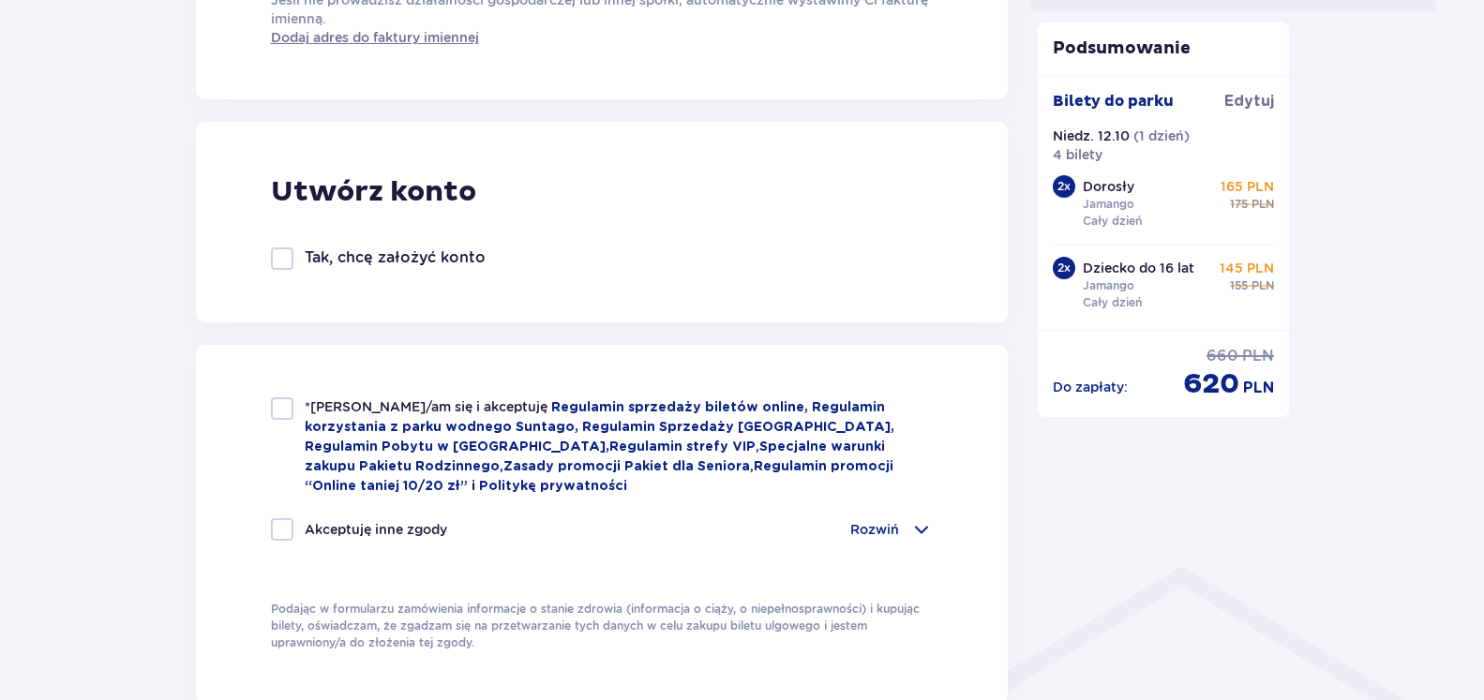
click at [277, 414] on div at bounding box center [282, 409] width 23 height 23
checkbox input "true"
click at [287, 531] on div at bounding box center [282, 530] width 23 height 23
checkbox input "true"
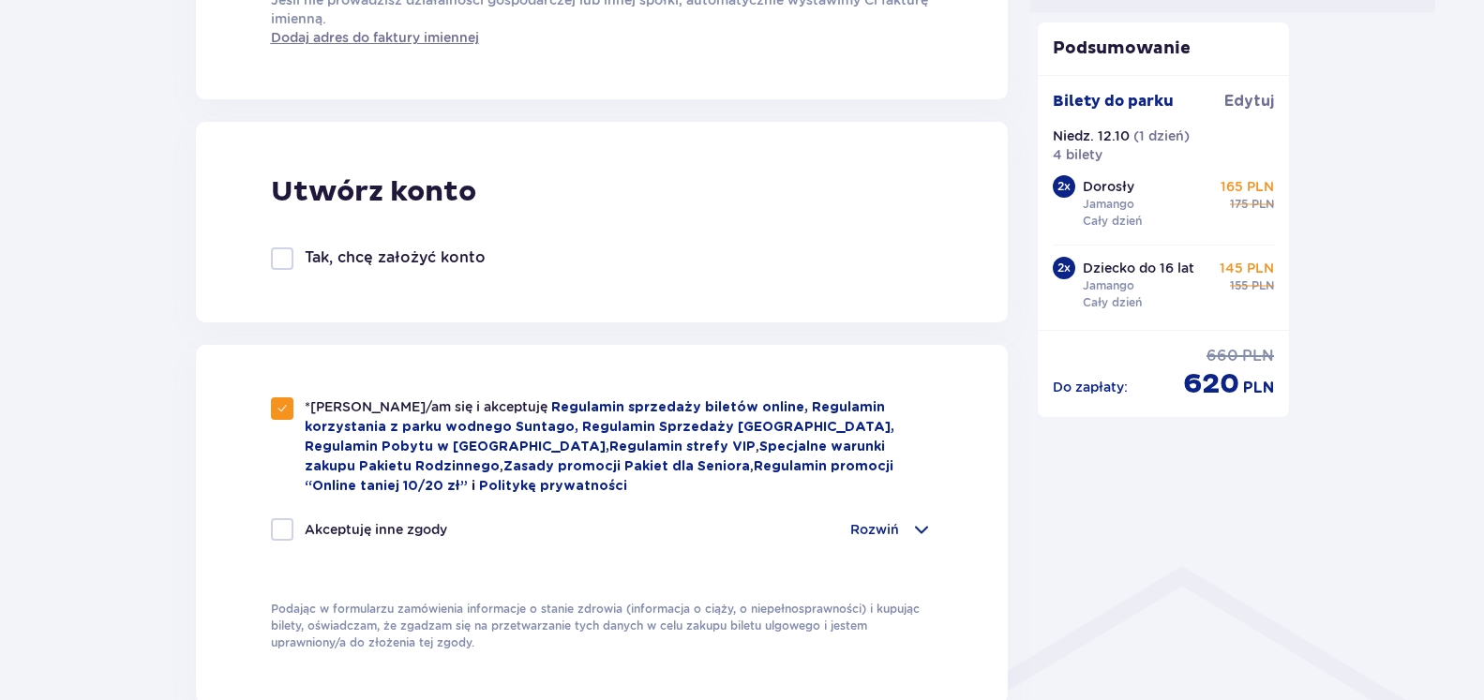
checkbox input "true"
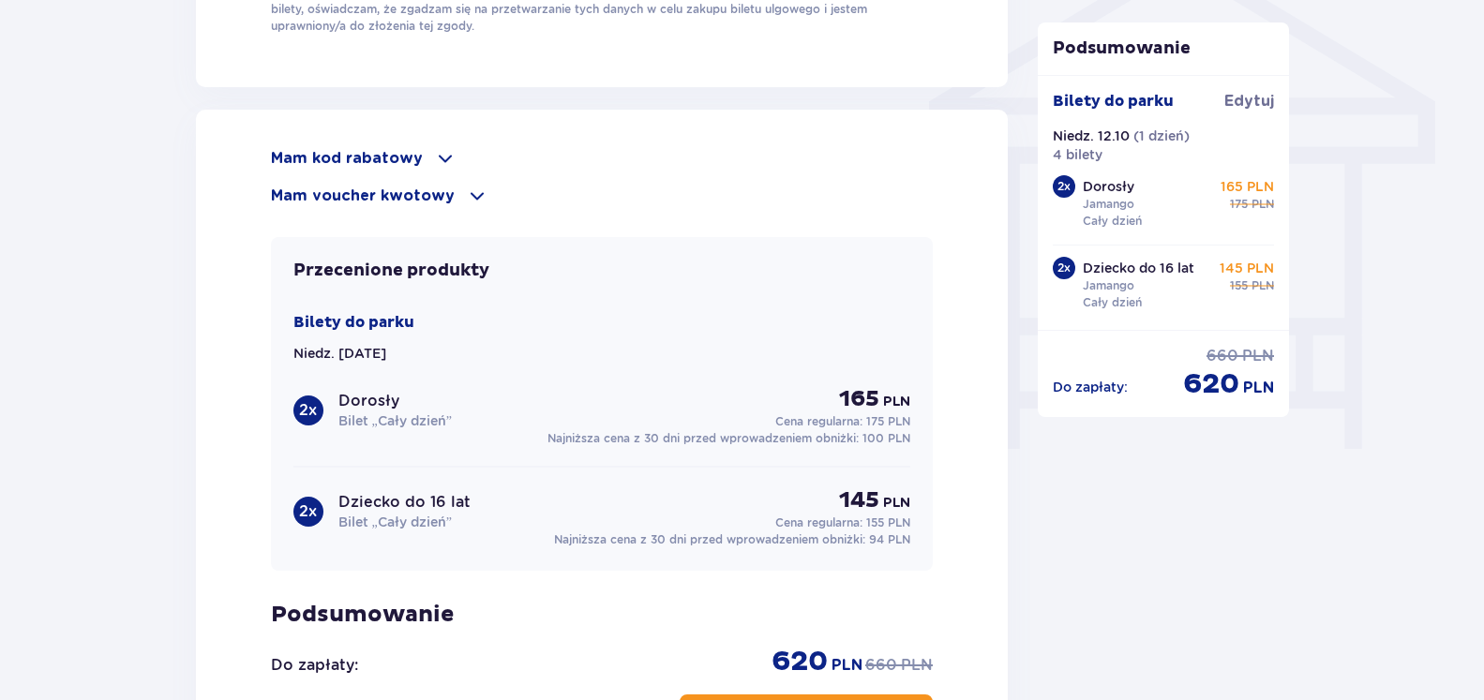
scroll to position [1530, 0]
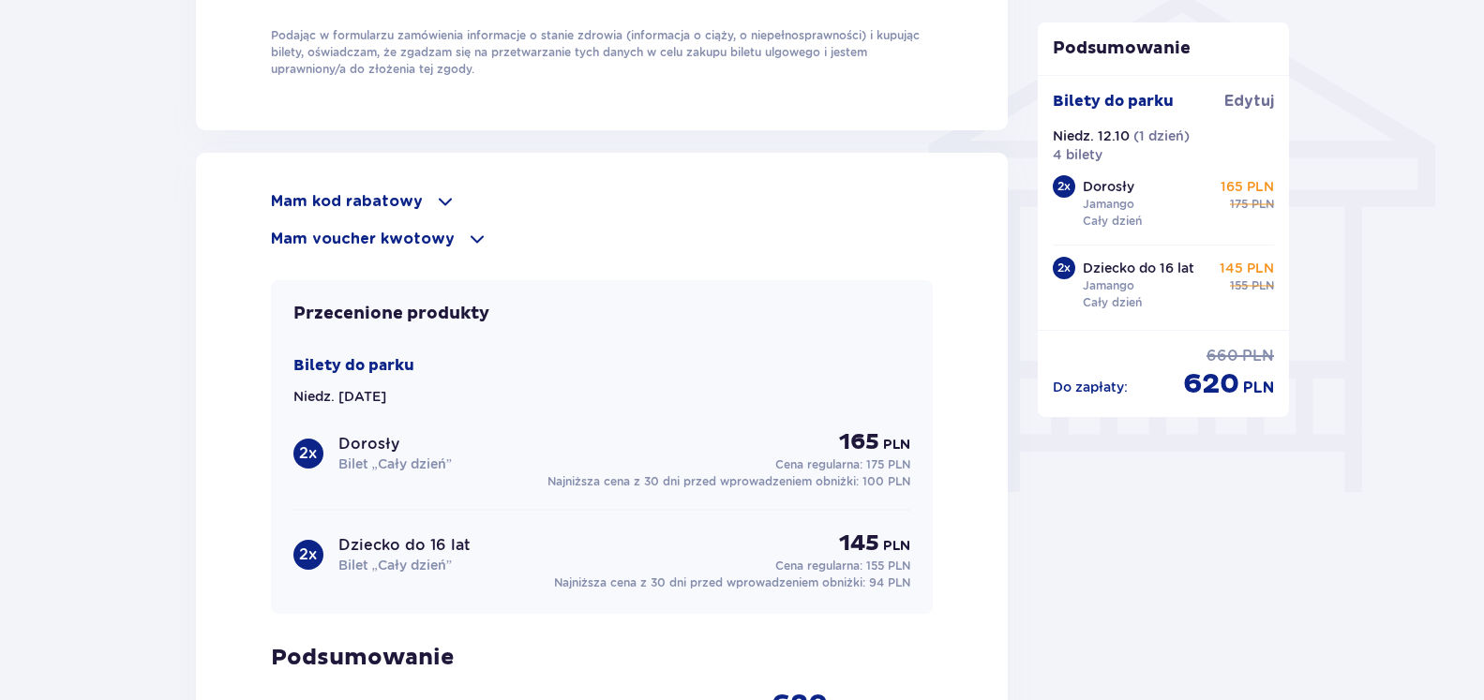
click at [438, 191] on span at bounding box center [445, 201] width 23 height 23
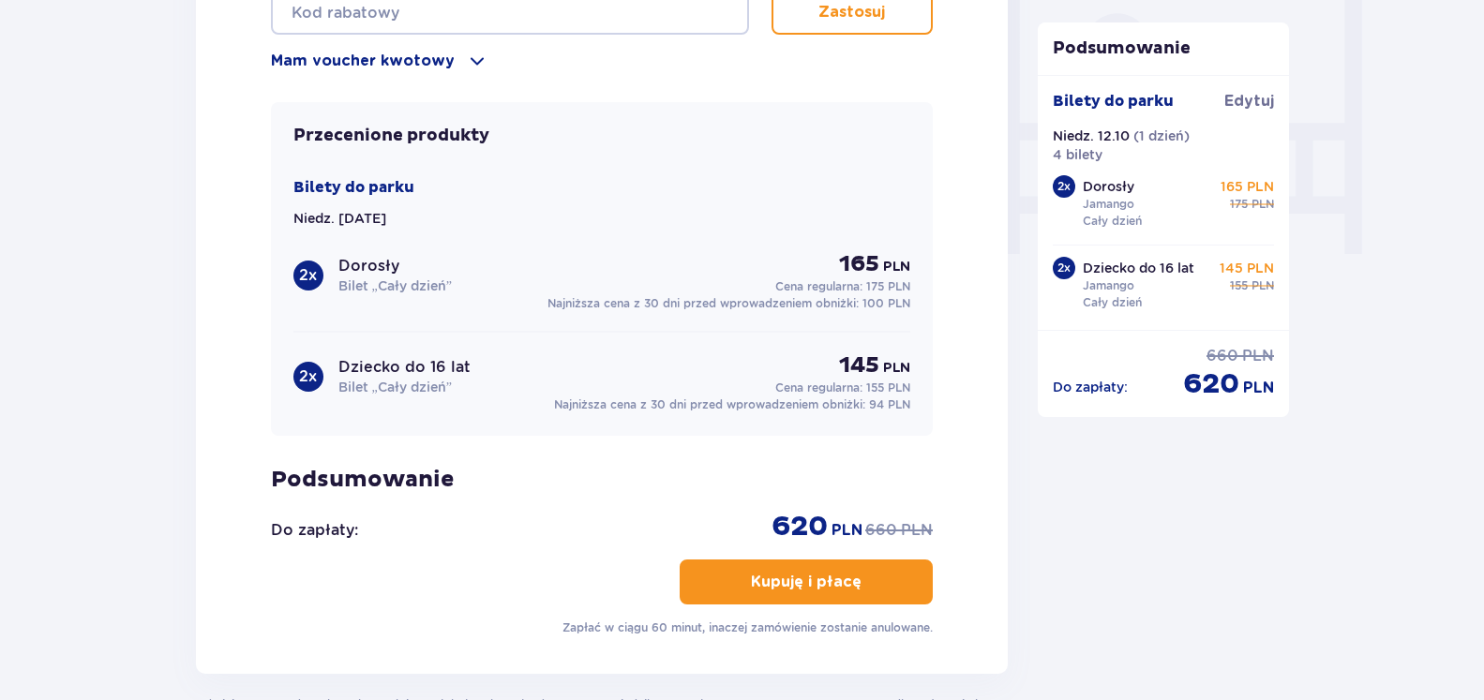
scroll to position [1944, 0]
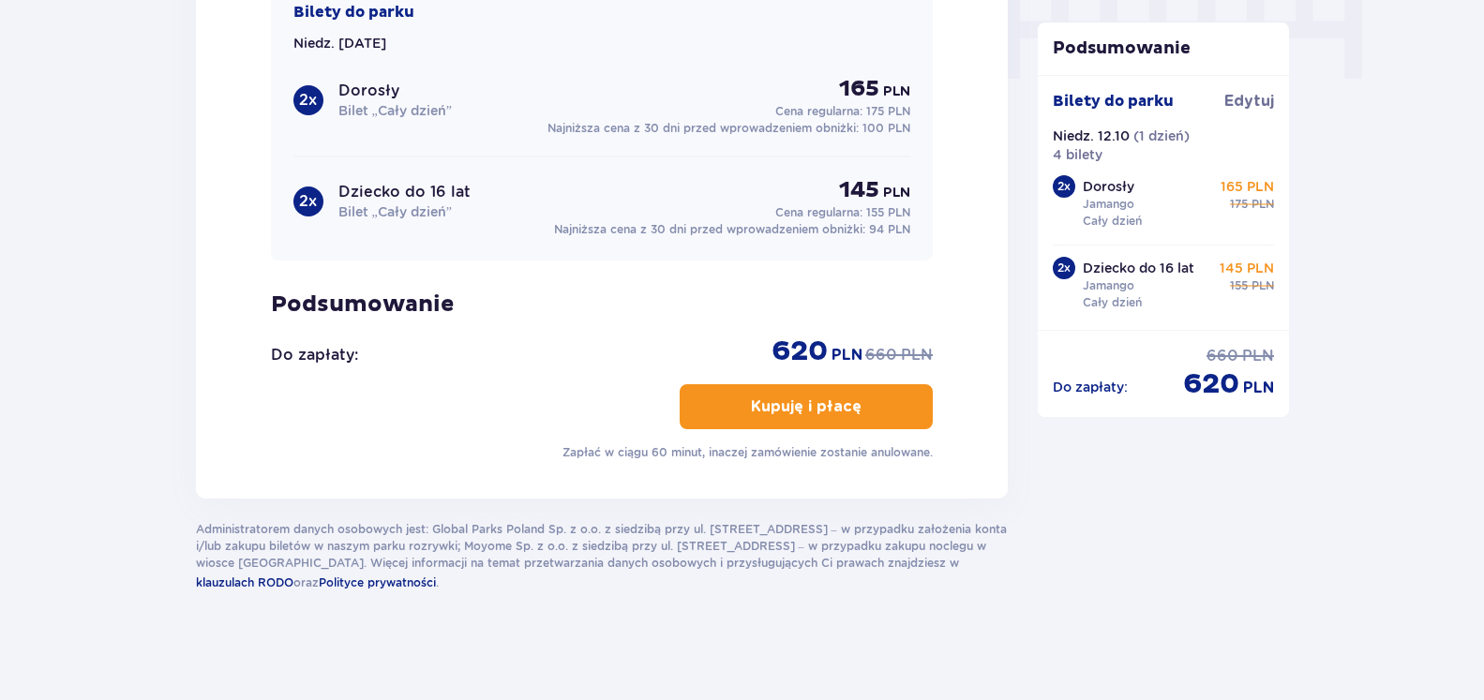
click at [840, 408] on p "Kupuję i płacę" at bounding box center [806, 407] width 111 height 21
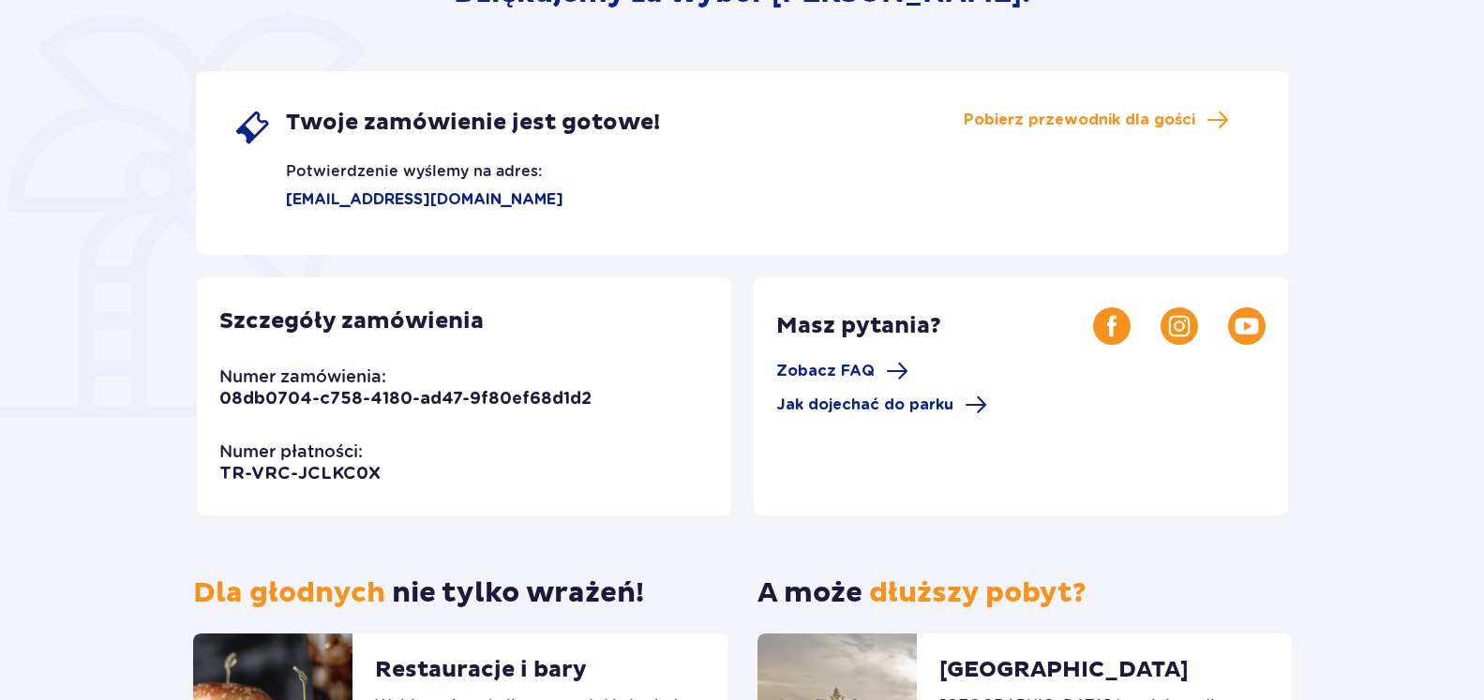
scroll to position [383, 0]
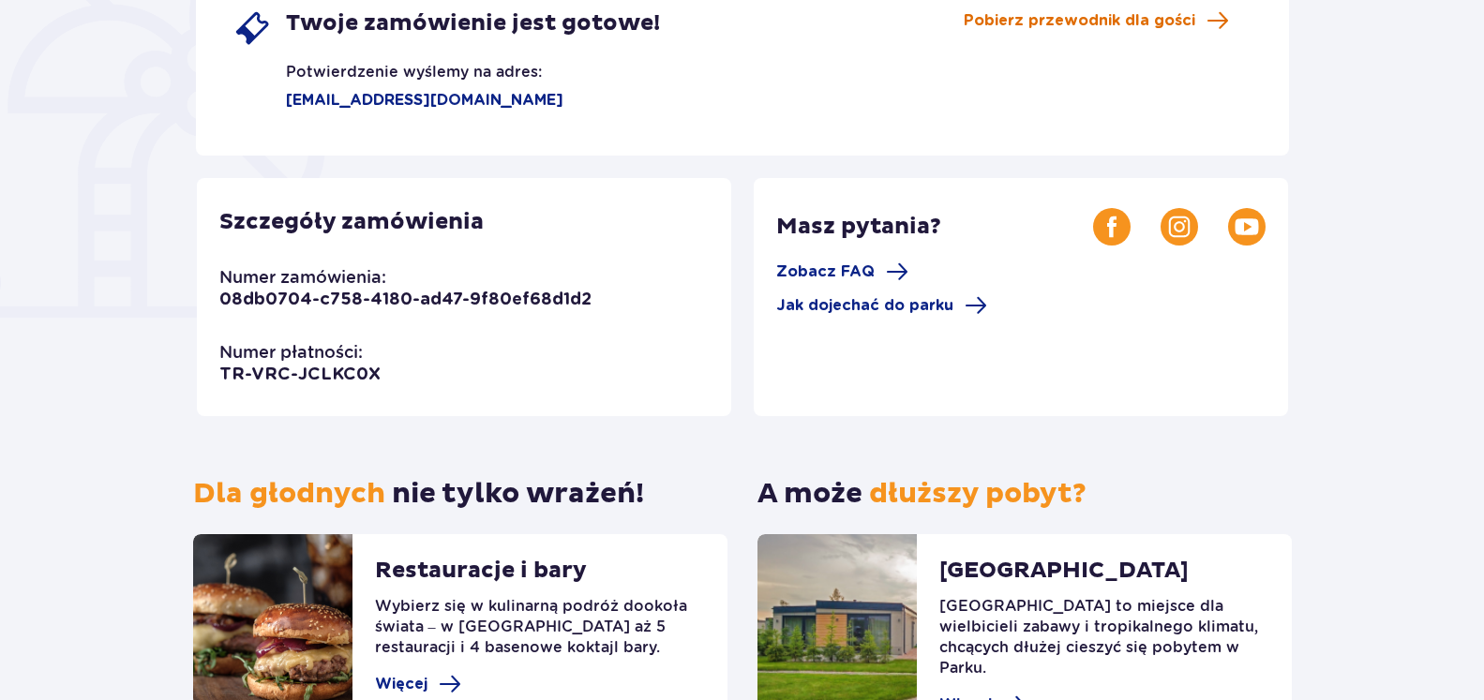
click at [1151, 30] on span "Pobierz przewodnik dla gości" at bounding box center [1080, 20] width 232 height 21
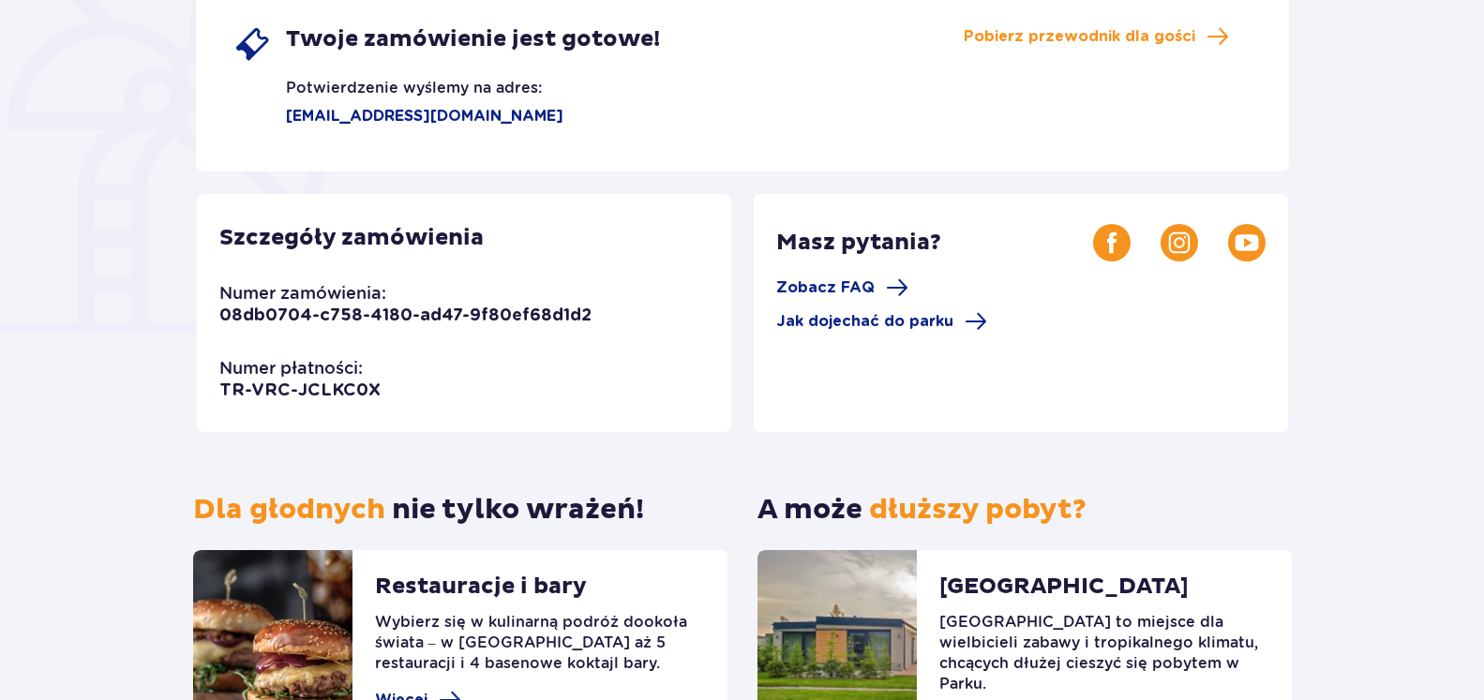
scroll to position [0, 0]
